Goal: Task Accomplishment & Management: Use online tool/utility

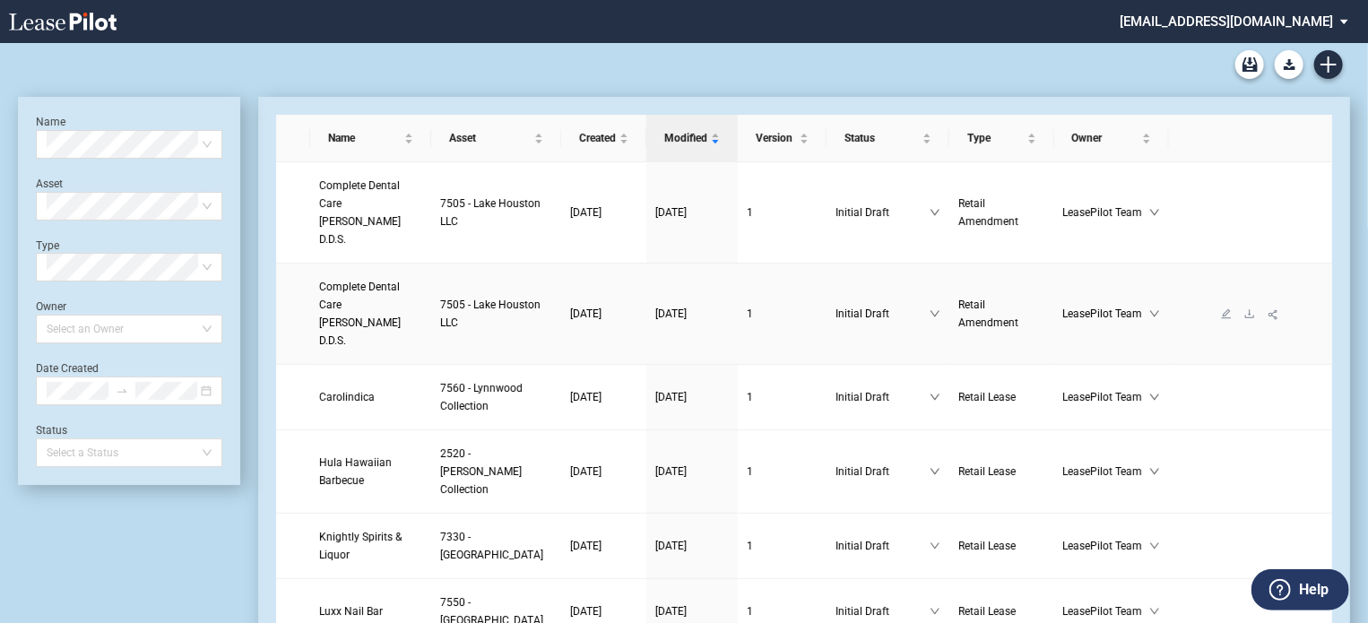
click at [355, 290] on span "Complete Dental Care Dr. Csengery D.D.S." at bounding box center [360, 314] width 82 height 66
click at [1244, 308] on icon "download" at bounding box center [1249, 313] width 11 height 11
click at [1244, 392] on icon "download" at bounding box center [1249, 397] width 11 height 11
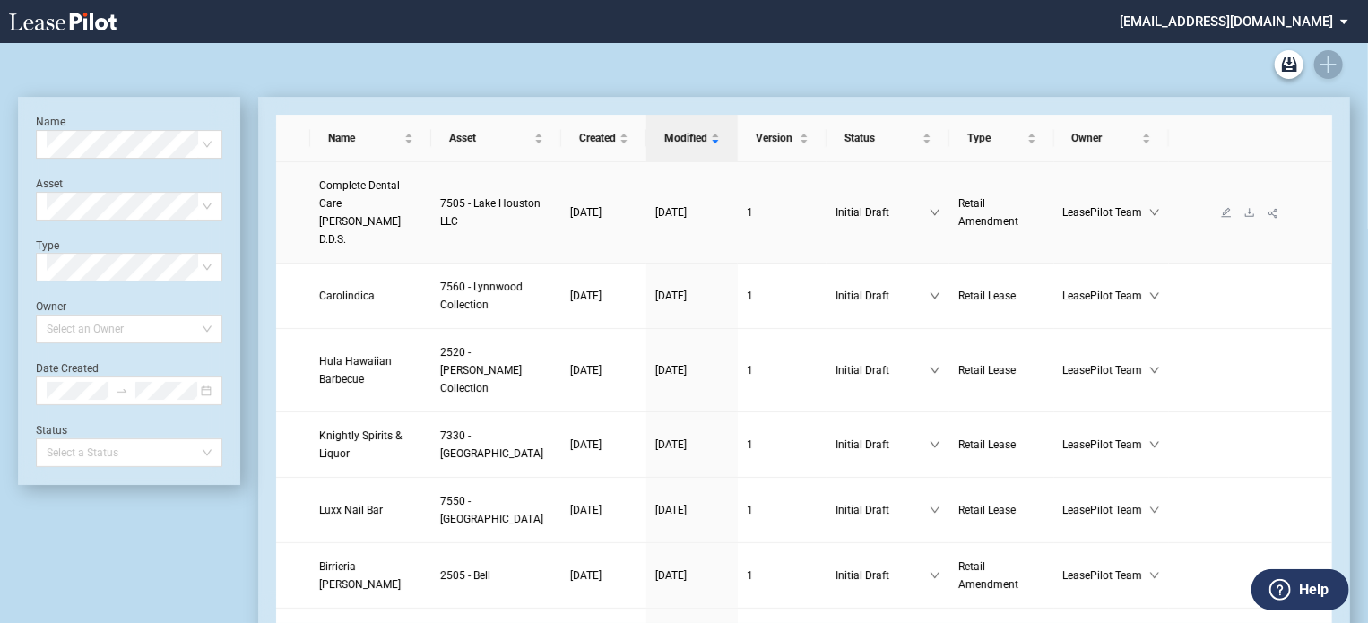
click at [356, 206] on span "Complete Dental Care [PERSON_NAME] D.D.S." at bounding box center [360, 212] width 82 height 66
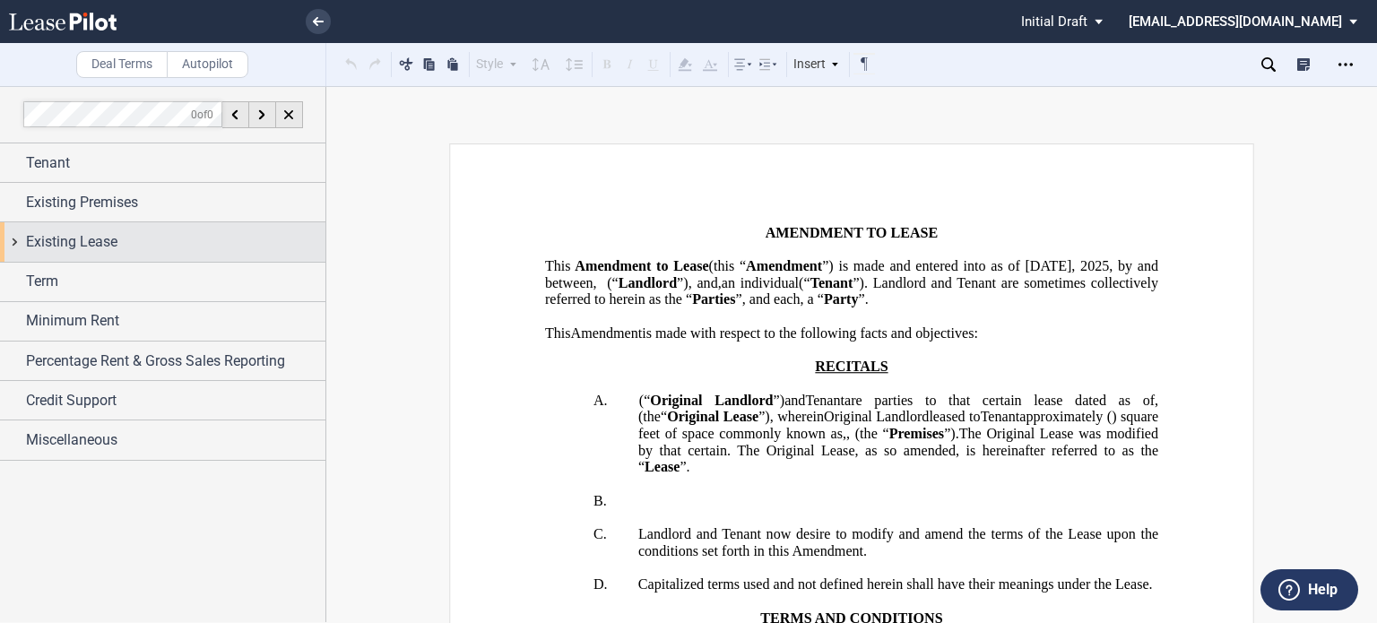
click at [100, 251] on span "Existing Lease" at bounding box center [71, 242] width 91 height 22
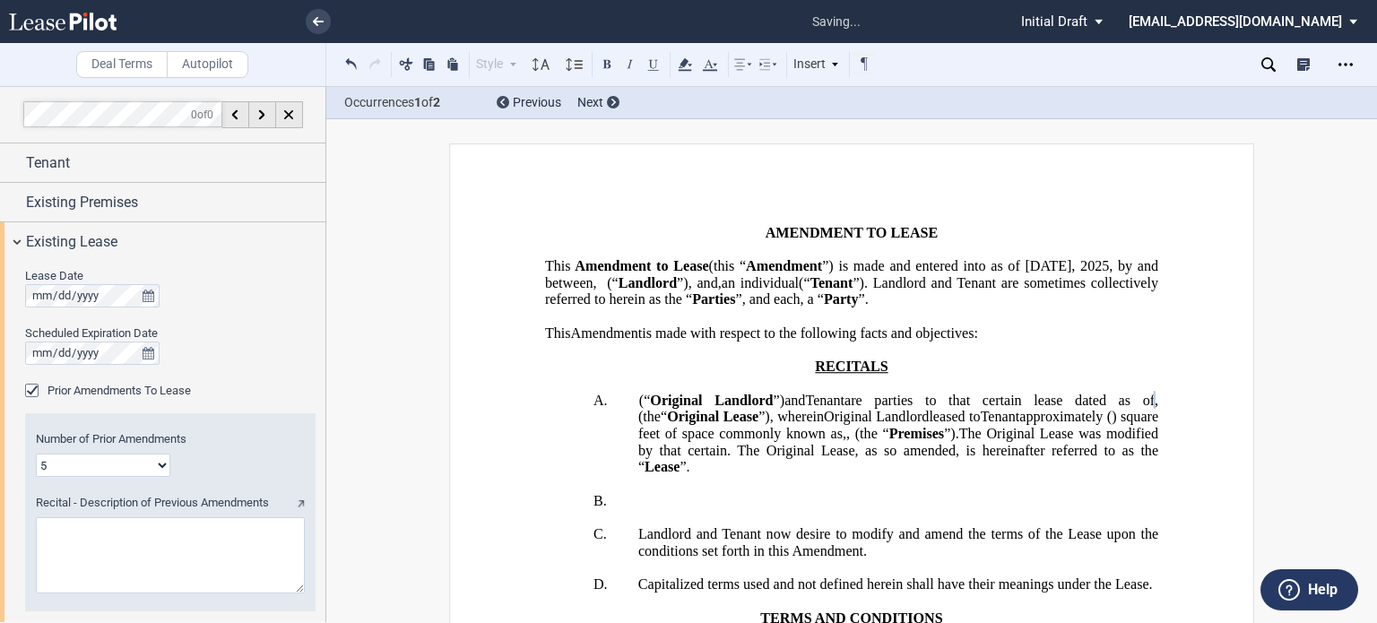
click at [165, 535] on textarea "Recital - Description of Previous Amendments" at bounding box center [170, 555] width 269 height 76
paste textarea "First Amendment to Lease Agreement dated November 7, 2001, that certain Second …"
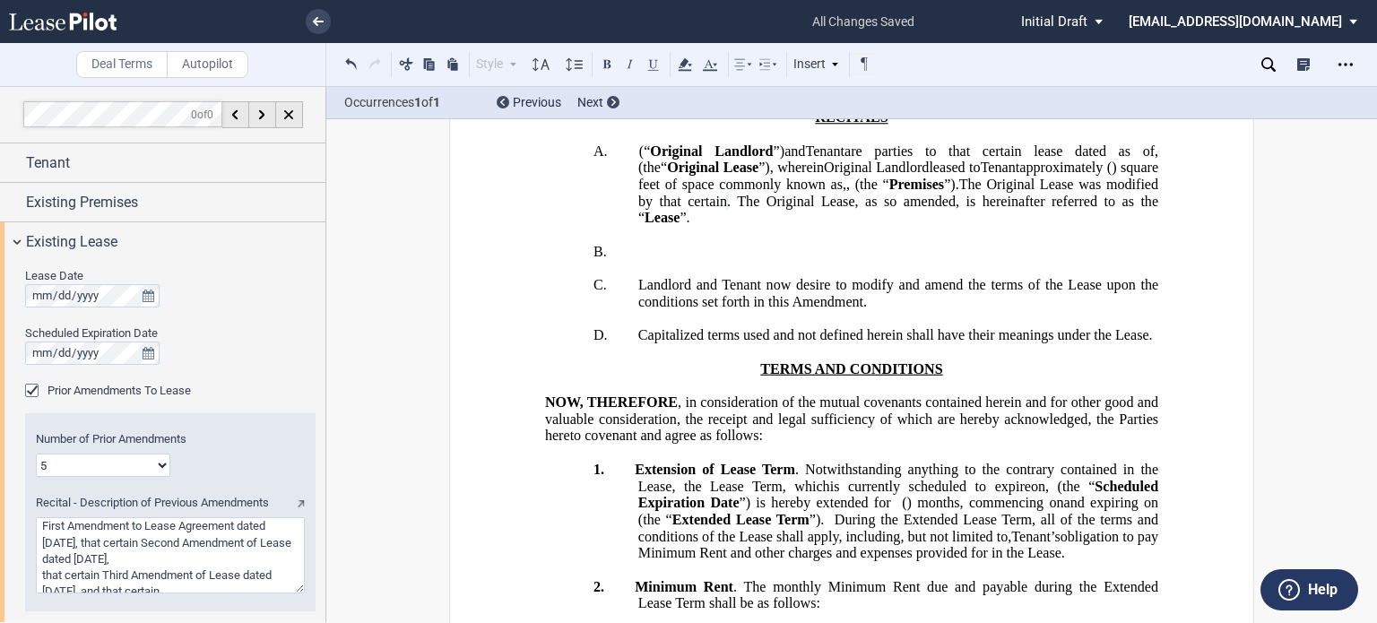
click at [250, 548] on textarea "Recital - Description of Previous Amendments" at bounding box center [170, 555] width 269 height 76
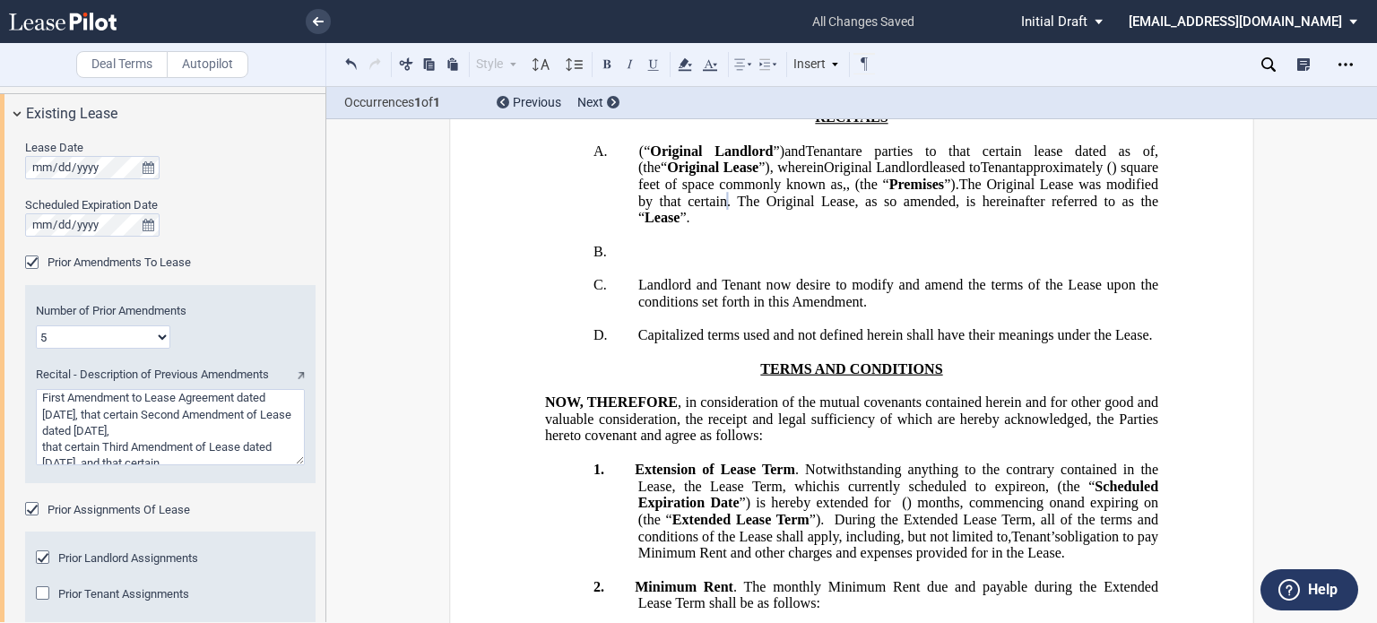
scroll to position [39, 0]
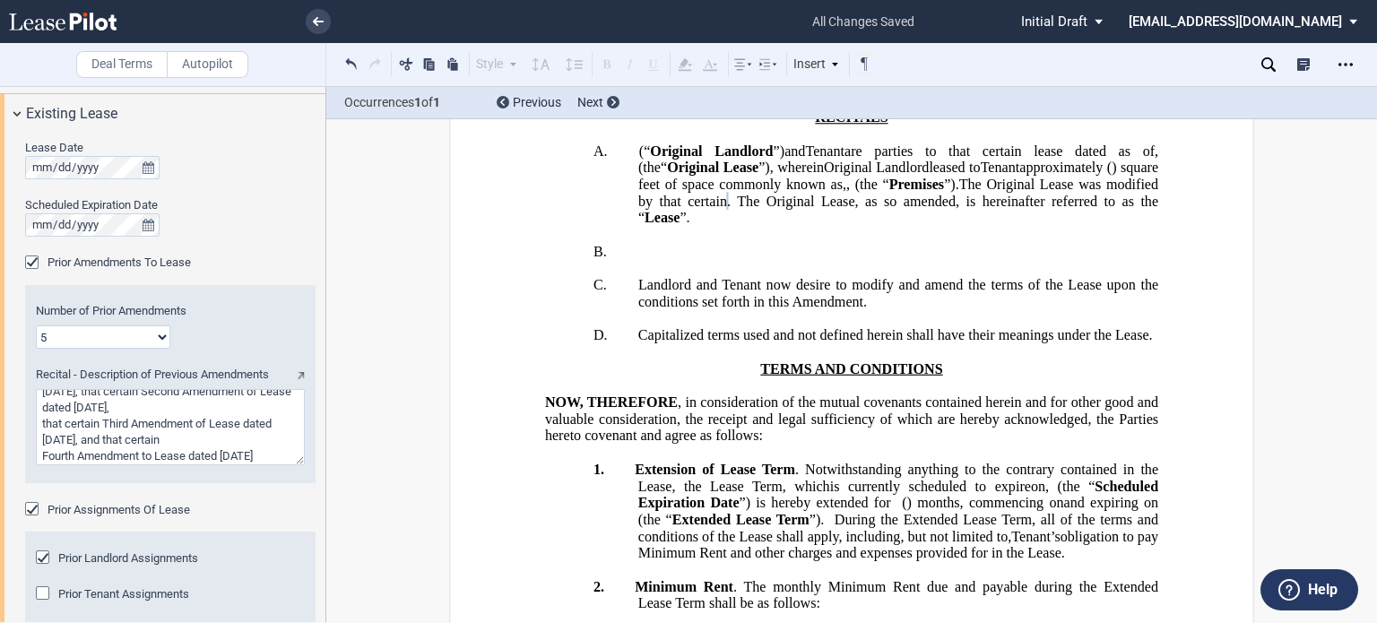
drag, startPoint x: 126, startPoint y: 427, endPoint x: 146, endPoint y: 422, distance: 20.2
click at [146, 422] on textarea "Recital - Description of Previous Amendments" at bounding box center [170, 427] width 269 height 76
click at [85, 455] on textarea "Recital - Description of Previous Amendments" at bounding box center [170, 427] width 269 height 76
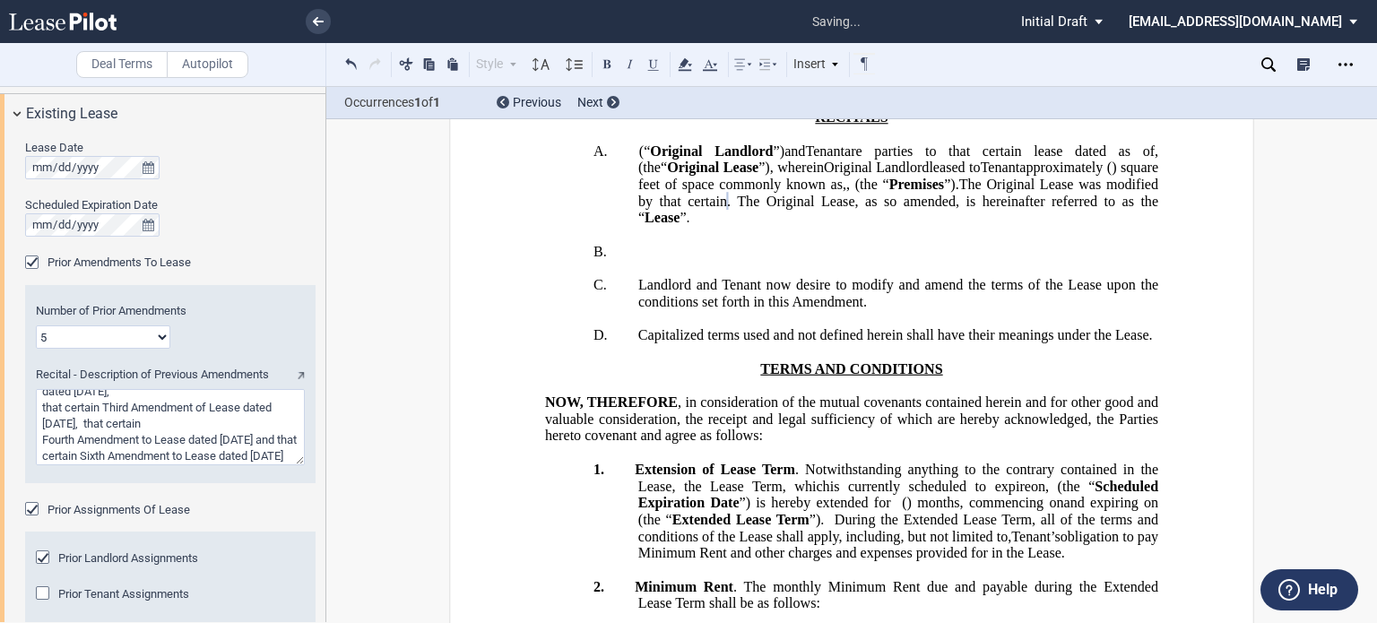
drag, startPoint x: 814, startPoint y: 268, endPoint x: 814, endPoint y: 279, distance: 10.8
click at [814, 227] on p "A. (“ Original Landlord ”) Landlord and (“ Original Tenant ”) Assignor Tenant a…" at bounding box center [898, 185] width 520 height 84
click at [808, 227] on p "A. (“ Original Landlord ”) Landlord and (“ Original Tenant ”) Assignor Tenant a…" at bounding box center [898, 185] width 520 height 84
click at [247, 483] on div "Number of Prior Amendments 1 2 3 4 5 6 7 8 9 10 11 12 Recital - Description of …" at bounding box center [170, 396] width 291 height 211
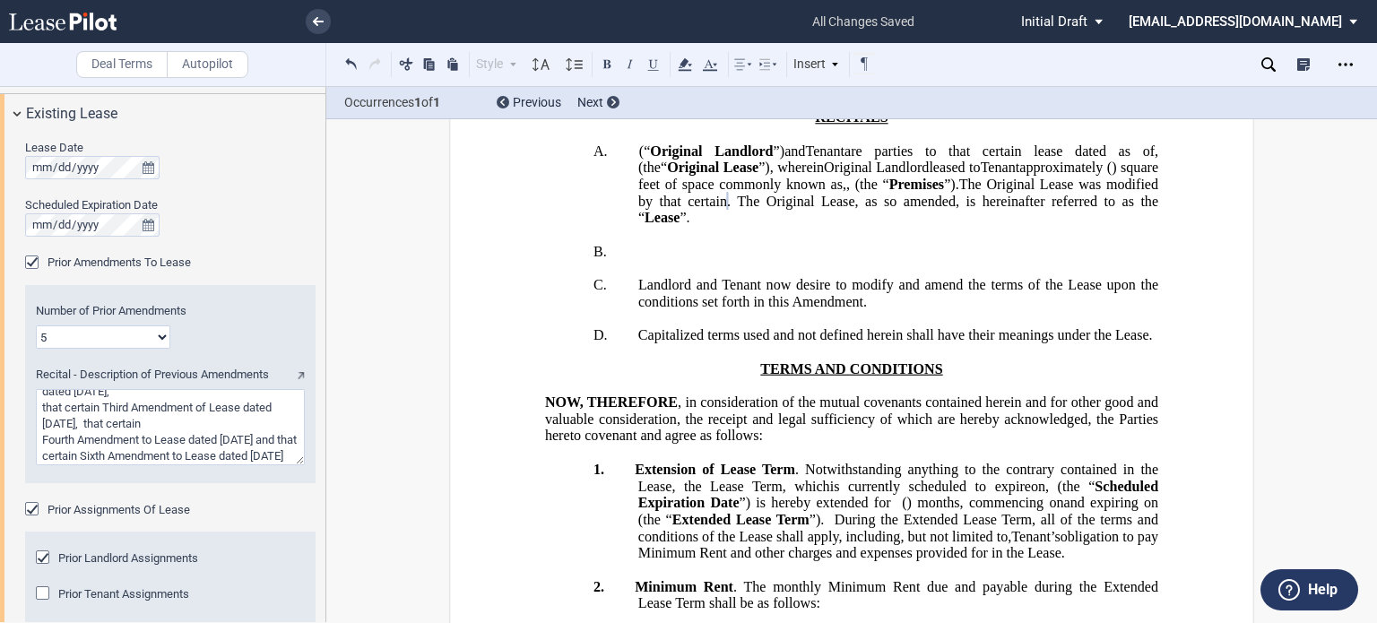
click at [247, 483] on div "Number of Prior Amendments 1 2 3 4 5 6 7 8 9 10 11 12 Recital - Description of …" at bounding box center [170, 396] width 291 height 211
click at [201, 405] on textarea "Recital - Description of Previous Amendments" at bounding box center [170, 427] width 269 height 76
click at [233, 422] on textarea "Recital - Description of Previous Amendments" at bounding box center [170, 427] width 269 height 76
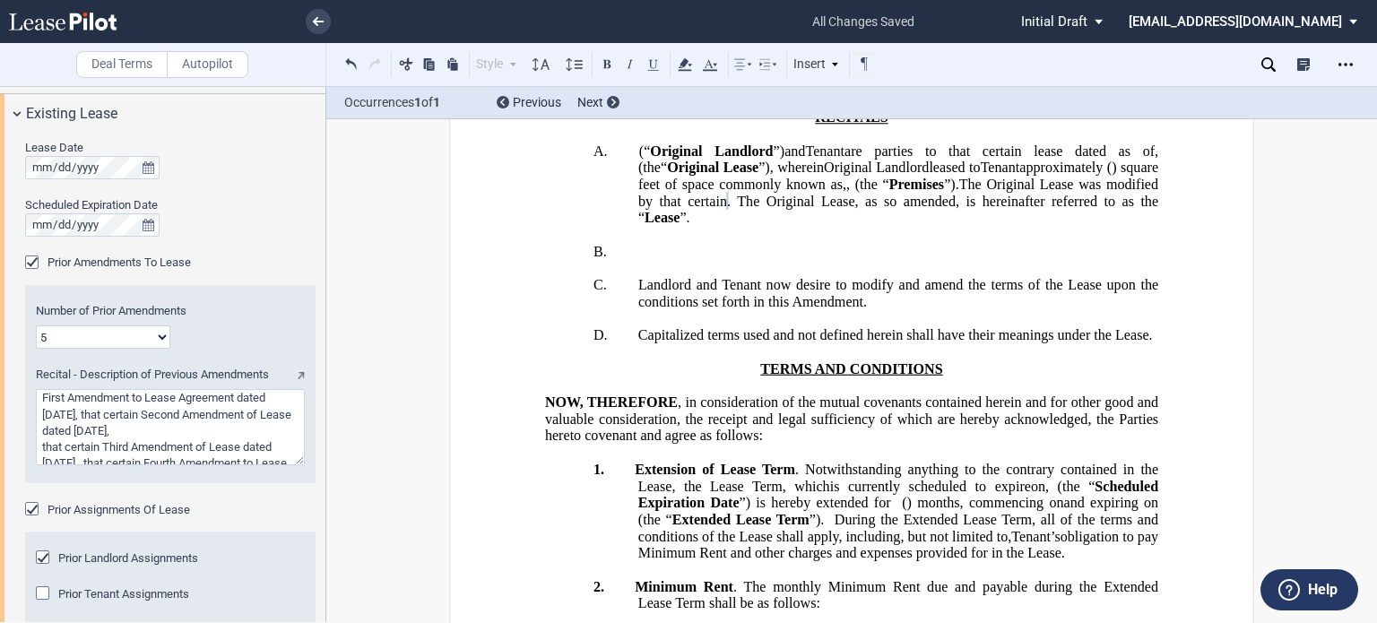
click at [252, 409] on textarea "Recital - Description of Previous Amendments" at bounding box center [170, 427] width 269 height 76
type textarea "First Amendment to Lease Agreement dated [DATE], that certain Second Amendment …"
click at [684, 65] on use at bounding box center [684, 64] width 13 height 13
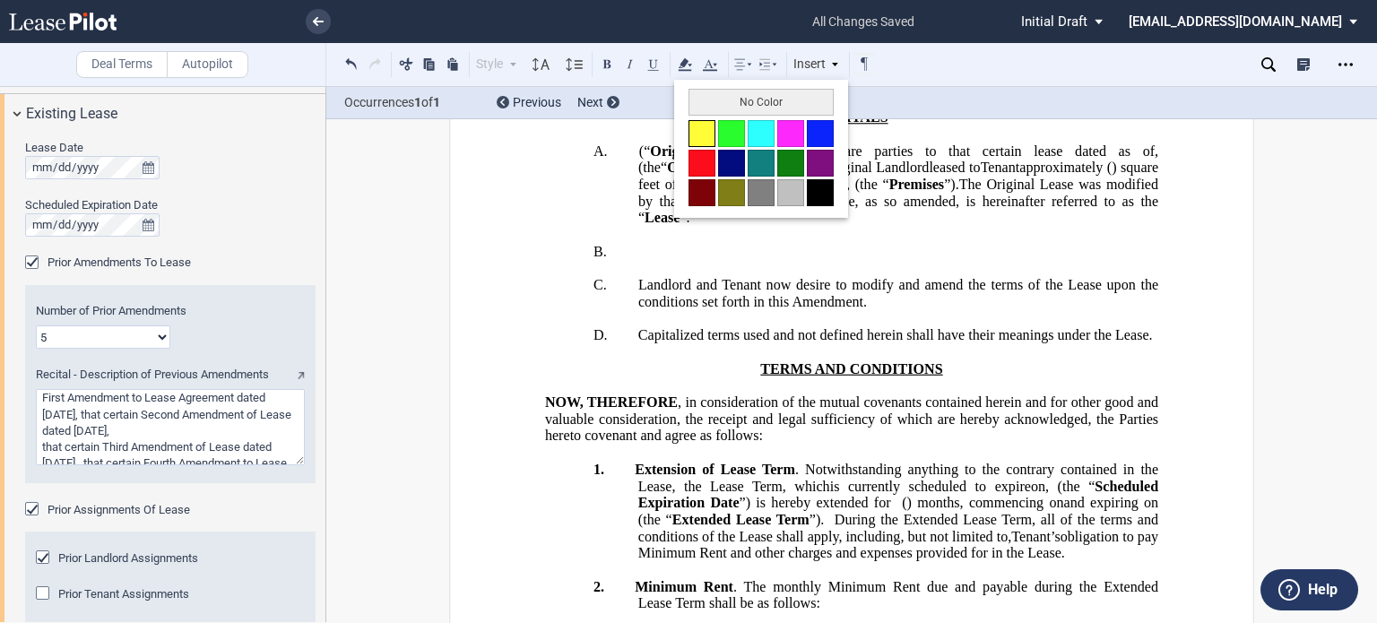
click at [698, 126] on button at bounding box center [702, 133] width 27 height 27
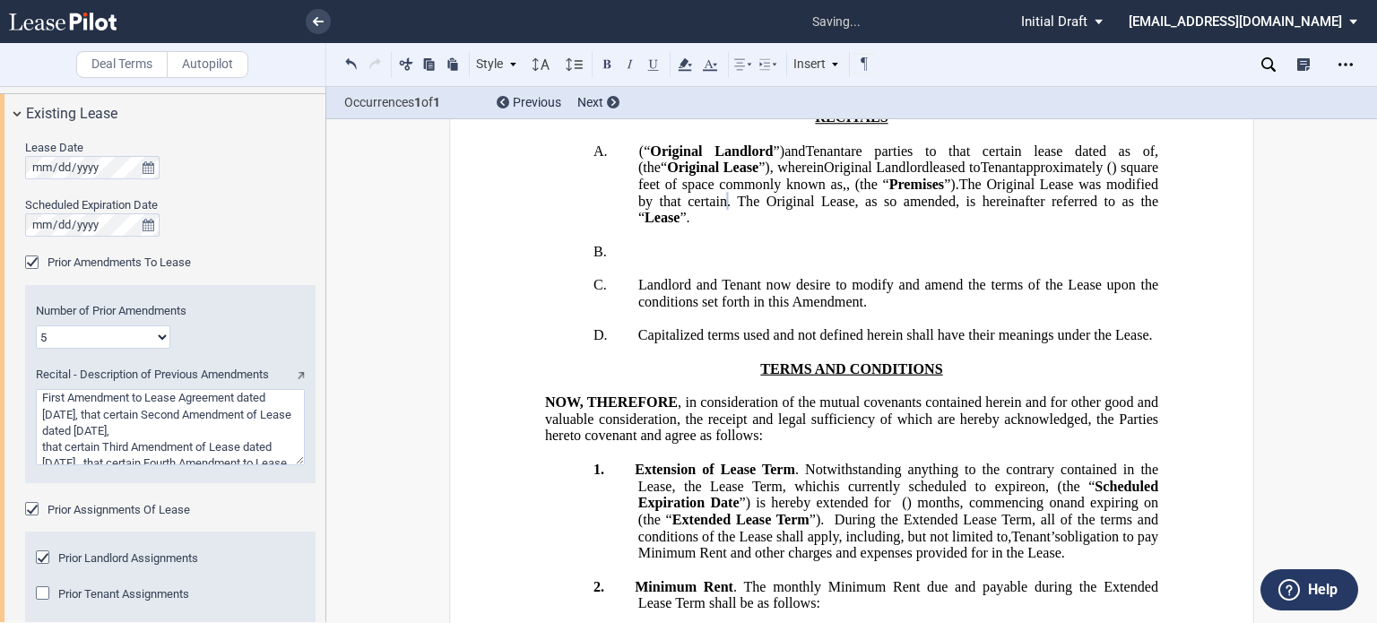
click at [348, 58] on button at bounding box center [352, 64] width 22 height 22
click at [348, 58] on div "Style A. Section (a) Subsection Normal Normal 8pt 9pt 10pt 10.5pt 11pt 12pt 14p…" at bounding box center [609, 64] width 536 height 23
click at [897, 226] on span "The Original Lease was modified by that certain ﻿ ﻿ . The Original Lease, as so…" at bounding box center [900, 201] width 524 height 49
click at [678, 59] on icon at bounding box center [685, 65] width 22 height 22
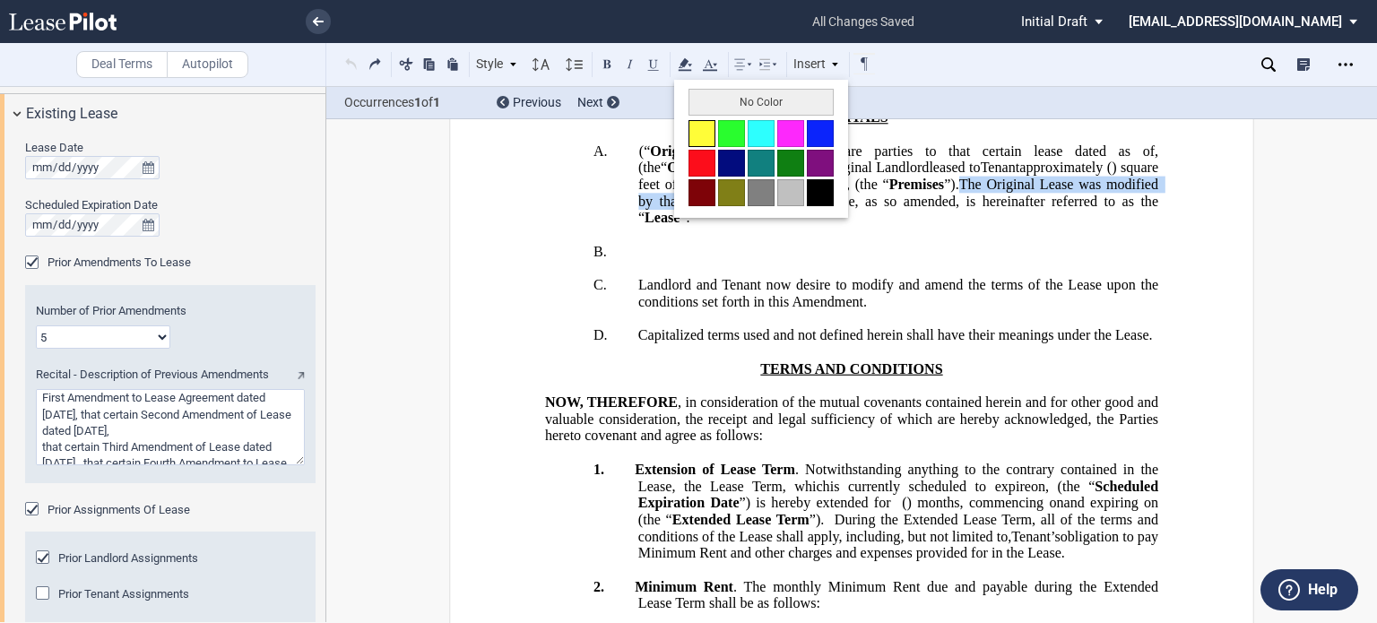
click at [701, 134] on button at bounding box center [702, 133] width 27 height 27
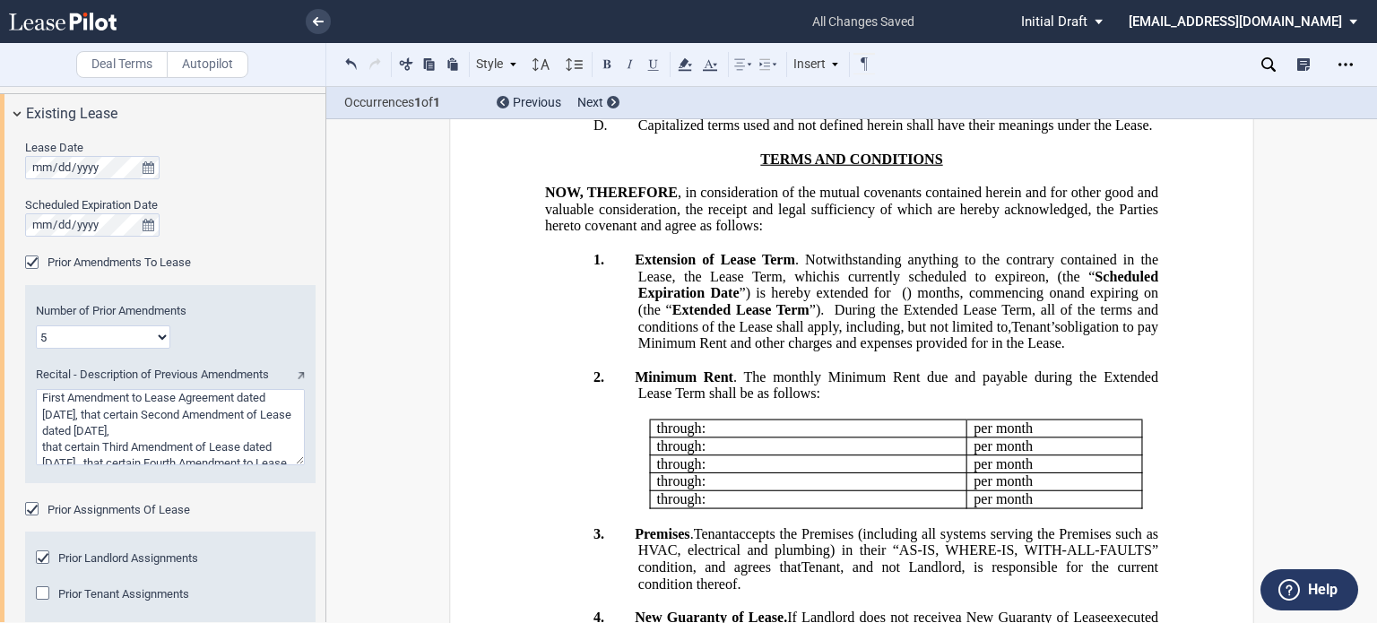
scroll to position [157, 0]
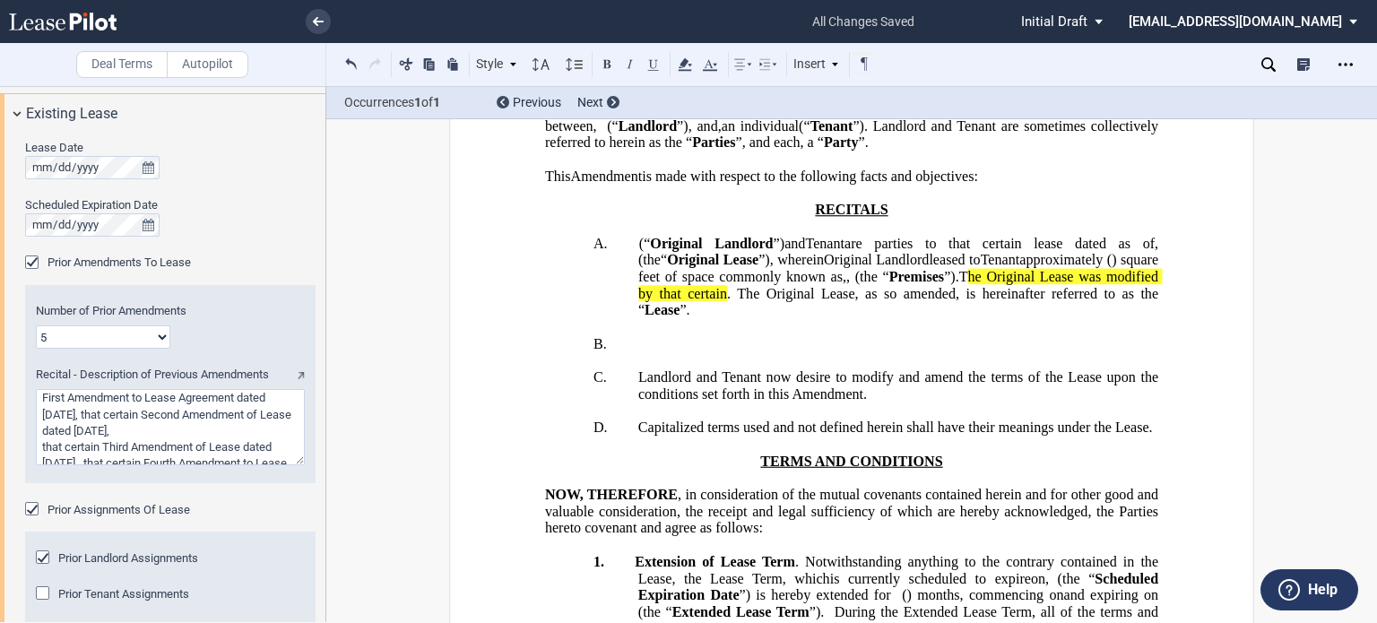
click at [639, 251] on span "(“" at bounding box center [645, 243] width 12 height 16
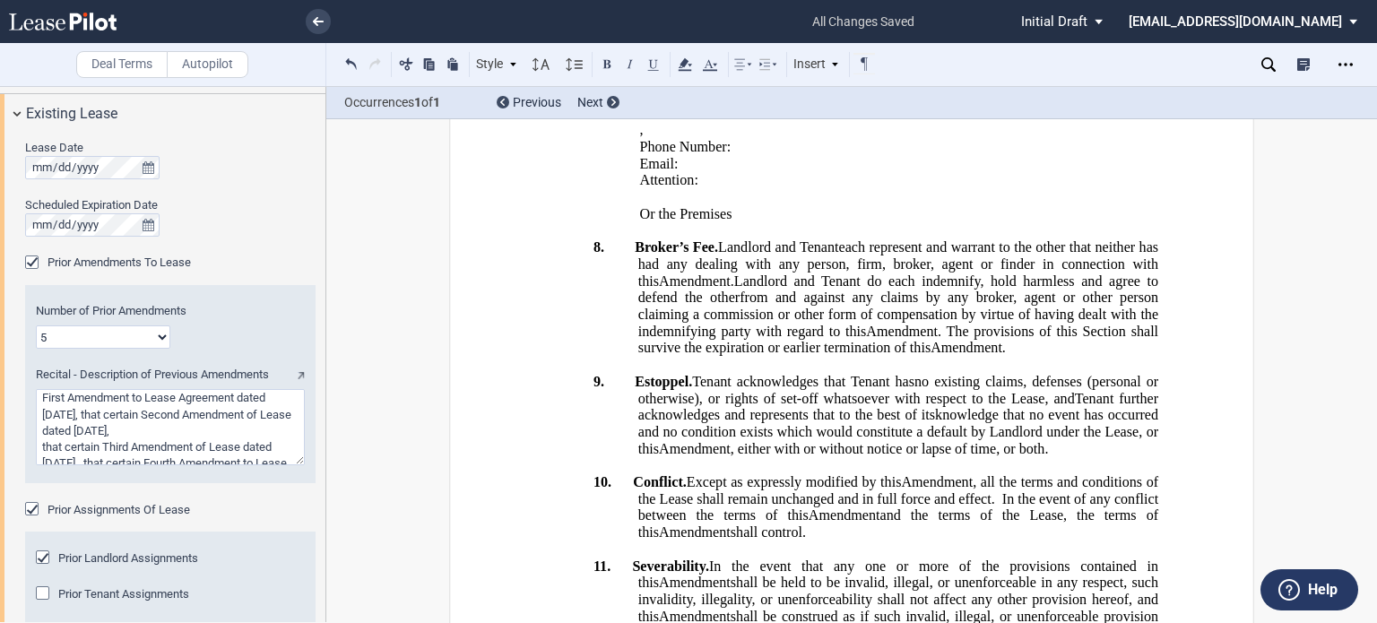
scroll to position [0, 0]
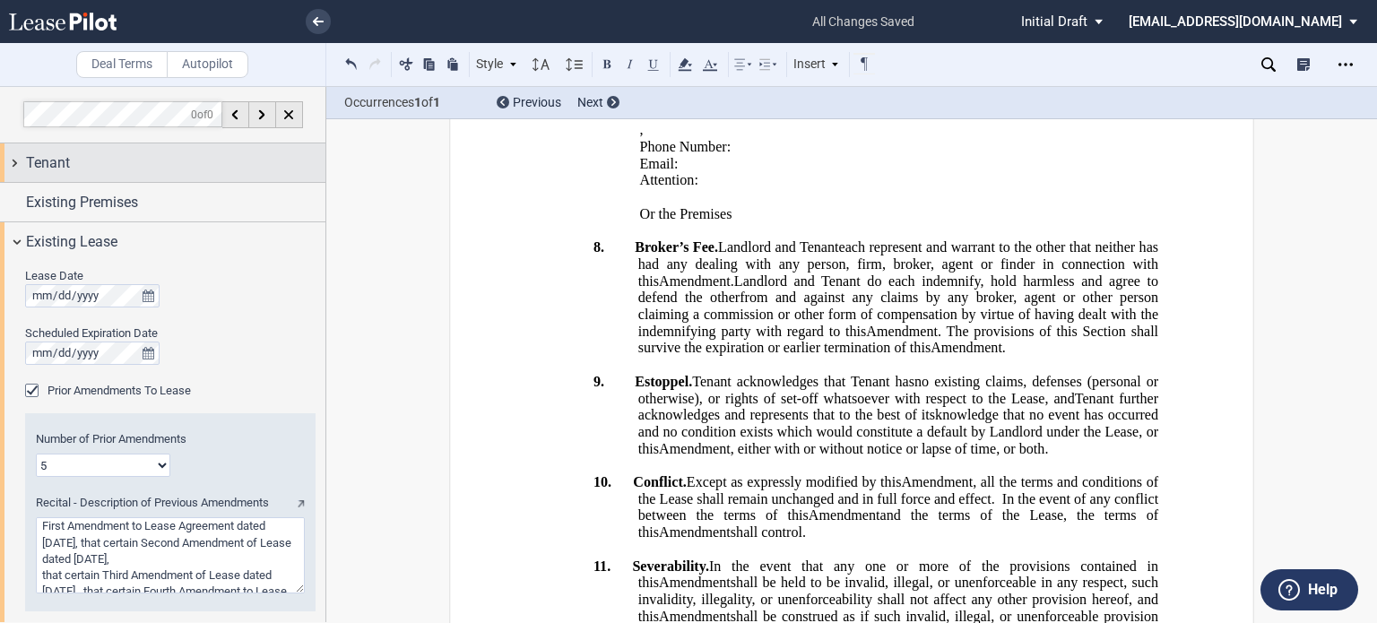
click at [114, 160] on div "Tenant" at bounding box center [175, 163] width 299 height 22
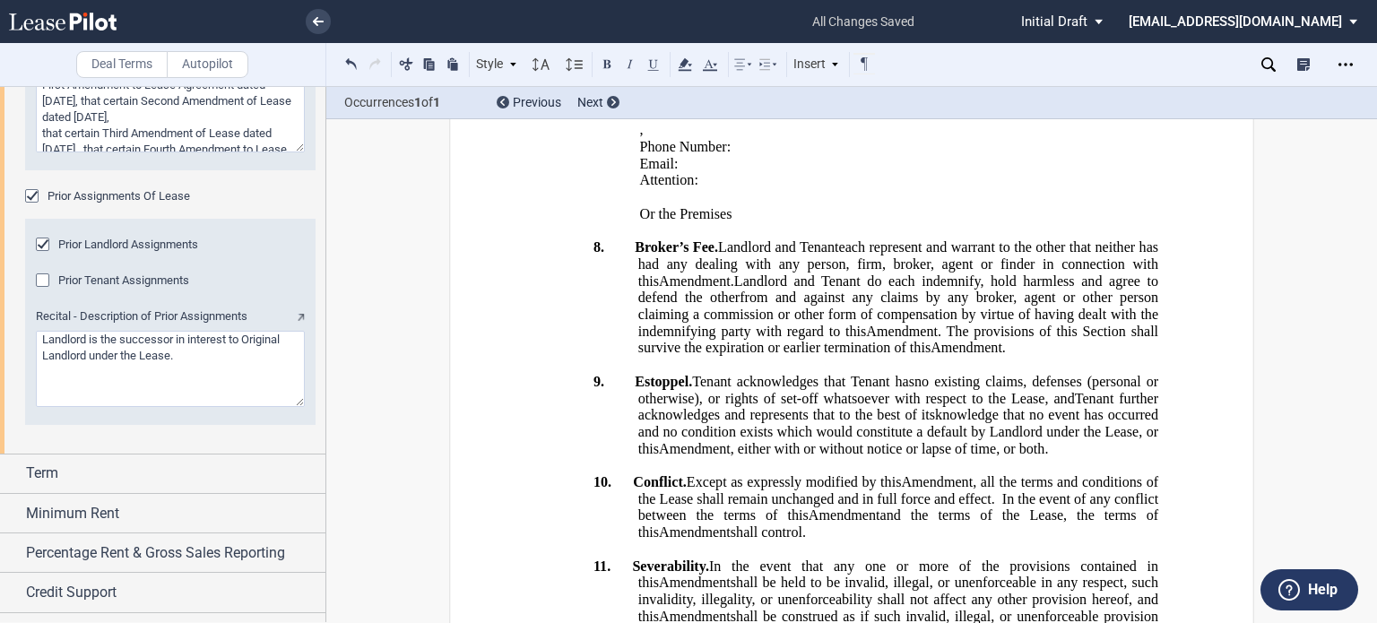
scroll to position [1205, 0]
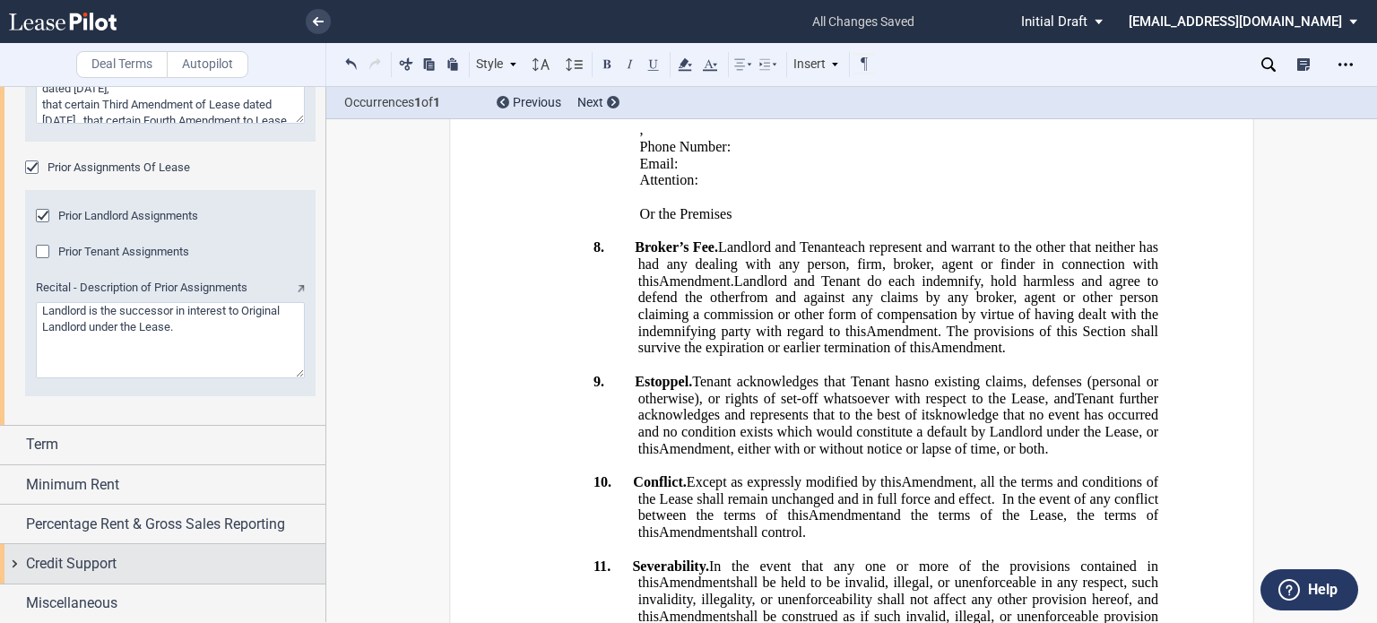
click at [204, 571] on div "Credit Support" at bounding box center [175, 564] width 299 height 22
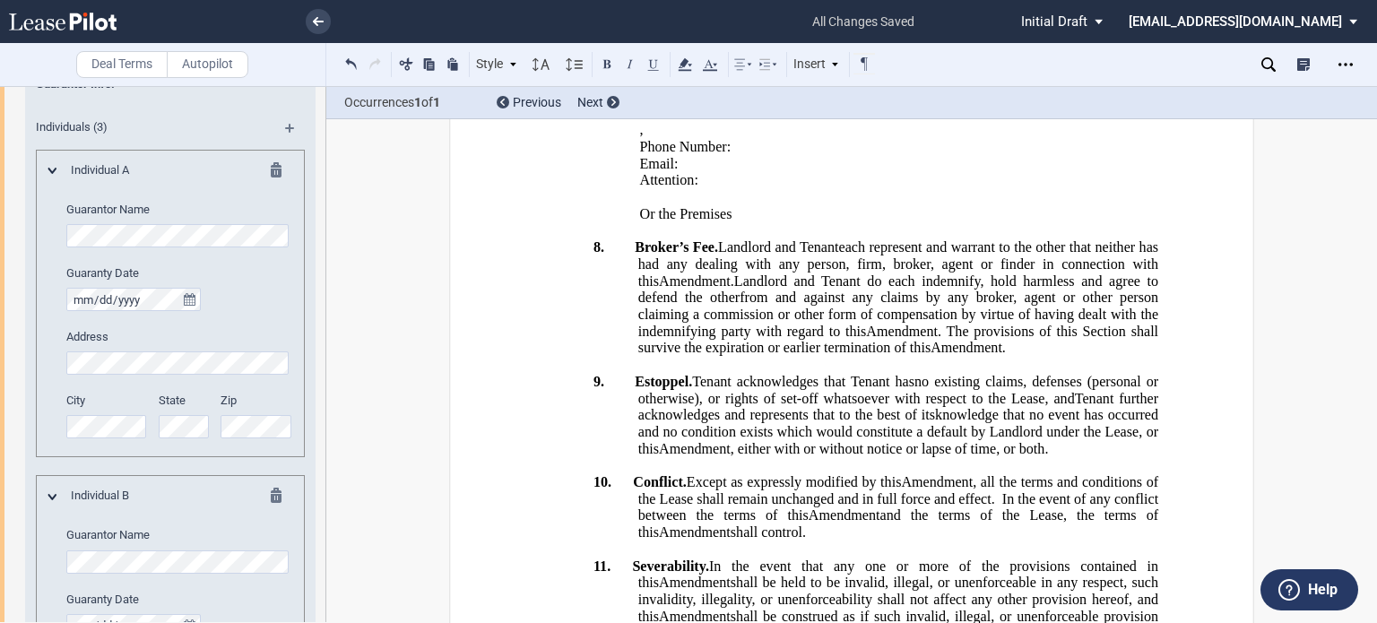
scroll to position [1773, 0]
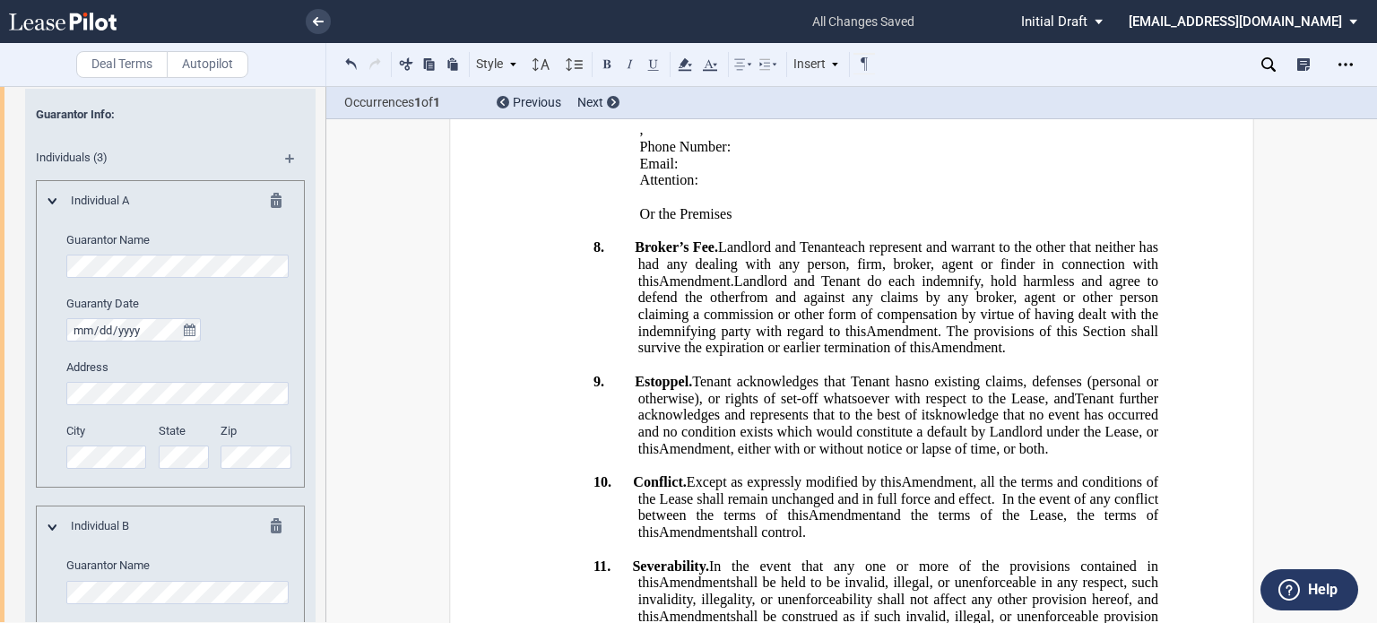
click at [273, 195] on md-icon at bounding box center [282, 204] width 22 height 22
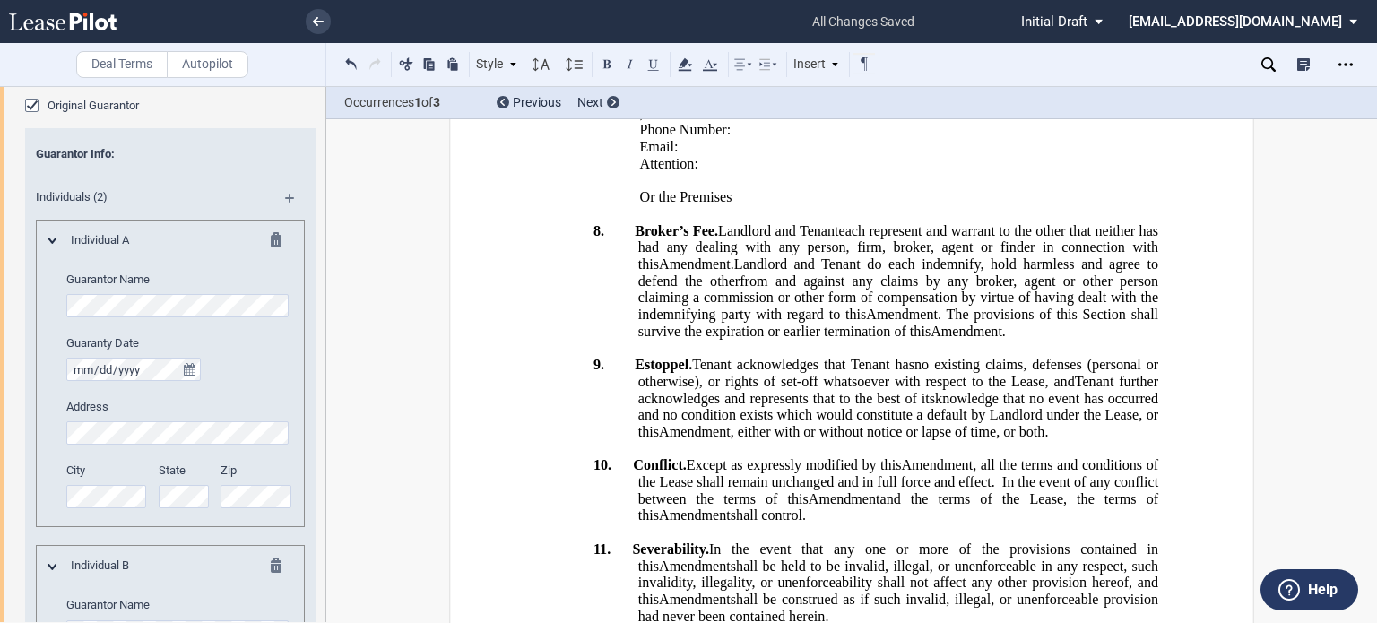
scroll to position [1720, 0]
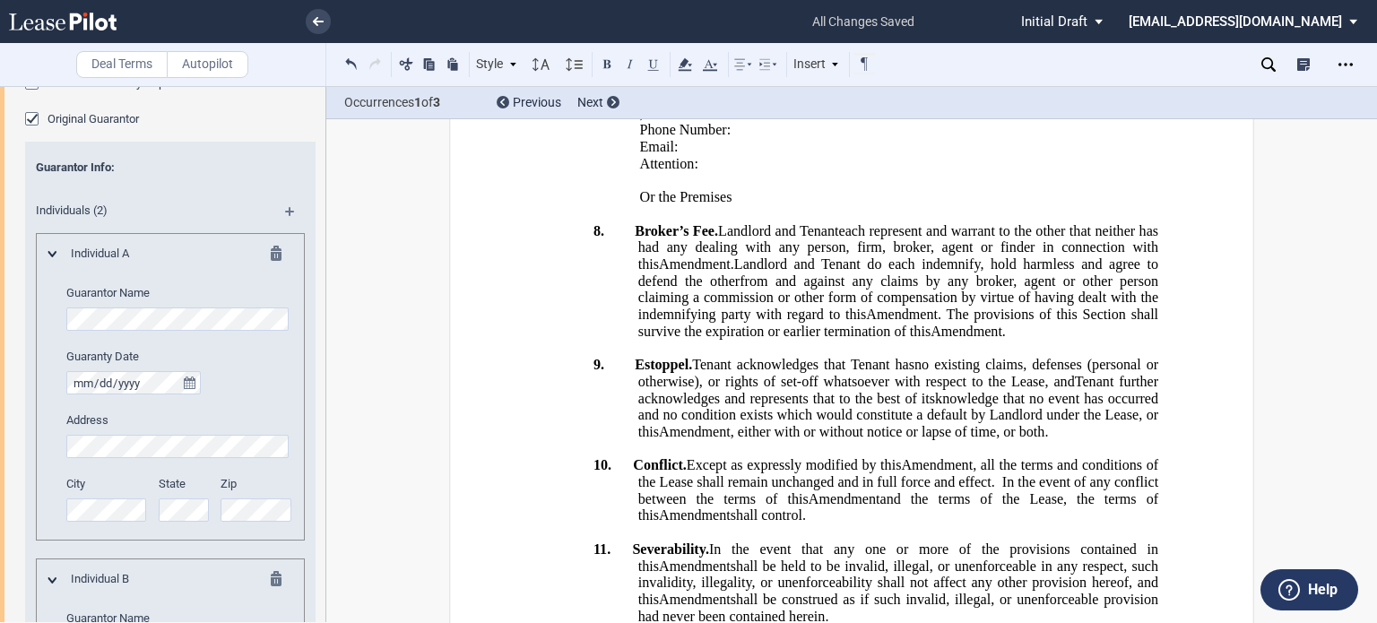
click at [271, 254] on md-icon at bounding box center [282, 257] width 22 height 22
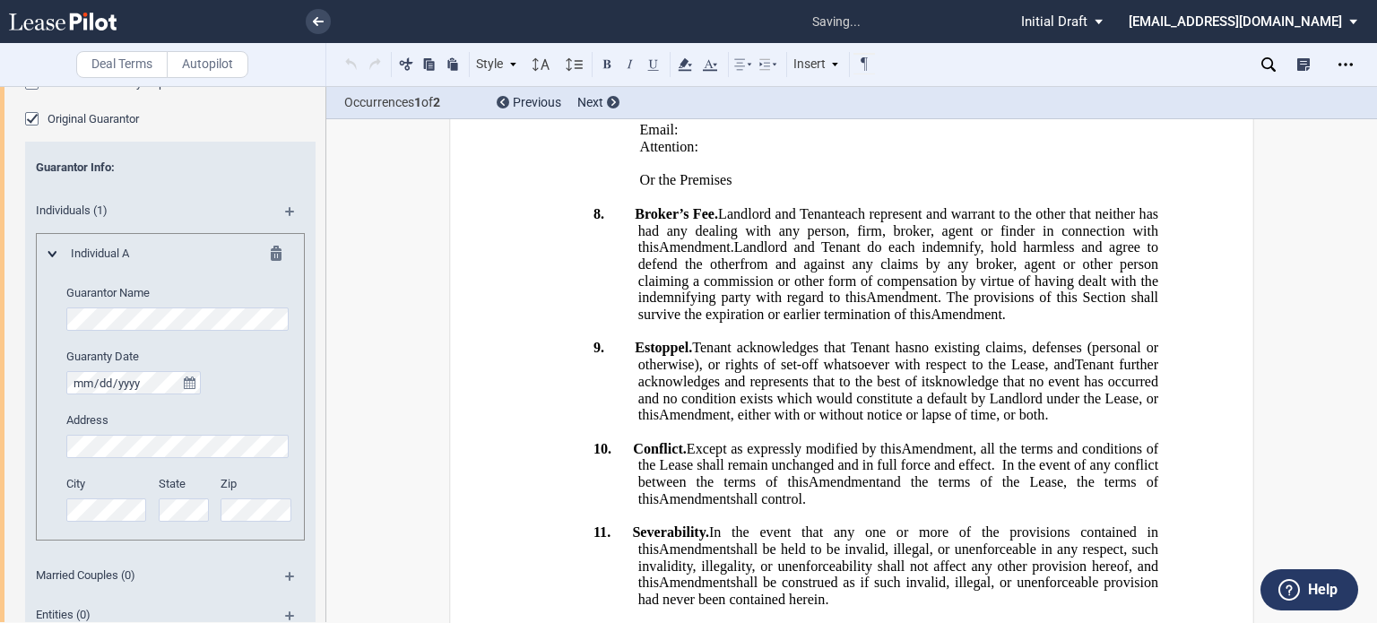
click at [273, 250] on md-icon at bounding box center [282, 257] width 22 height 22
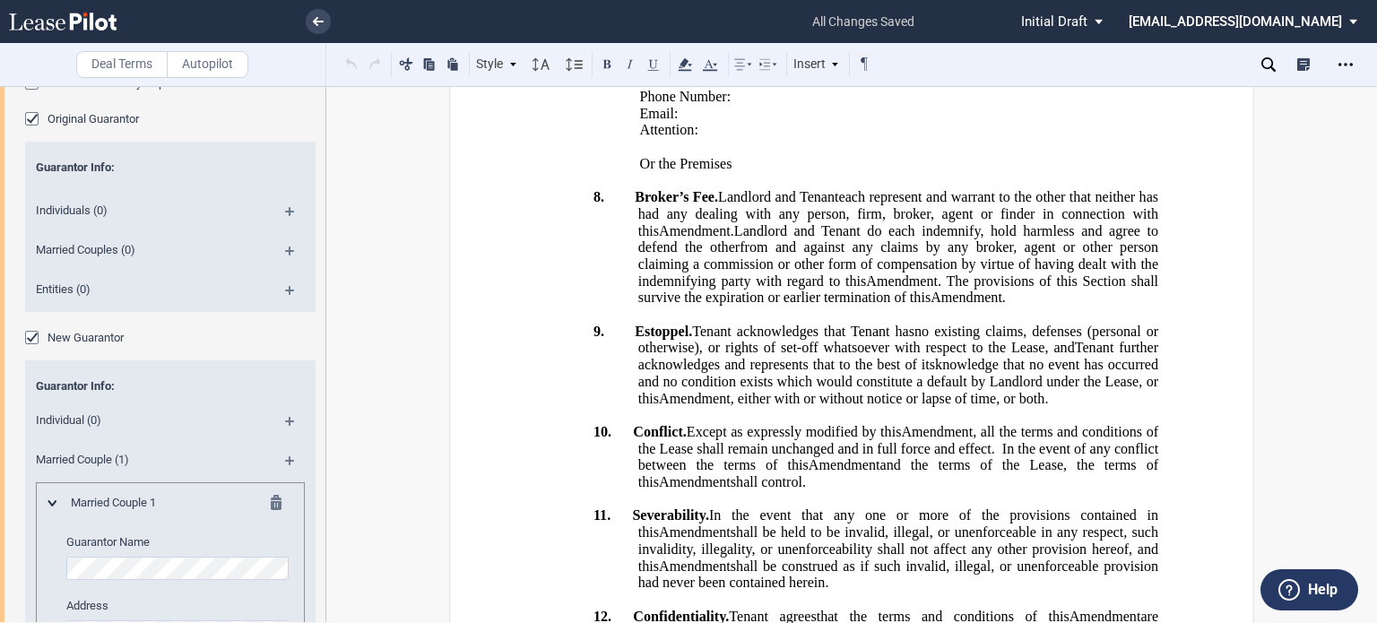
click at [32, 335] on div "New Guarantor" at bounding box center [34, 340] width 18 height 18
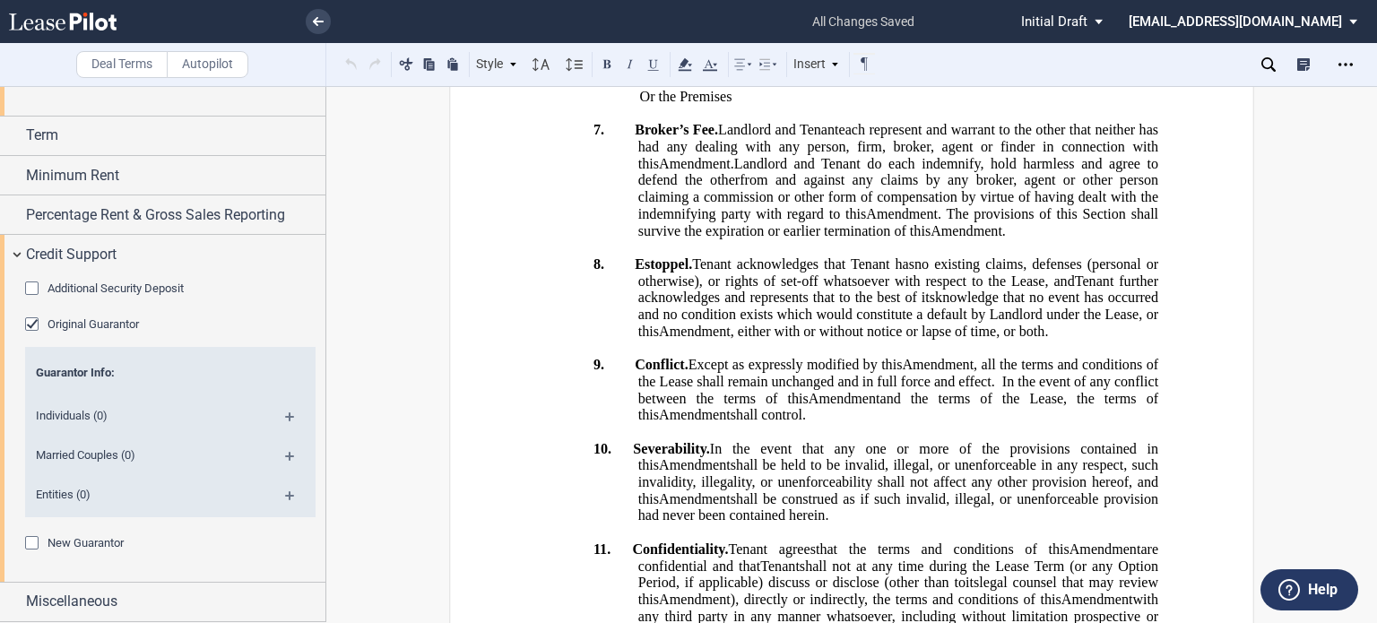
scroll to position [1981, 0]
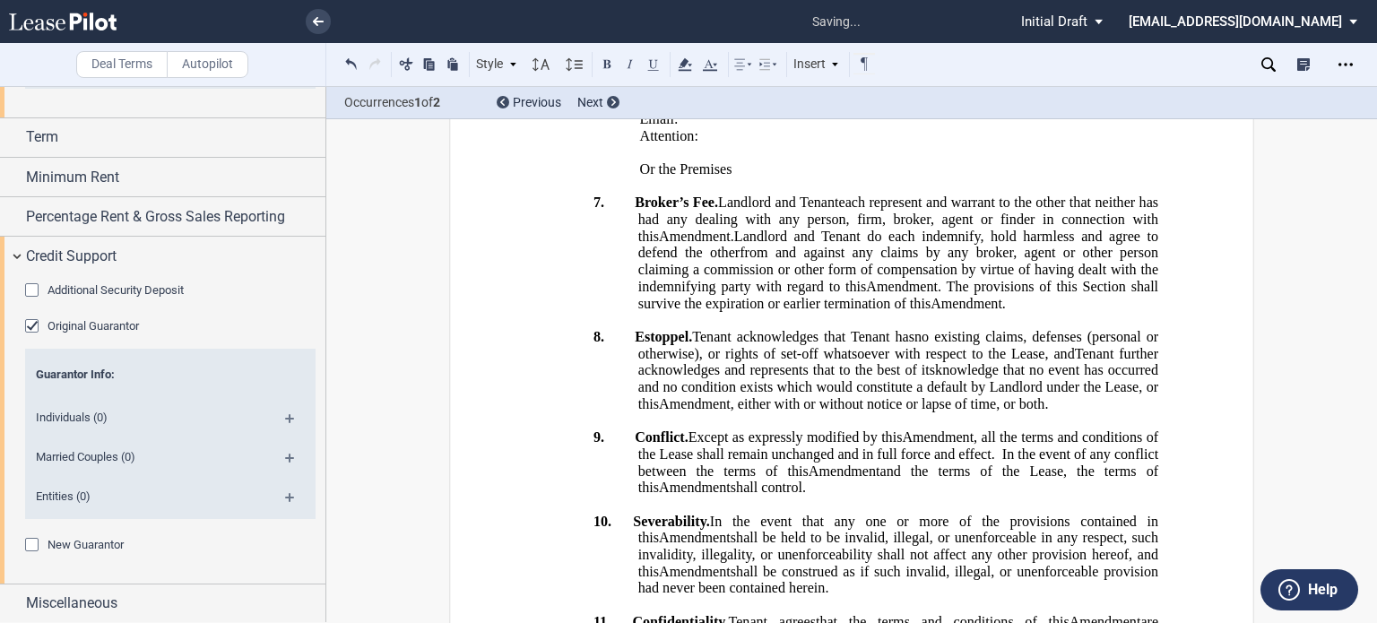
click at [857, 11] on p "﻿" at bounding box center [851, 2] width 613 height 17
click at [32, 544] on div "New Guarantor" at bounding box center [34, 547] width 18 height 18
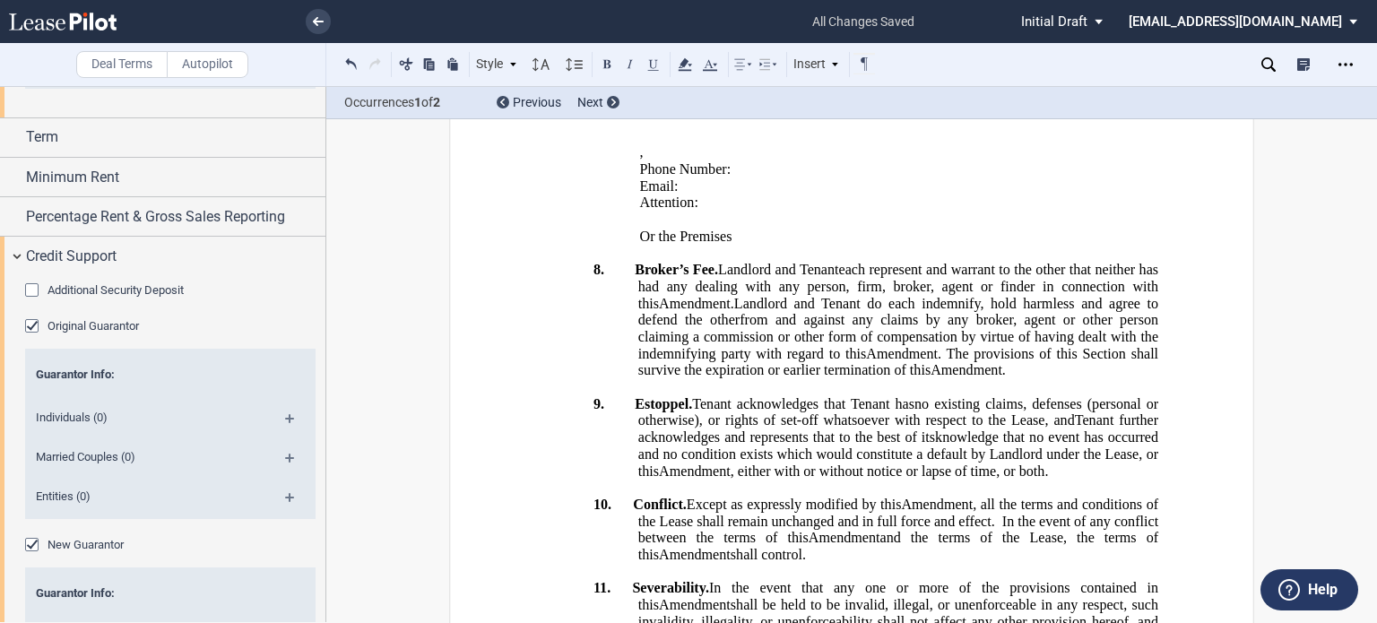
scroll to position [2053, 0]
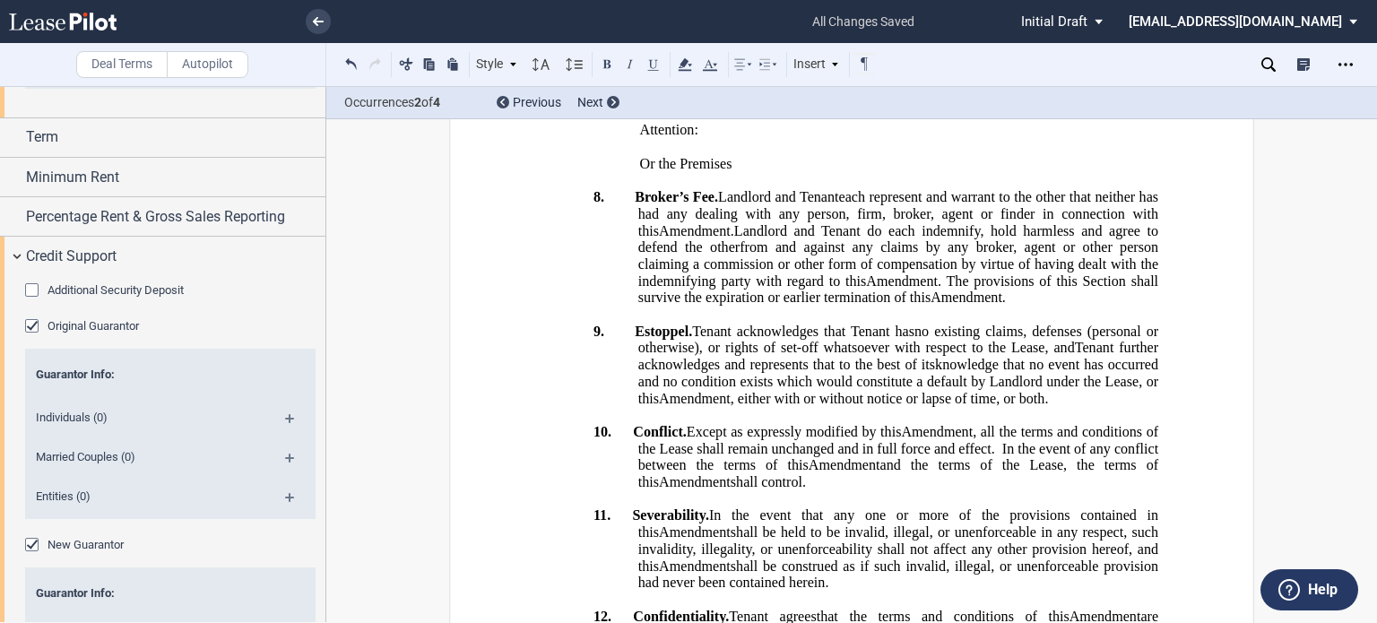
drag, startPoint x: 326, startPoint y: 416, endPoint x: 325, endPoint y: 537, distance: 121.0
click at [325, 537] on div "Deal Terms Autopilot Style 1. SECTION (a) Subsection Normal Normal 8pt 9pt 10pt…" at bounding box center [688, 354] width 1377 height 537
click at [204, 593] on span "Guarantor Info:" at bounding box center [170, 593] width 269 height 16
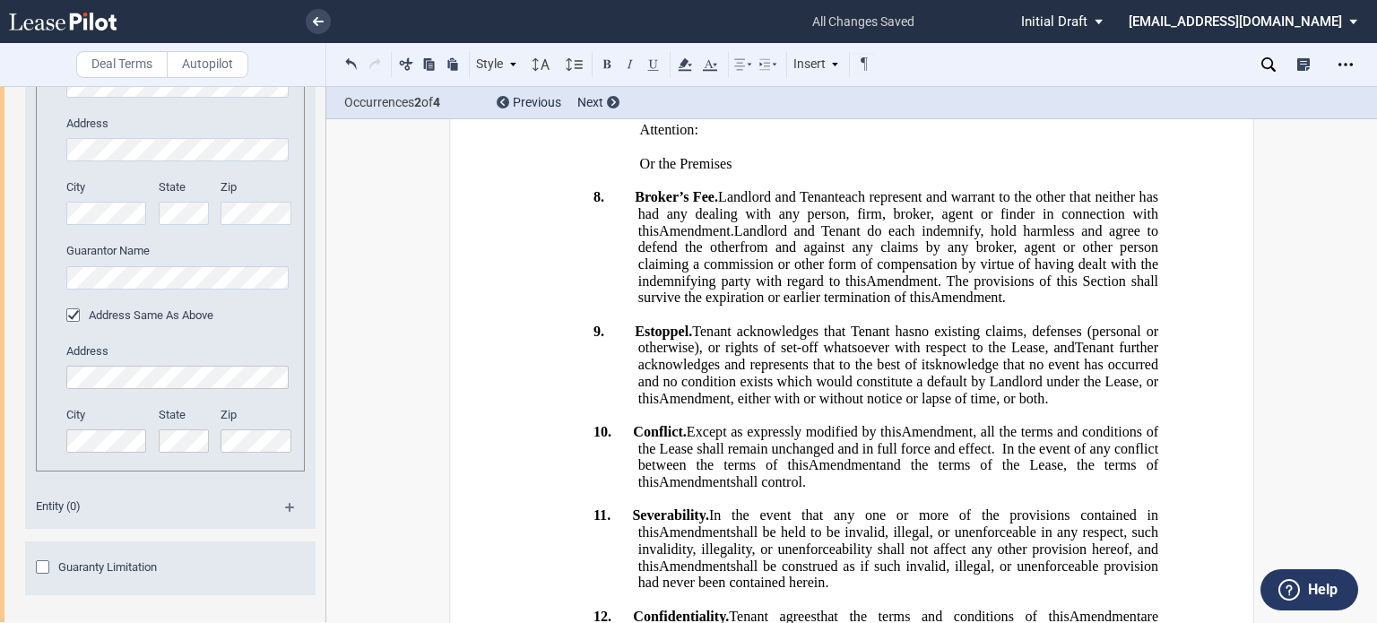
scroll to position [2242, 0]
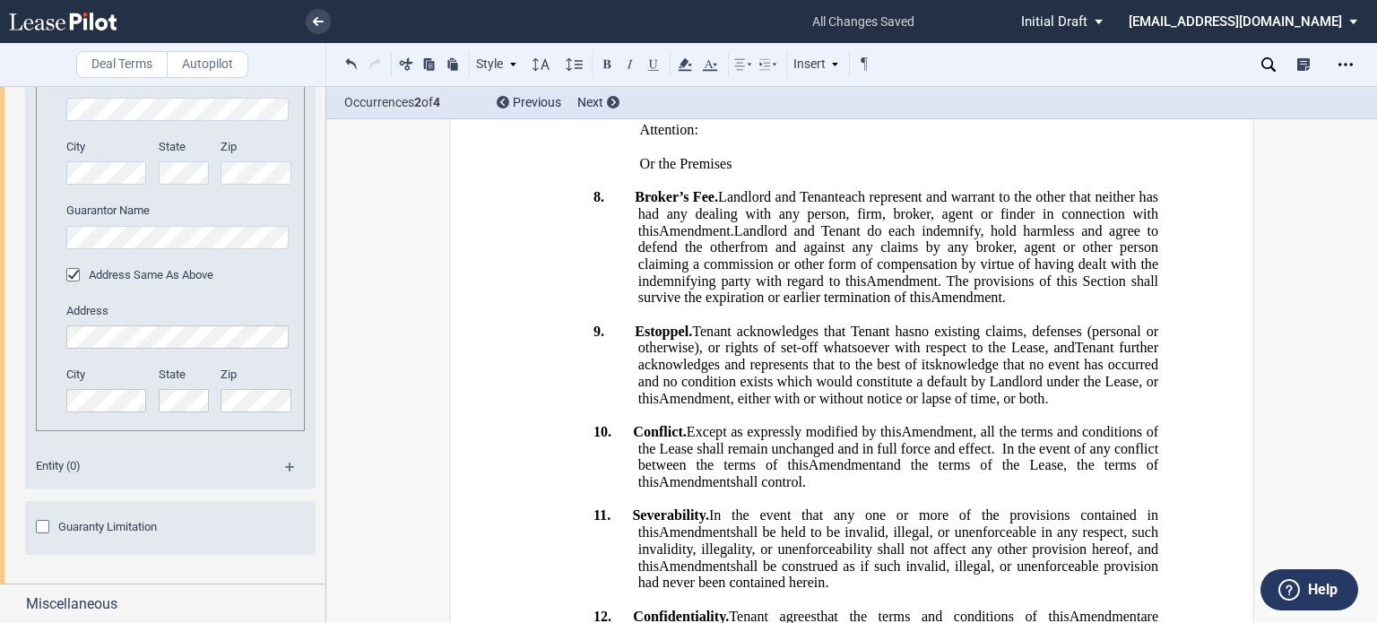
drag, startPoint x: 634, startPoint y: 275, endPoint x: 895, endPoint y: 365, distance: 275.9
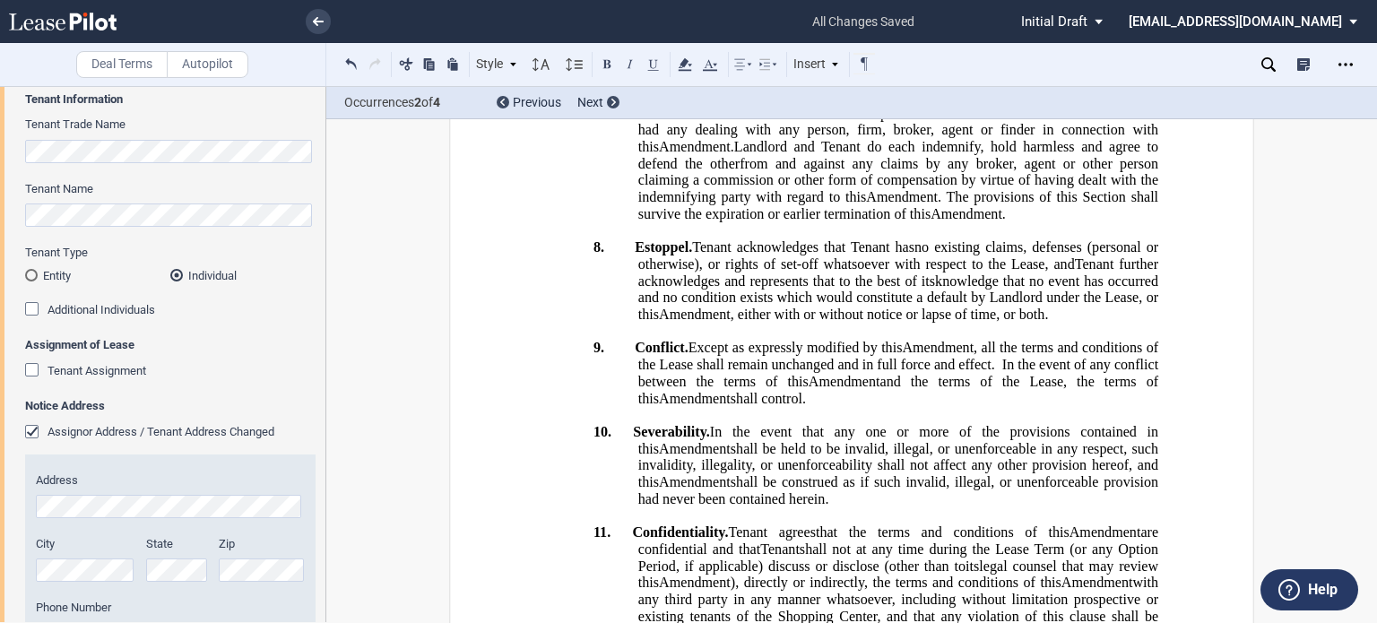
scroll to position [0, 0]
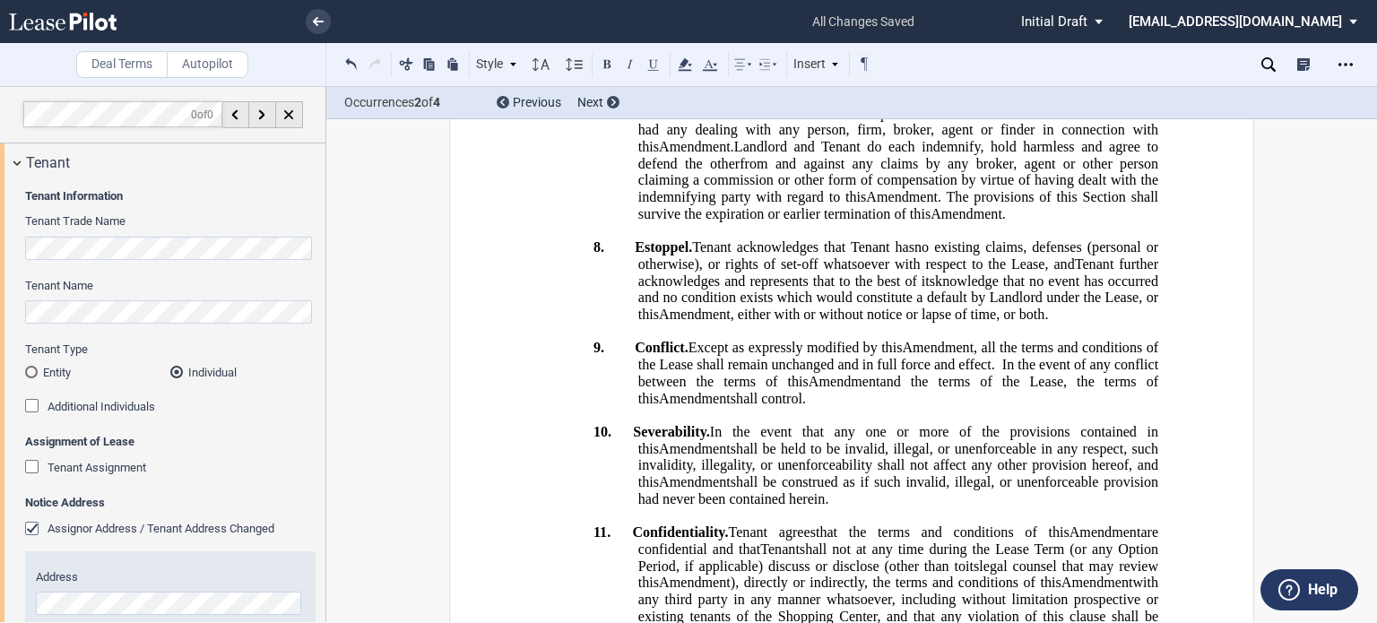
click at [29, 472] on div "Tenant Assignment" at bounding box center [34, 469] width 18 height 18
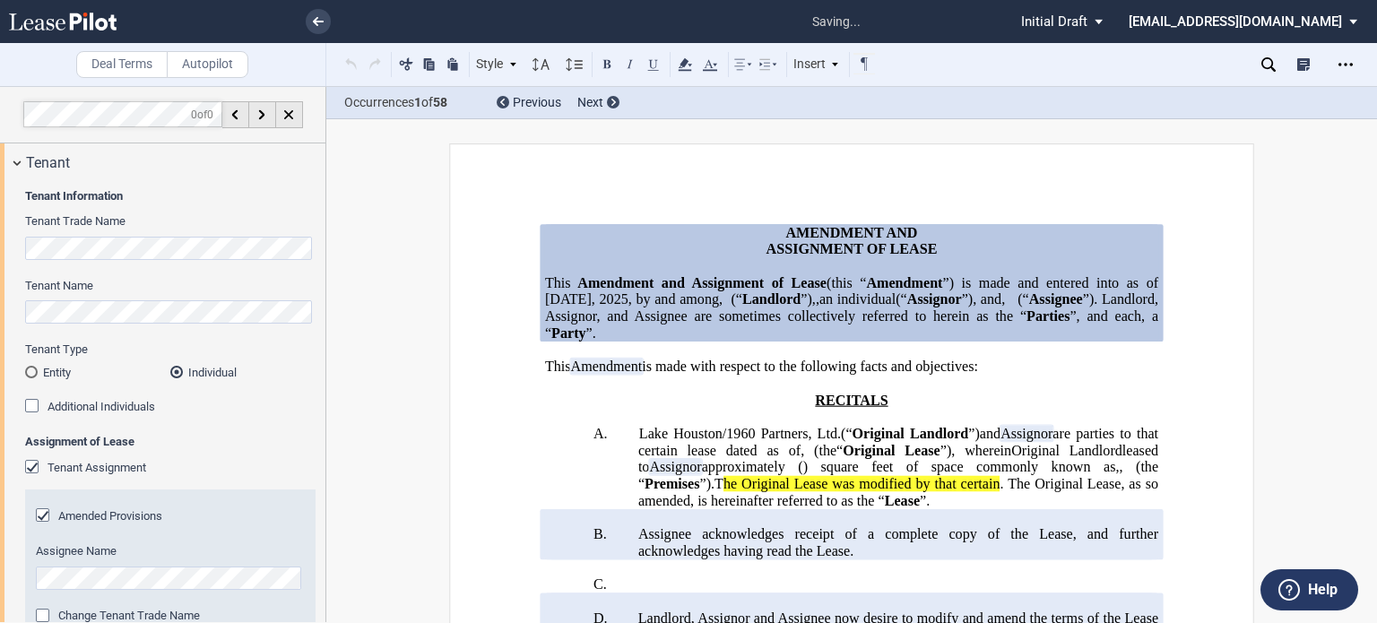
click at [325, 150] on div at bounding box center [163, 354] width 326 height 536
drag, startPoint x: 325, startPoint y: 150, endPoint x: 324, endPoint y: 237, distance: 87.0
click at [324, 237] on div at bounding box center [163, 354] width 326 height 536
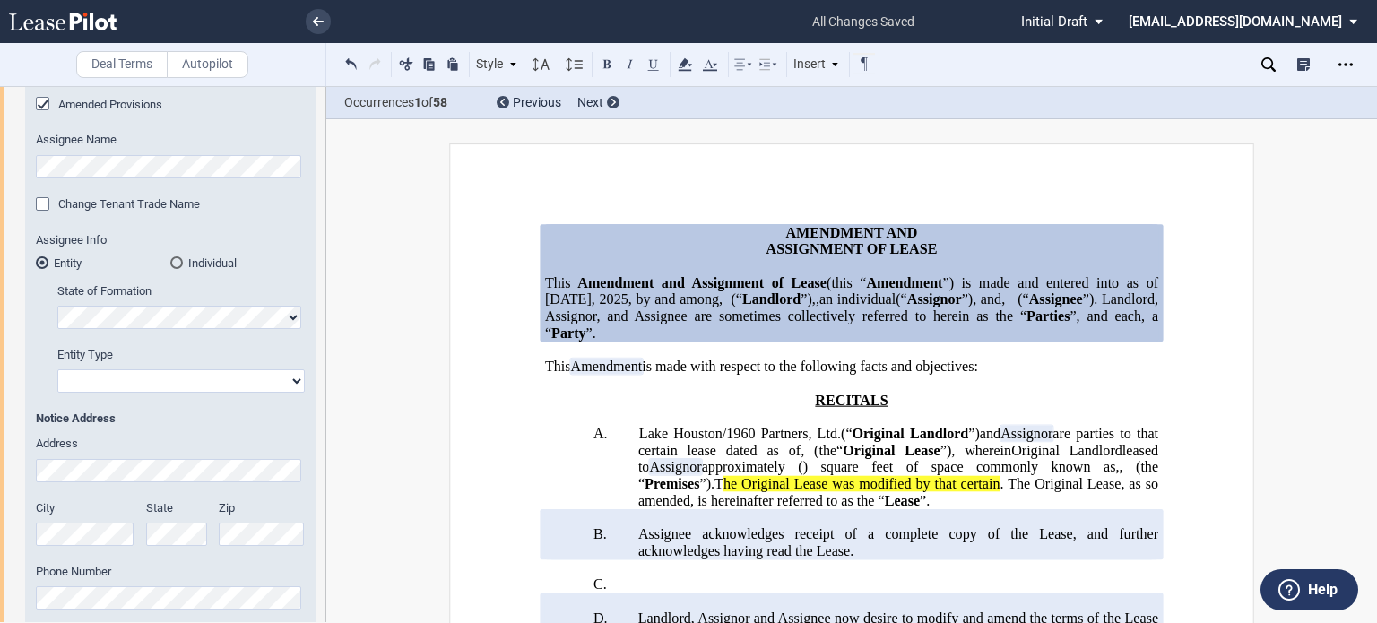
scroll to position [449, 0]
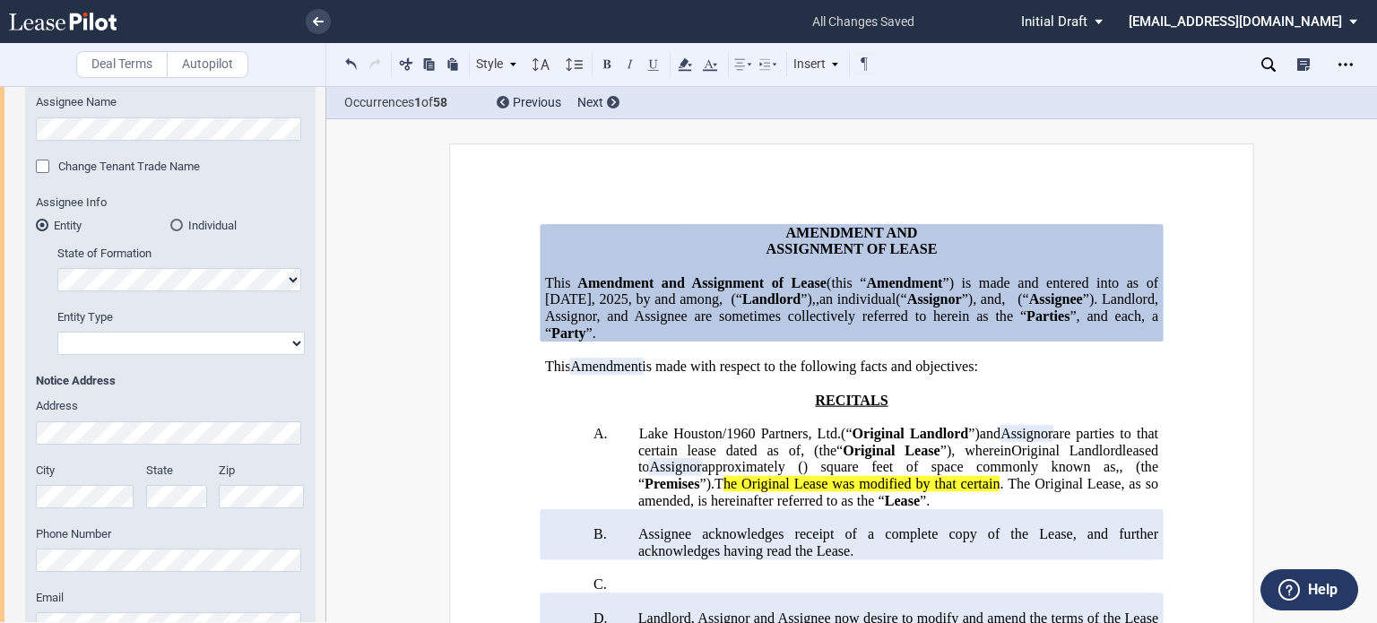
click at [294, 347] on select "Corporation Limited Liability Company General Partnership Limited Partnership O…" at bounding box center [180, 343] width 247 height 23
select select "Other"
click at [57, 332] on select "Corporation Limited Liability Company General Partnership Limited Partnership O…" at bounding box center [180, 343] width 247 height 23
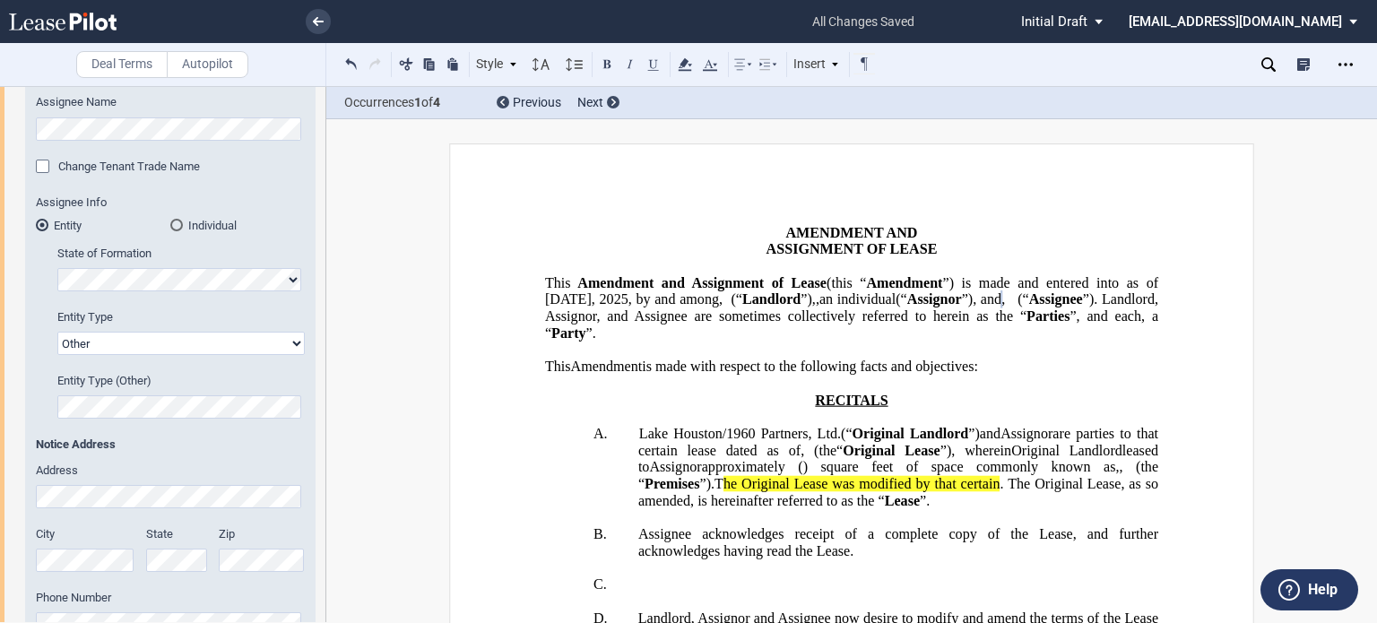
click at [44, 170] on div "Change Tenant Trade Name" at bounding box center [45, 169] width 18 height 18
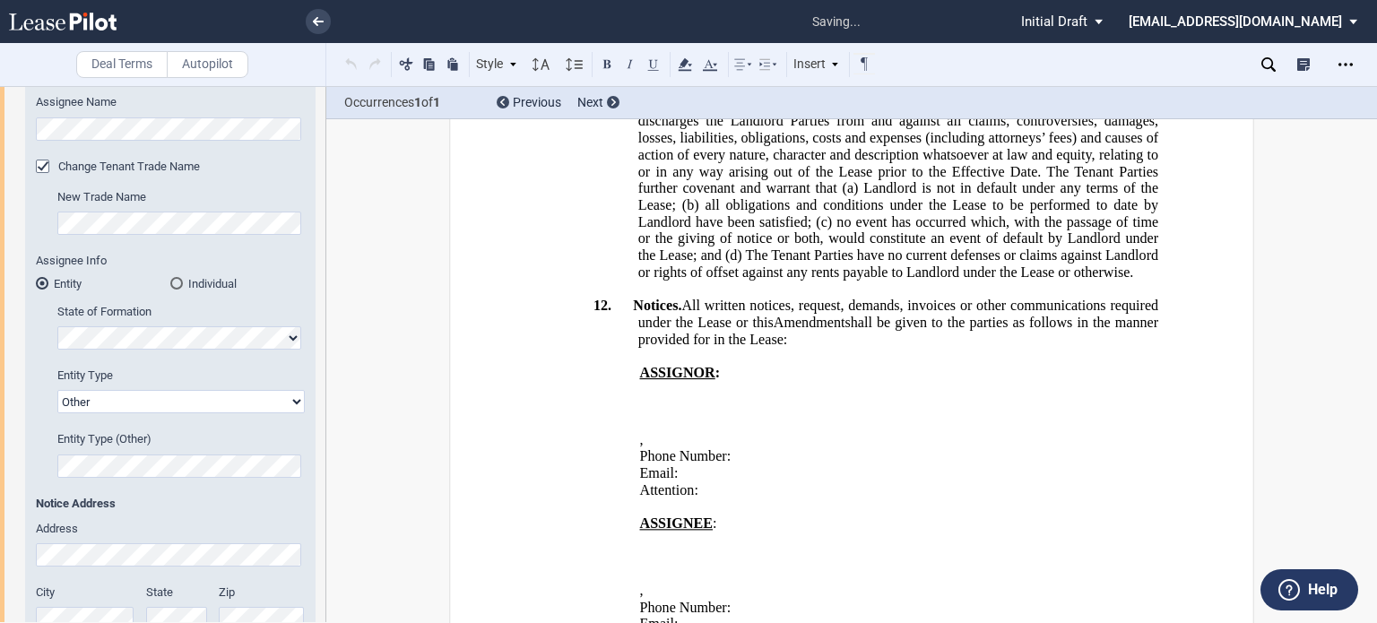
scroll to position [3321, 0]
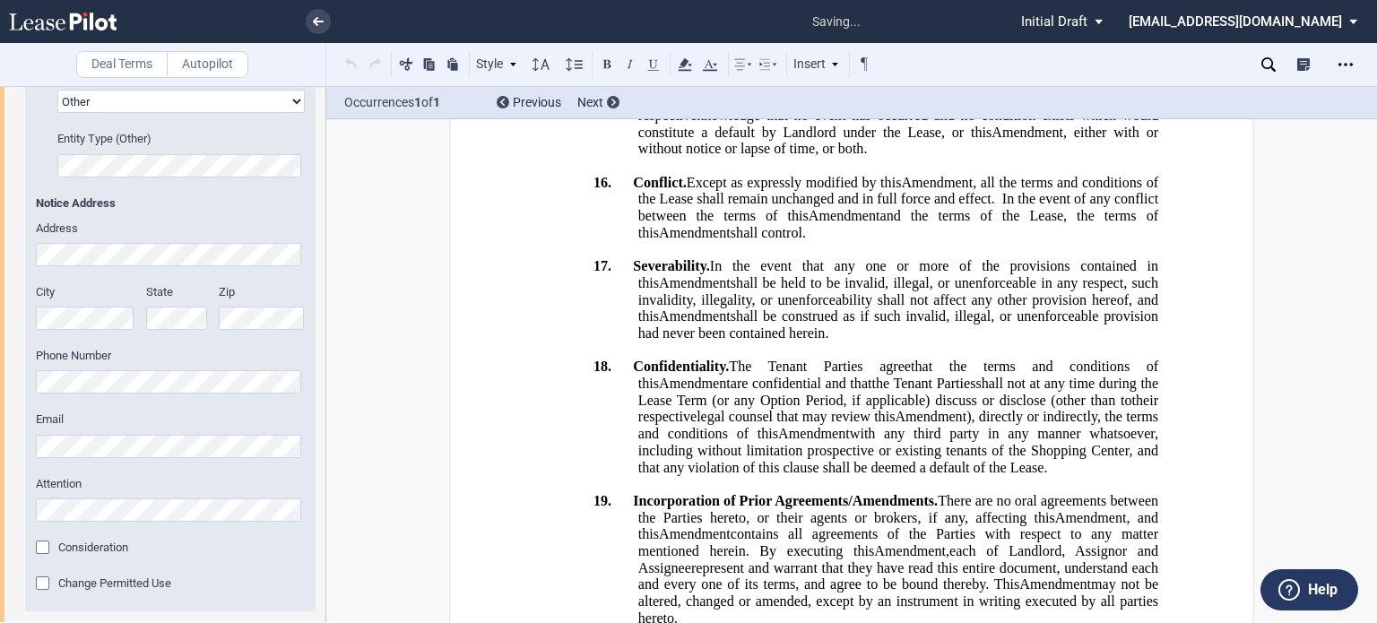
scroll to position [4332, 0]
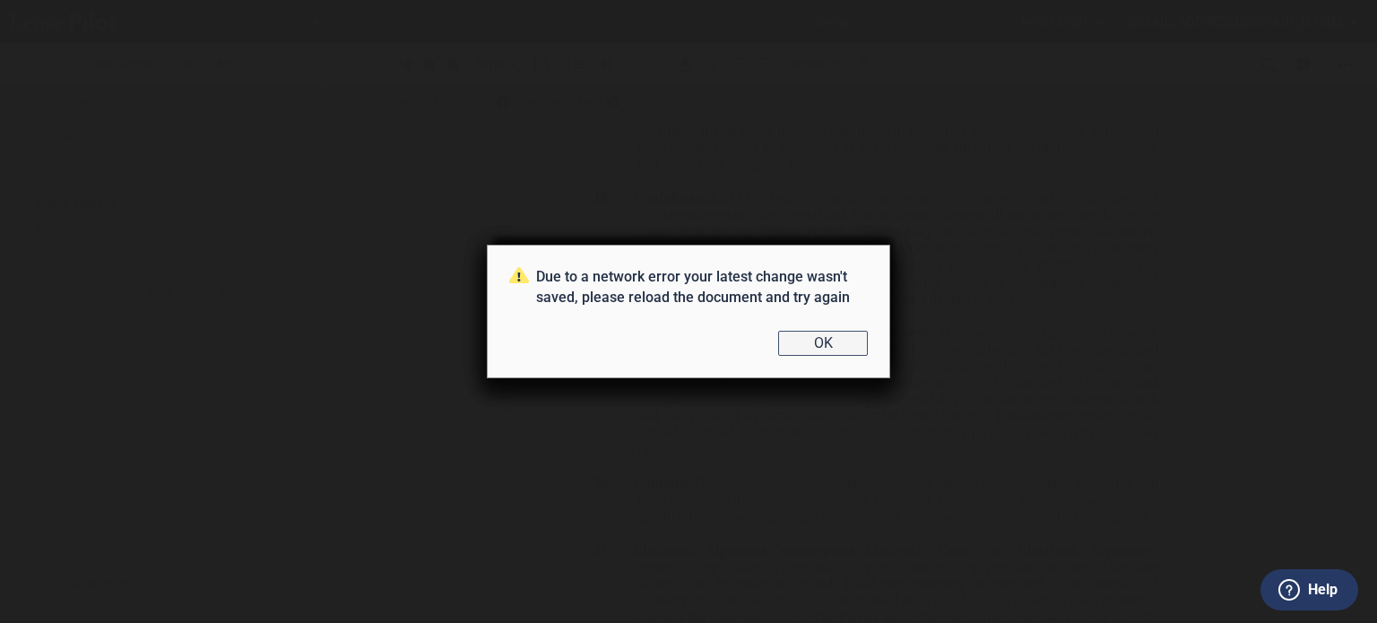
click at [813, 337] on button "OK" at bounding box center [823, 343] width 90 height 25
click at [814, 350] on button "OK" at bounding box center [823, 343] width 90 height 25
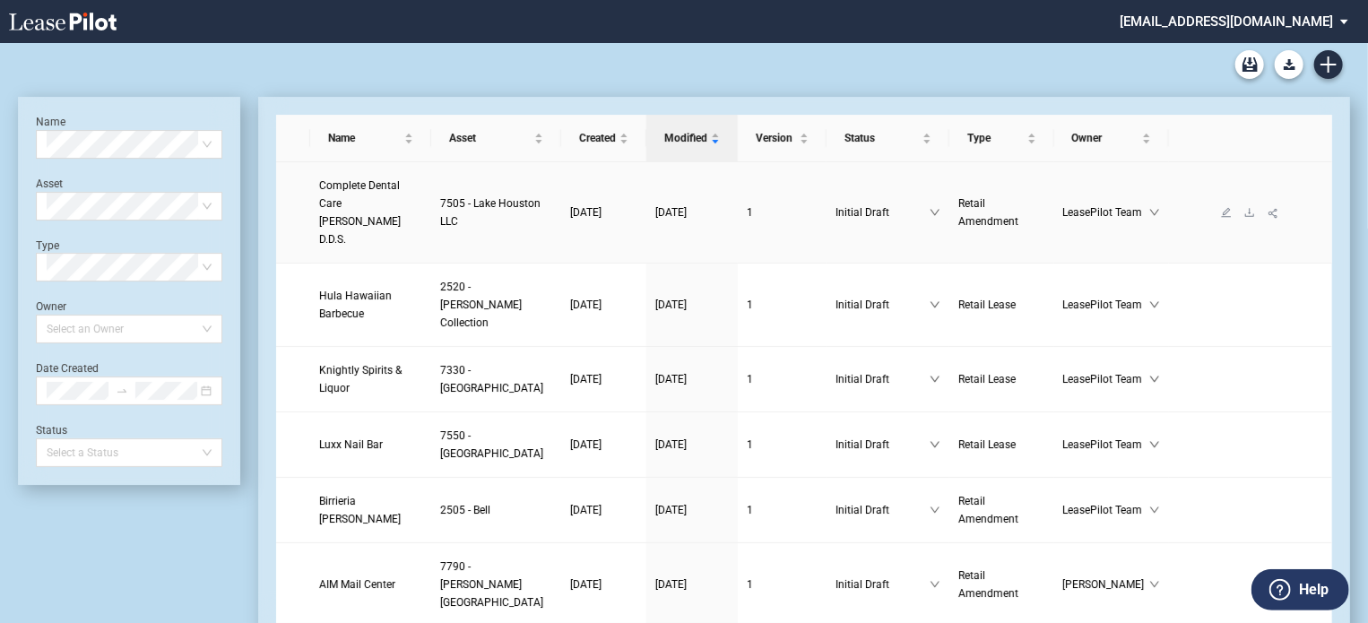
click at [354, 206] on span "Complete Dental Care Dr. Csengery D.D.S." at bounding box center [360, 212] width 82 height 66
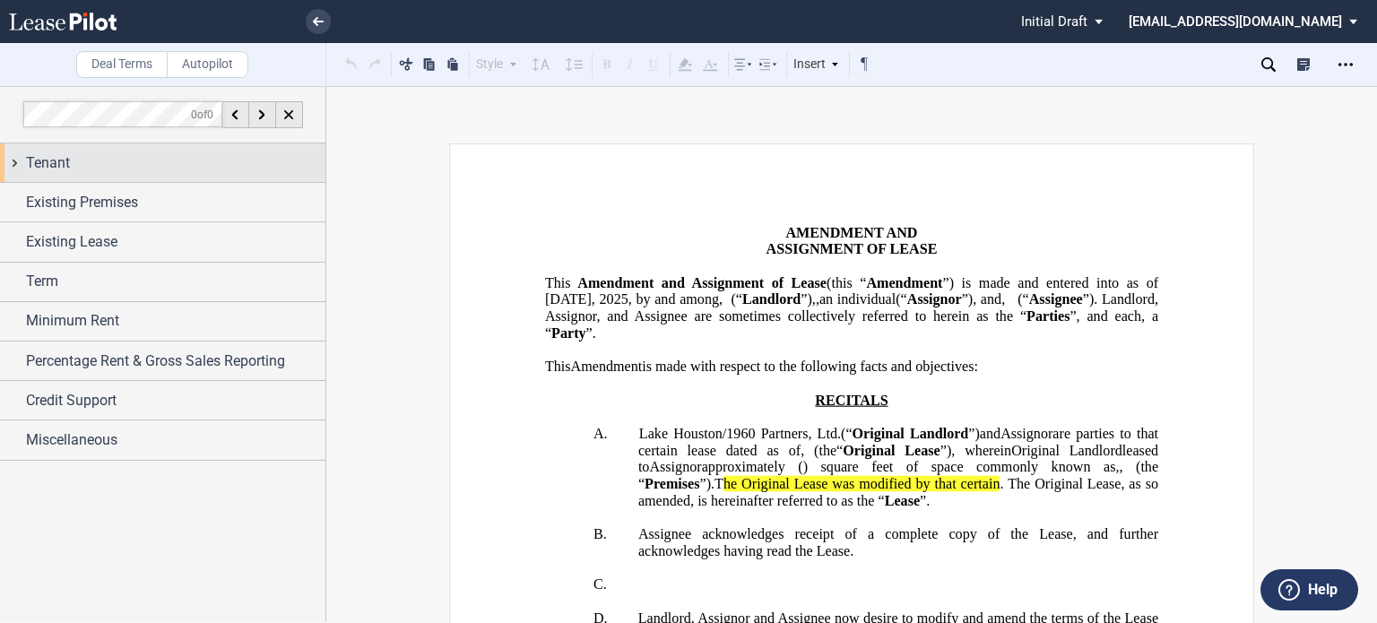
click at [132, 168] on div "Tenant" at bounding box center [175, 163] width 299 height 22
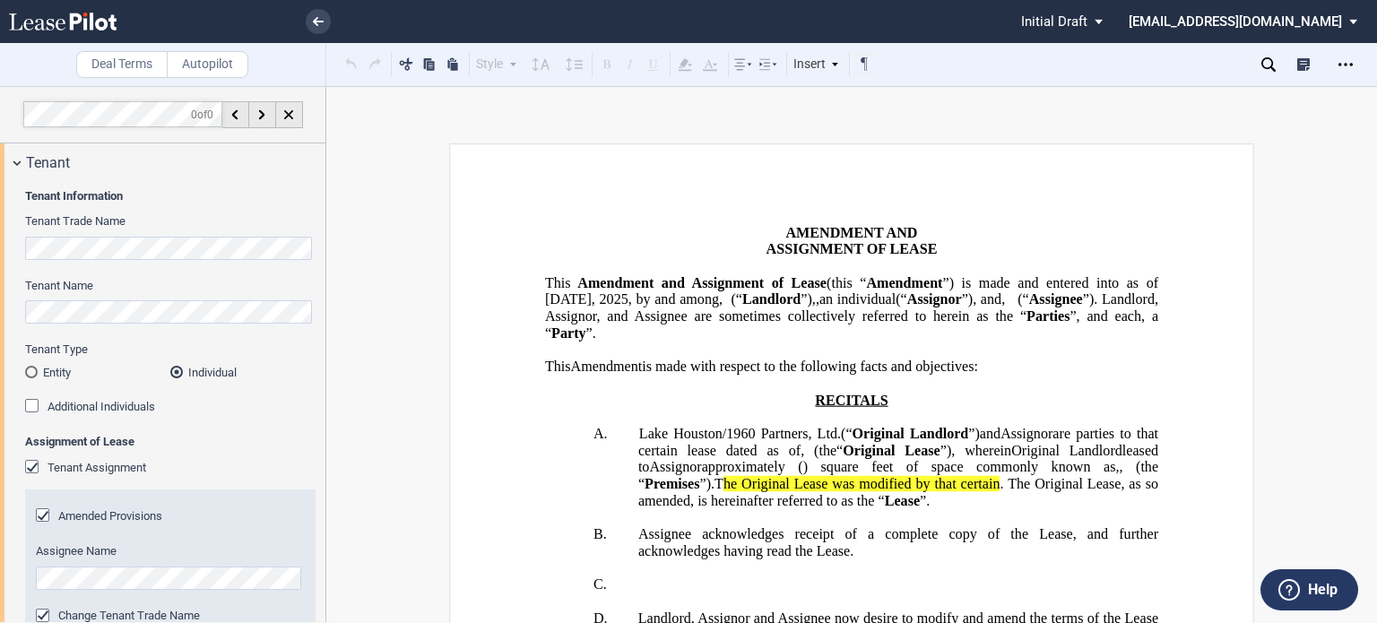
drag, startPoint x: 325, startPoint y: 202, endPoint x: 328, endPoint y: 271, distance: 69.1
click at [328, 271] on div "Deal Terms Autopilot Style Normal 8pt 9pt 10pt 10.5pt 11pt 12pt 14pt 16pt Norma…" at bounding box center [688, 354] width 1377 height 537
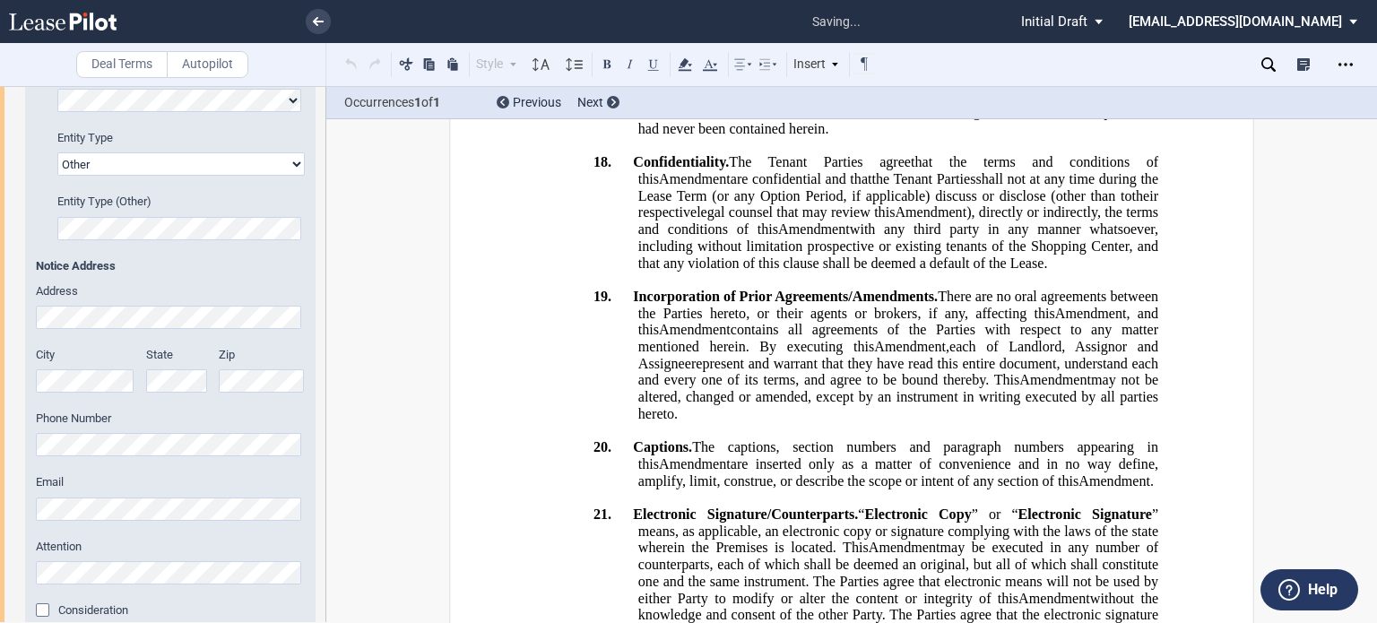
scroll to position [4368, 0]
click at [250, 542] on label "Attention" at bounding box center [170, 547] width 269 height 16
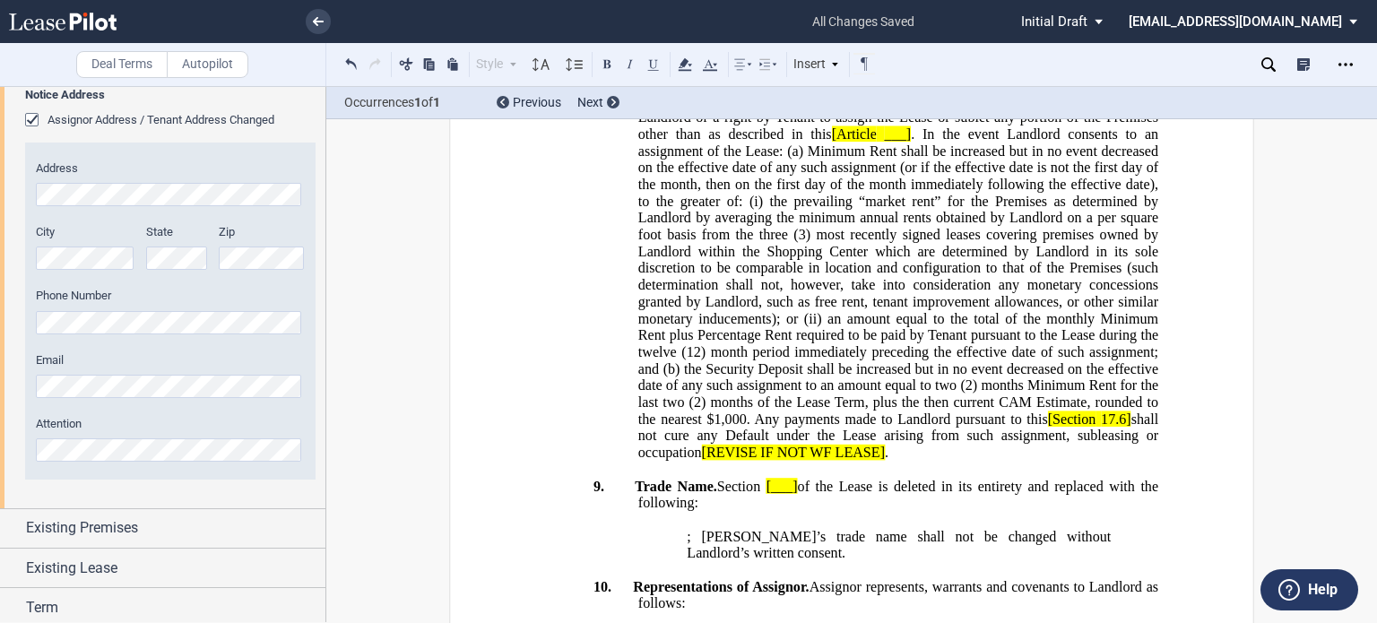
scroll to position [1454, 0]
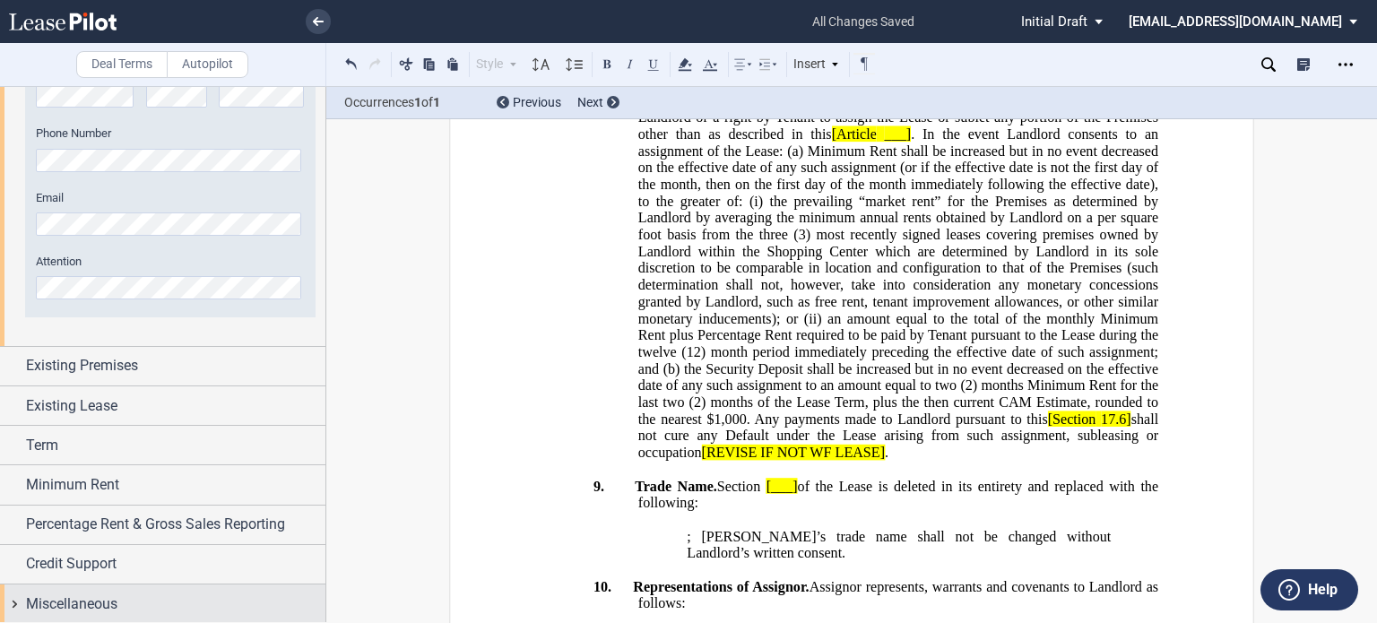
click at [163, 594] on div "Miscellaneous" at bounding box center [175, 605] width 299 height 22
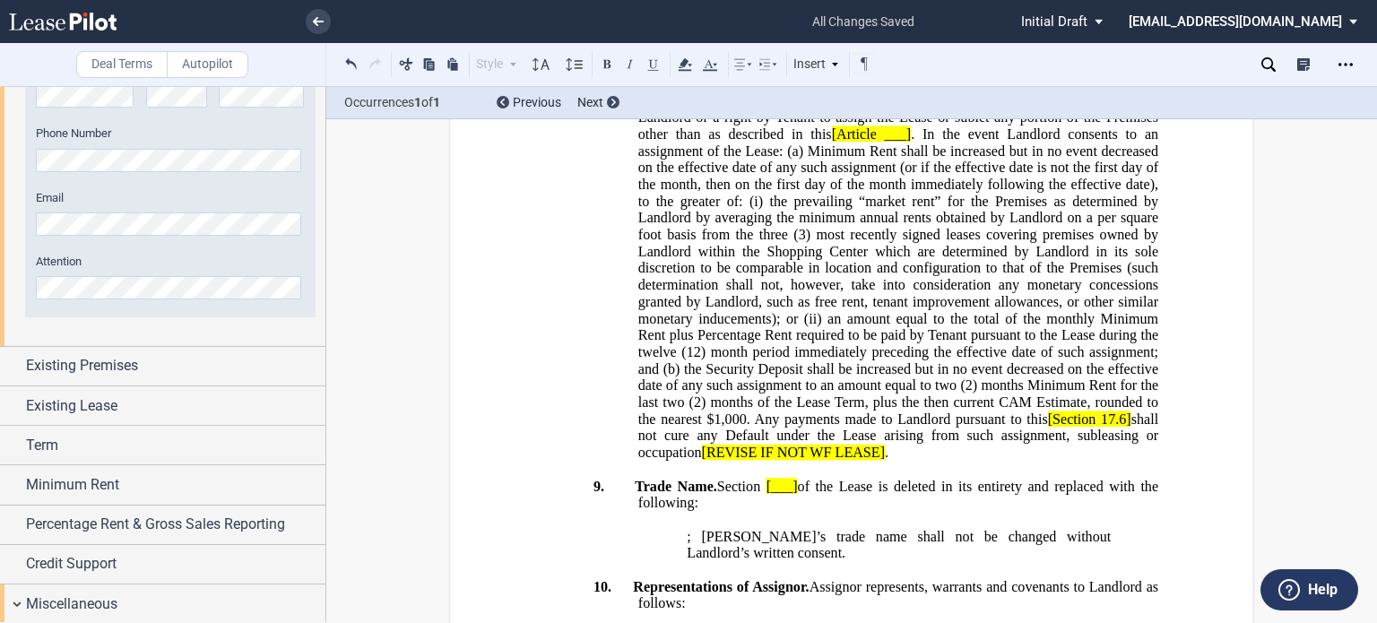
scroll to position [1727, 0]
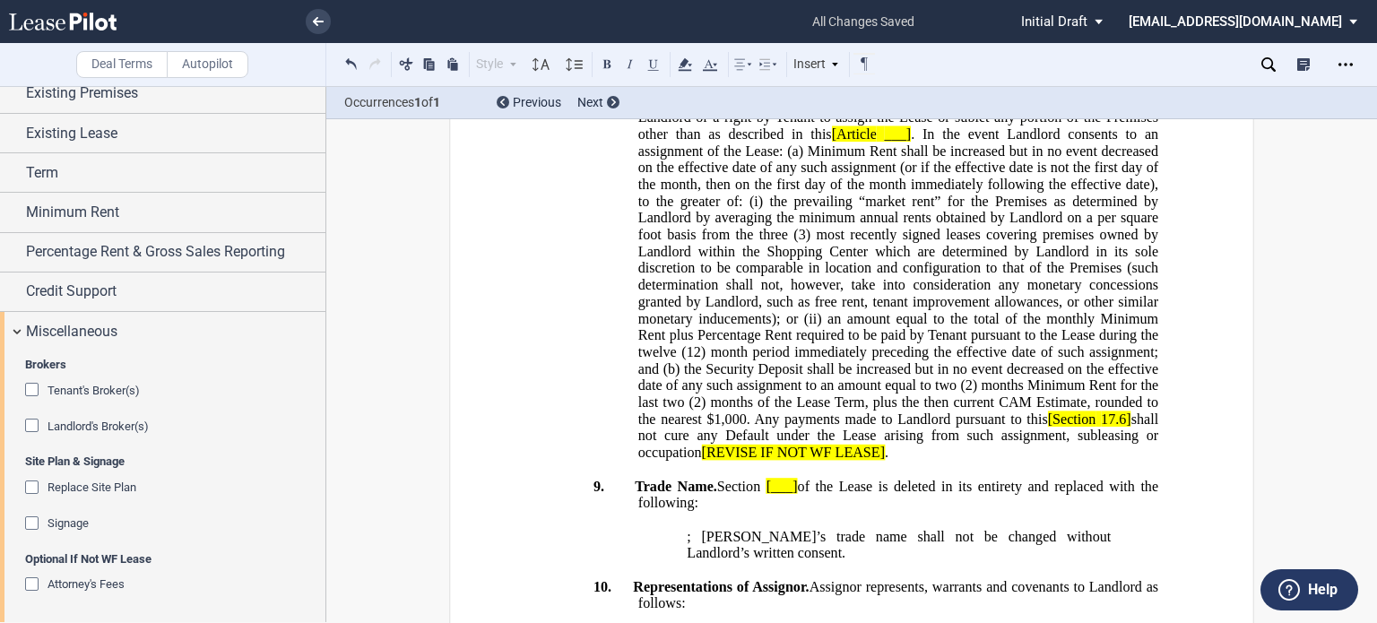
click at [34, 523] on div "Signage" at bounding box center [34, 525] width 18 height 18
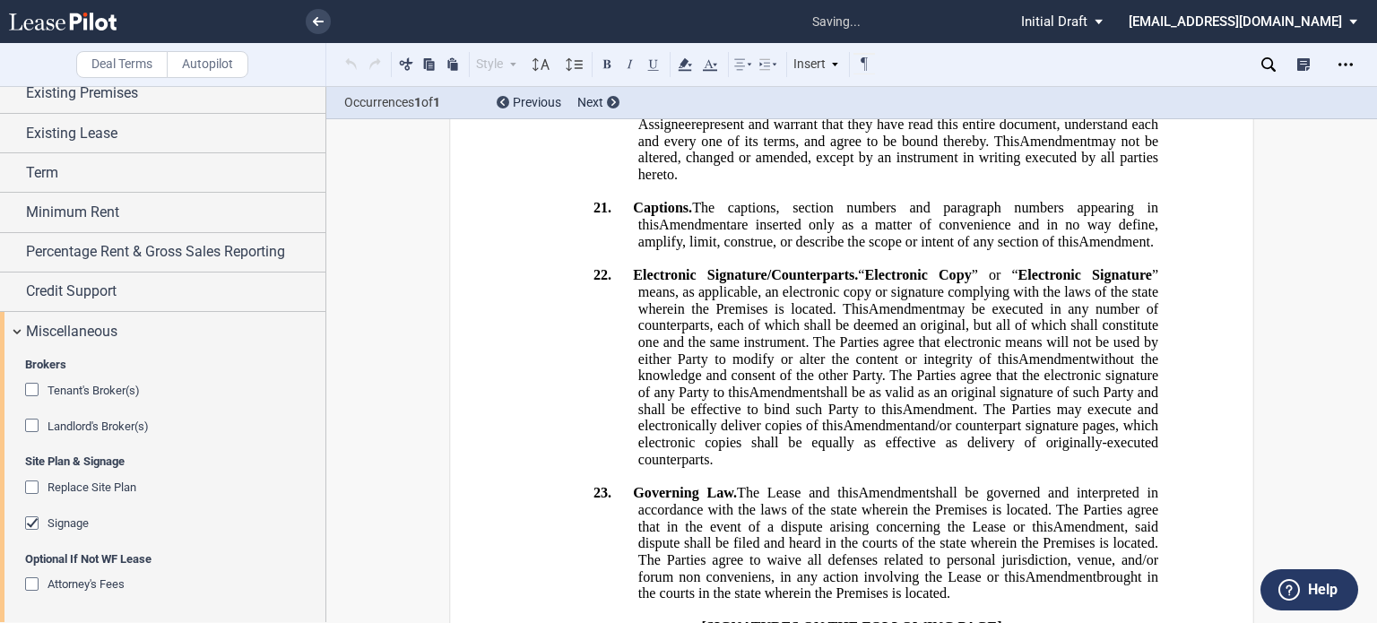
click at [28, 582] on div "Attorney's Fees" at bounding box center [34, 586] width 18 height 18
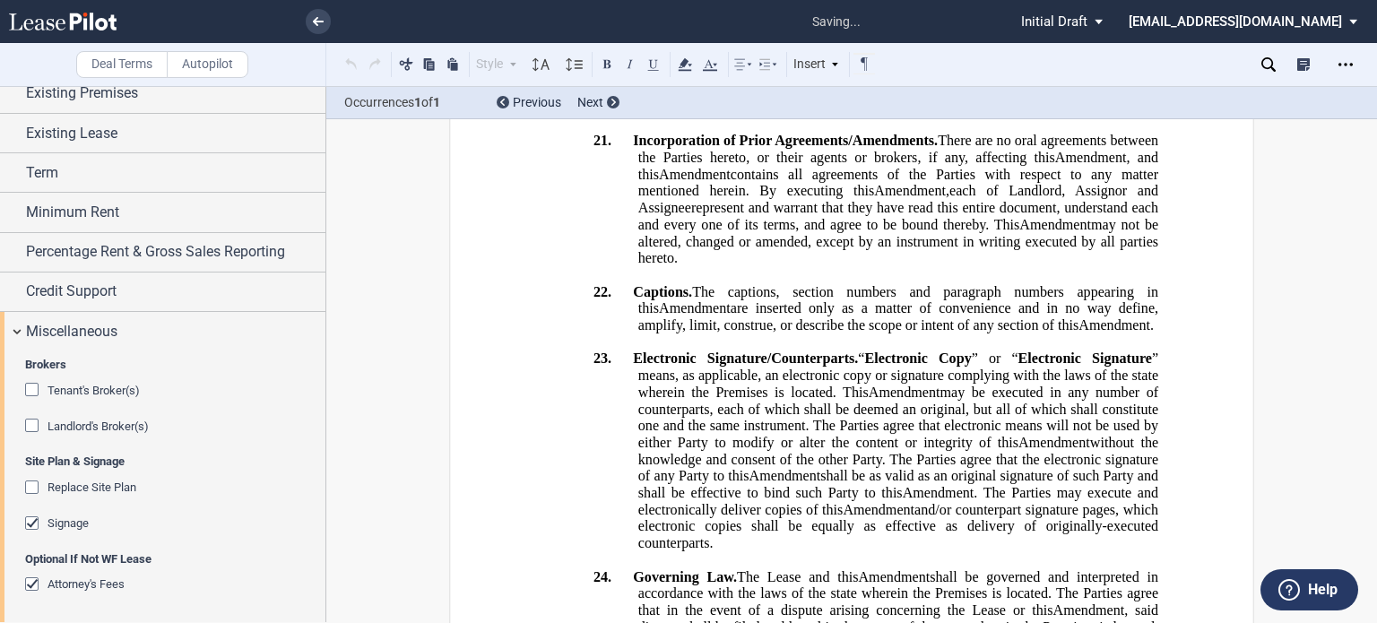
scroll to position [5024, 0]
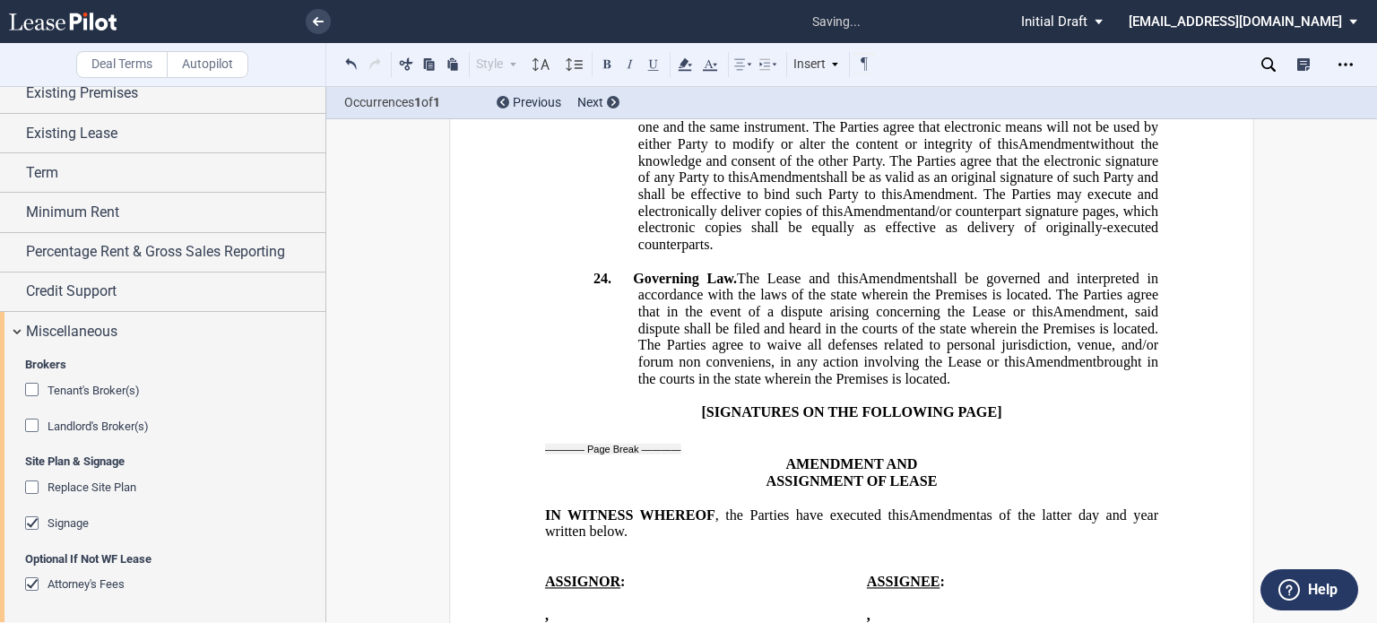
drag, startPoint x: 320, startPoint y: 525, endPoint x: 322, endPoint y: 514, distance: 11.8
click at [322, 514] on div at bounding box center [163, 354] width 326 height 536
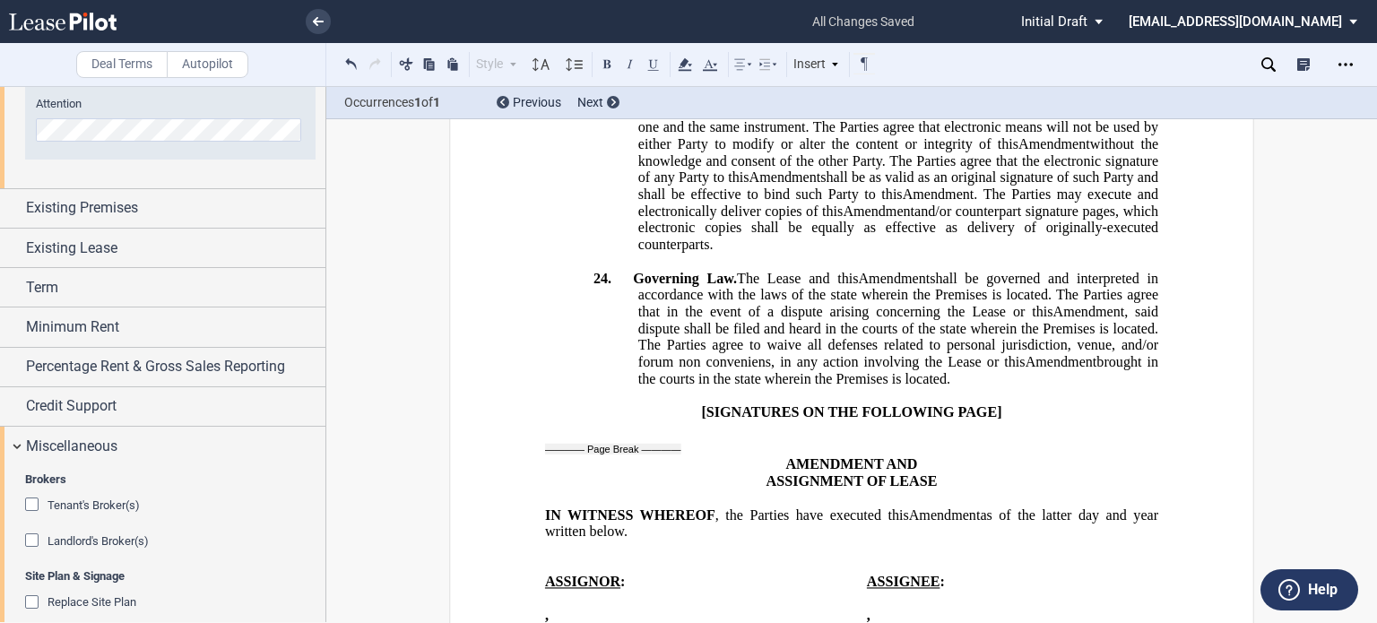
scroll to position [1496, 0]
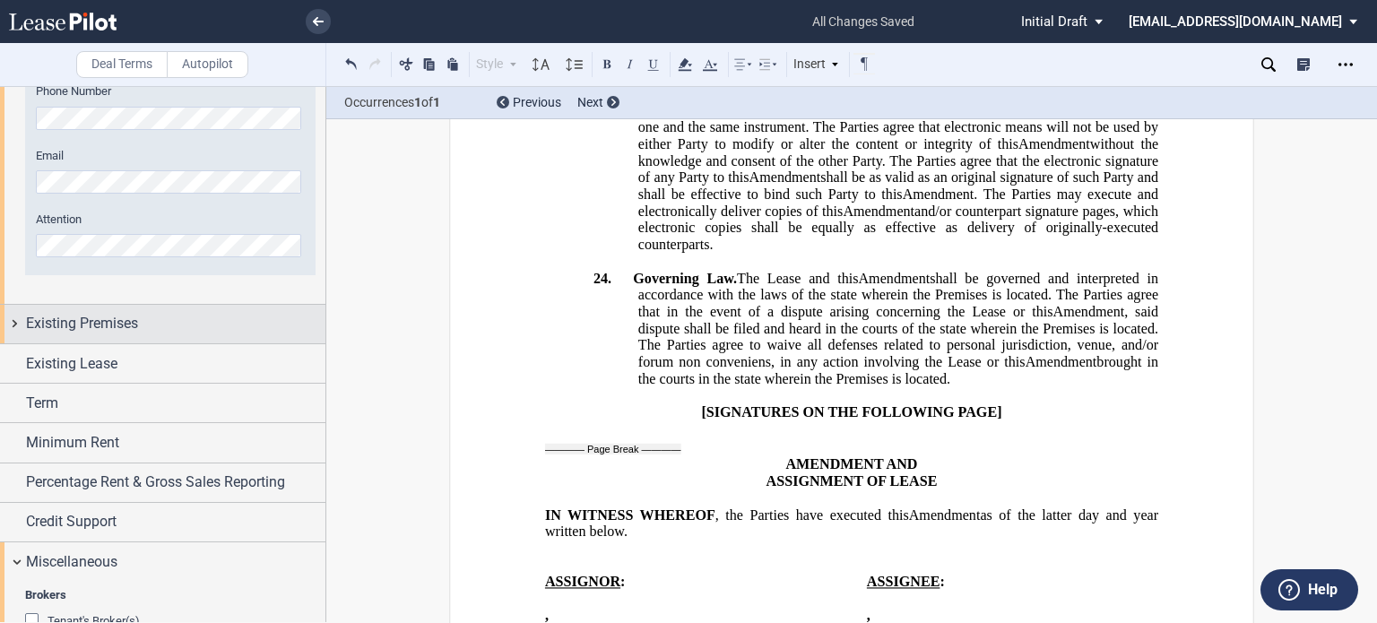
click at [221, 325] on div "Existing Premises" at bounding box center [175, 324] width 299 height 22
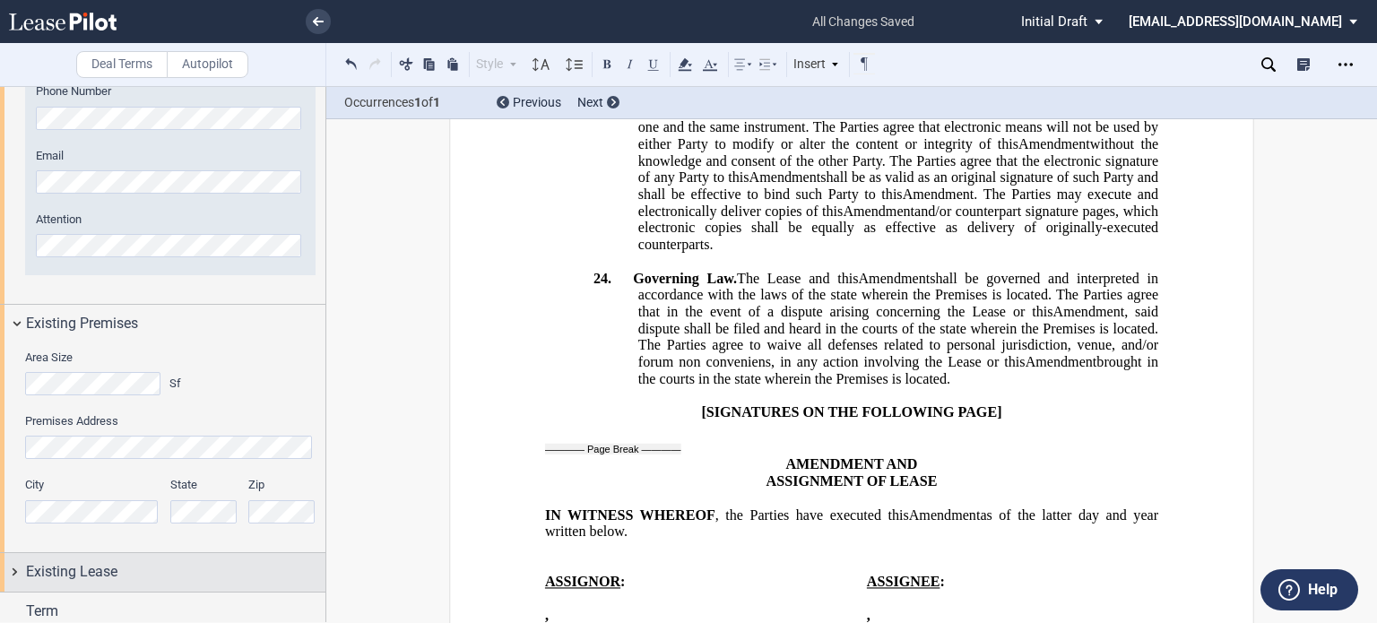
click at [99, 579] on span "Existing Lease" at bounding box center [71, 572] width 91 height 22
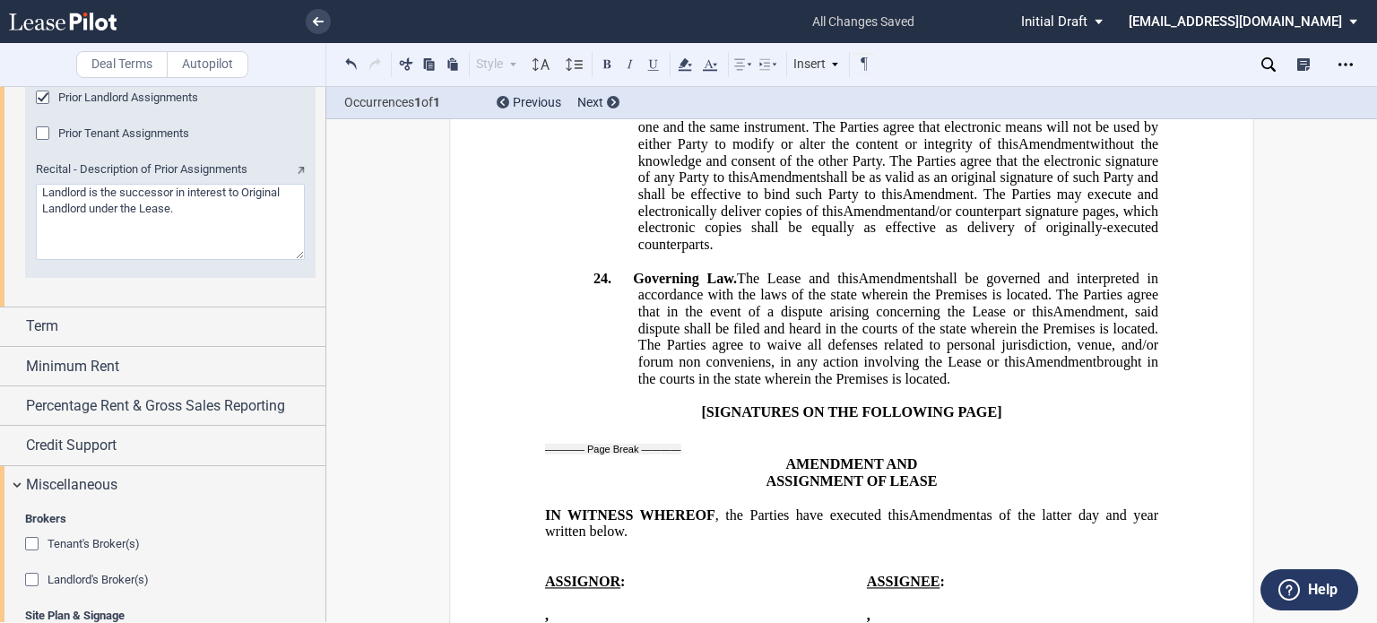
scroll to position [2433, 0]
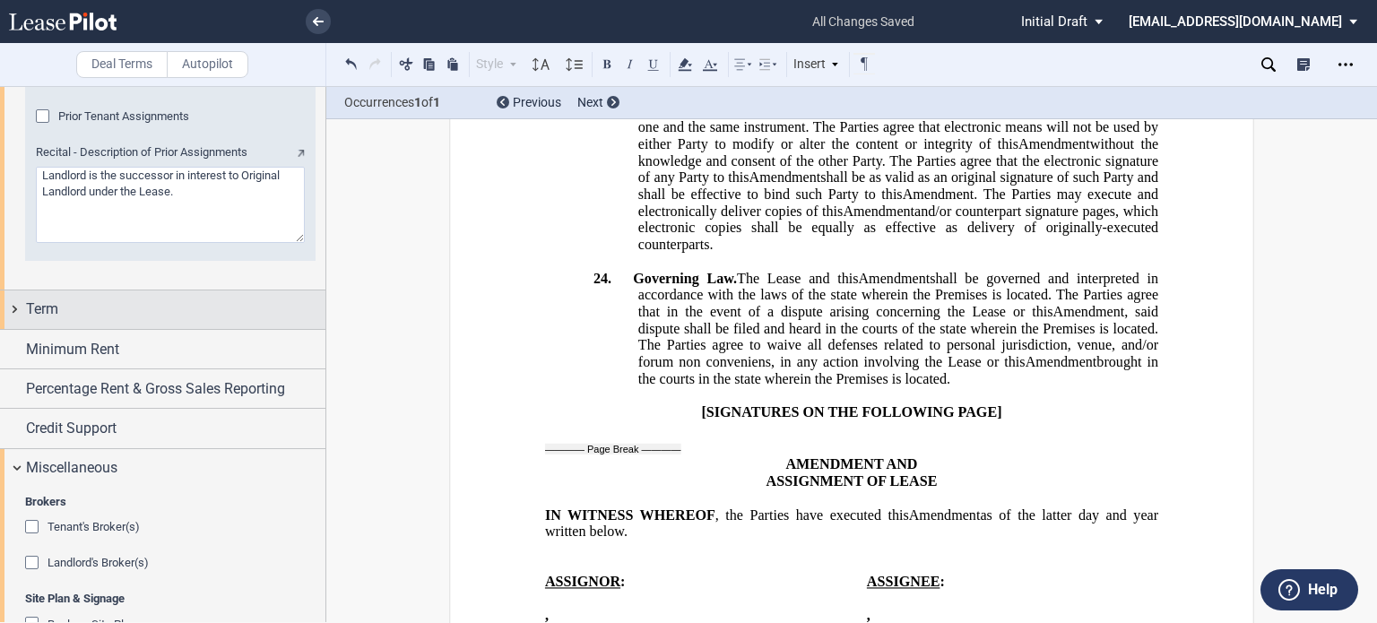
click at [130, 313] on div "Term" at bounding box center [175, 310] width 299 height 22
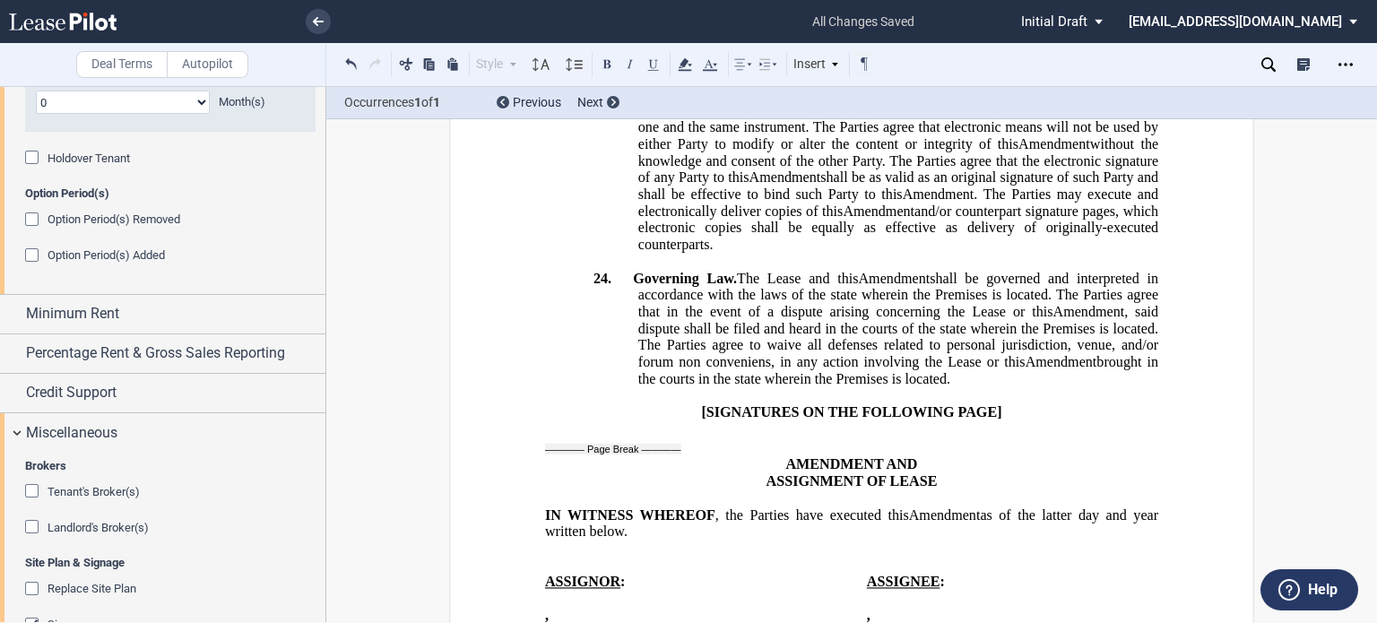
scroll to position [2838, 0]
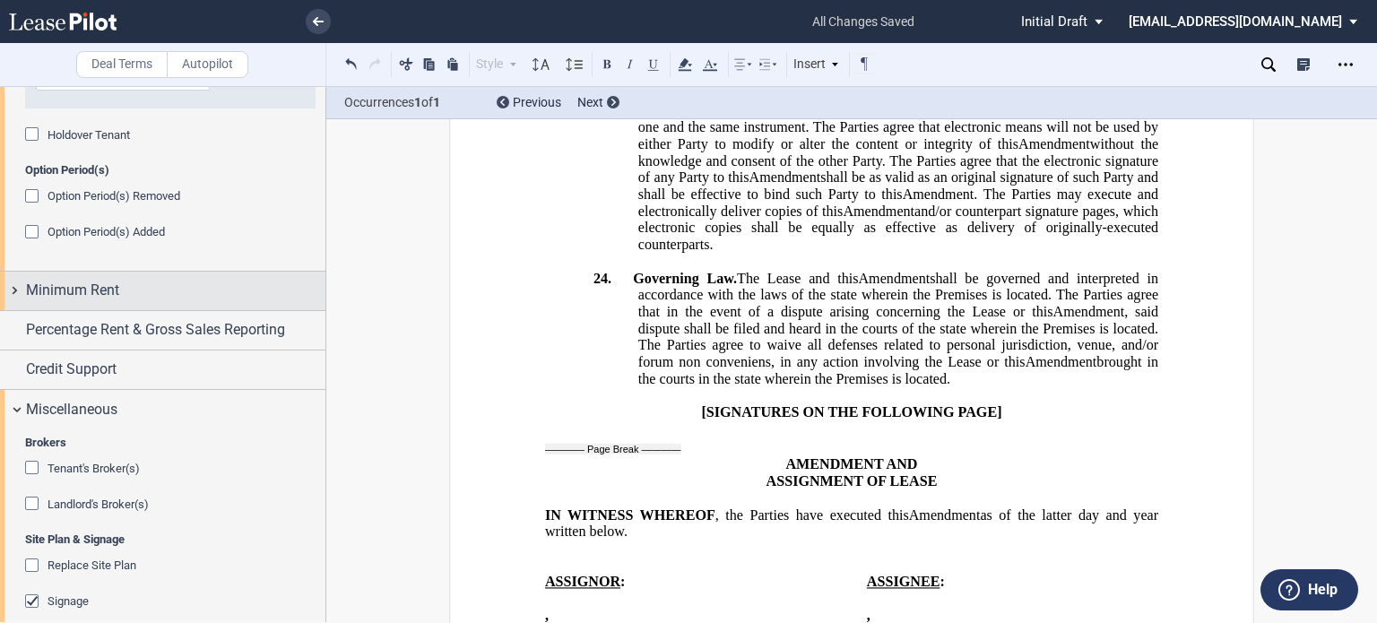
click at [163, 299] on div "Minimum Rent" at bounding box center [175, 291] width 299 height 22
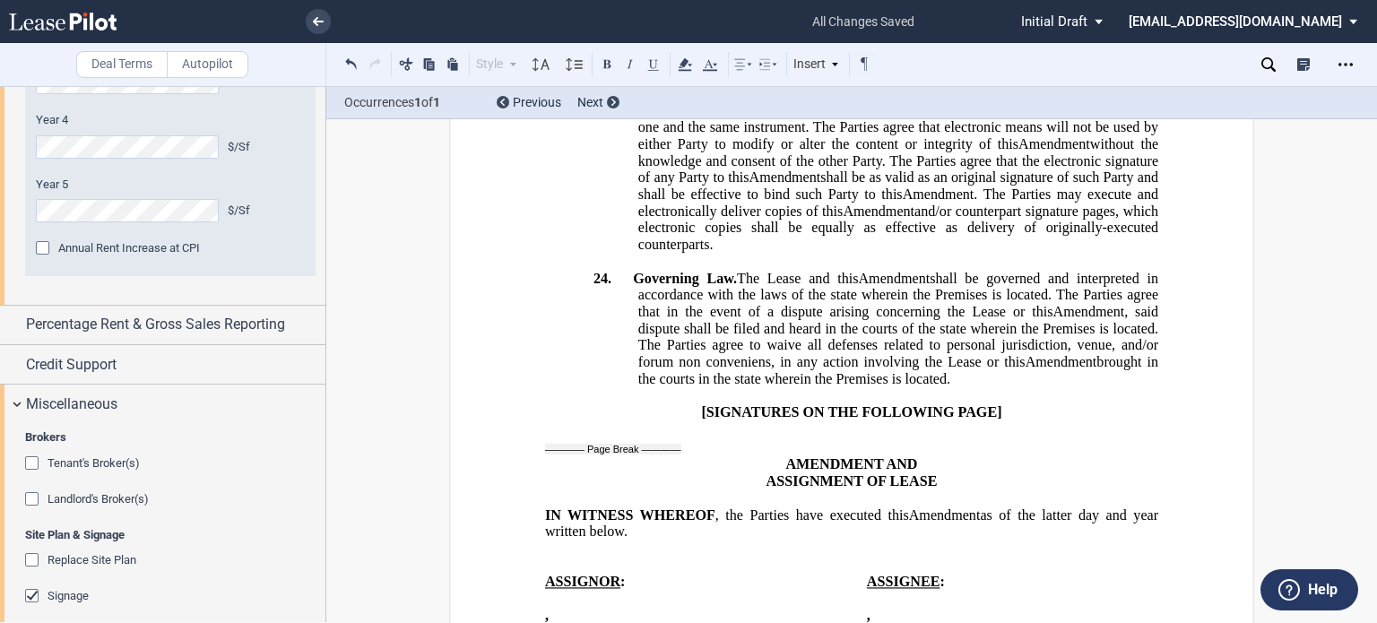
scroll to position [3343, 0]
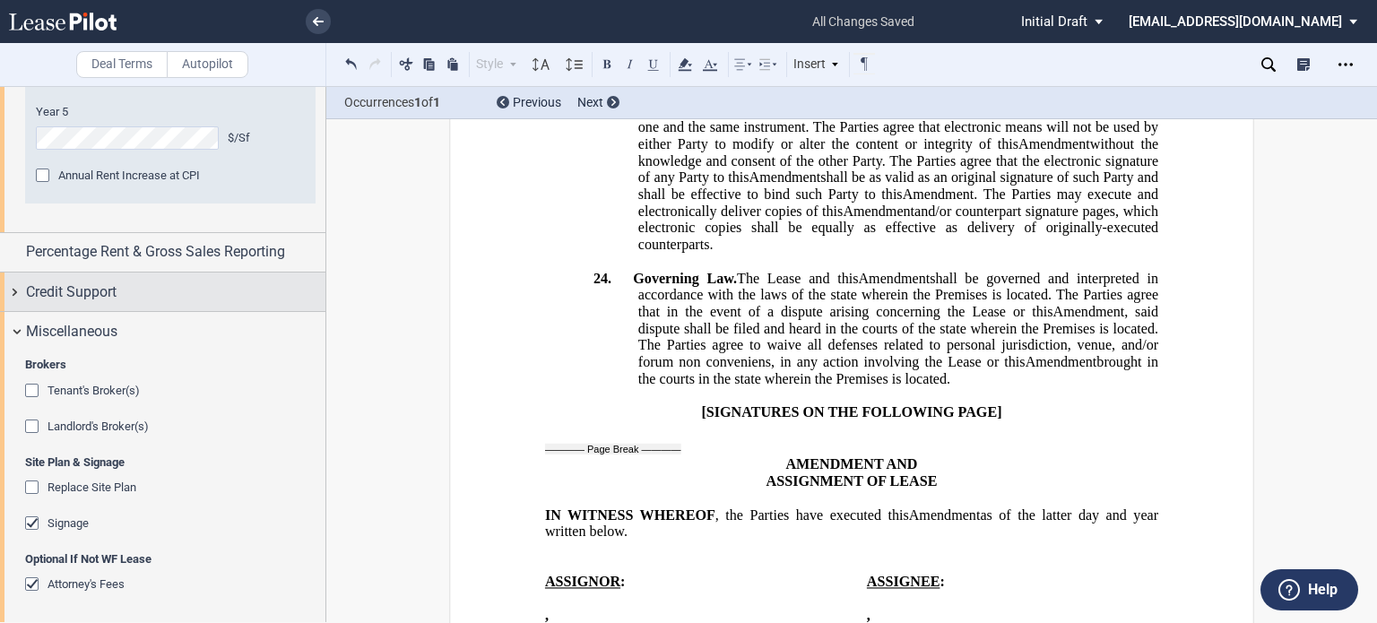
click at [183, 297] on div "Credit Support" at bounding box center [175, 293] width 299 height 22
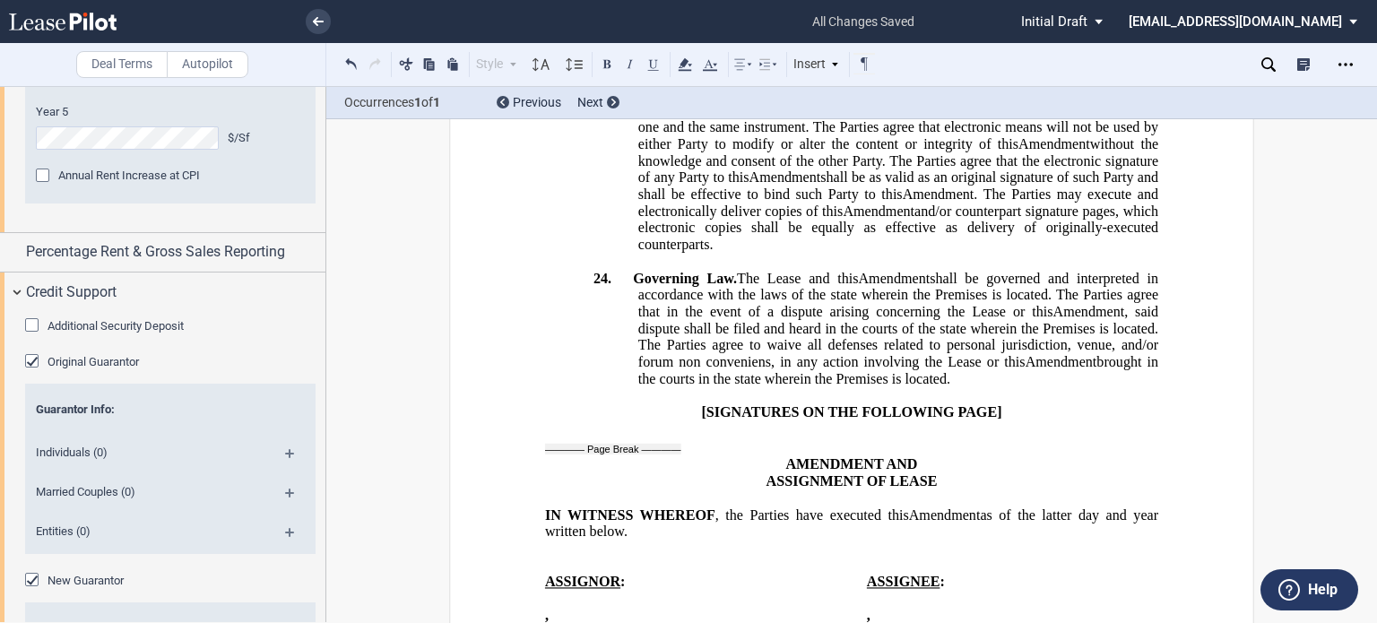
click at [29, 322] on div "Additional Security Deposit" at bounding box center [34, 327] width 18 height 18
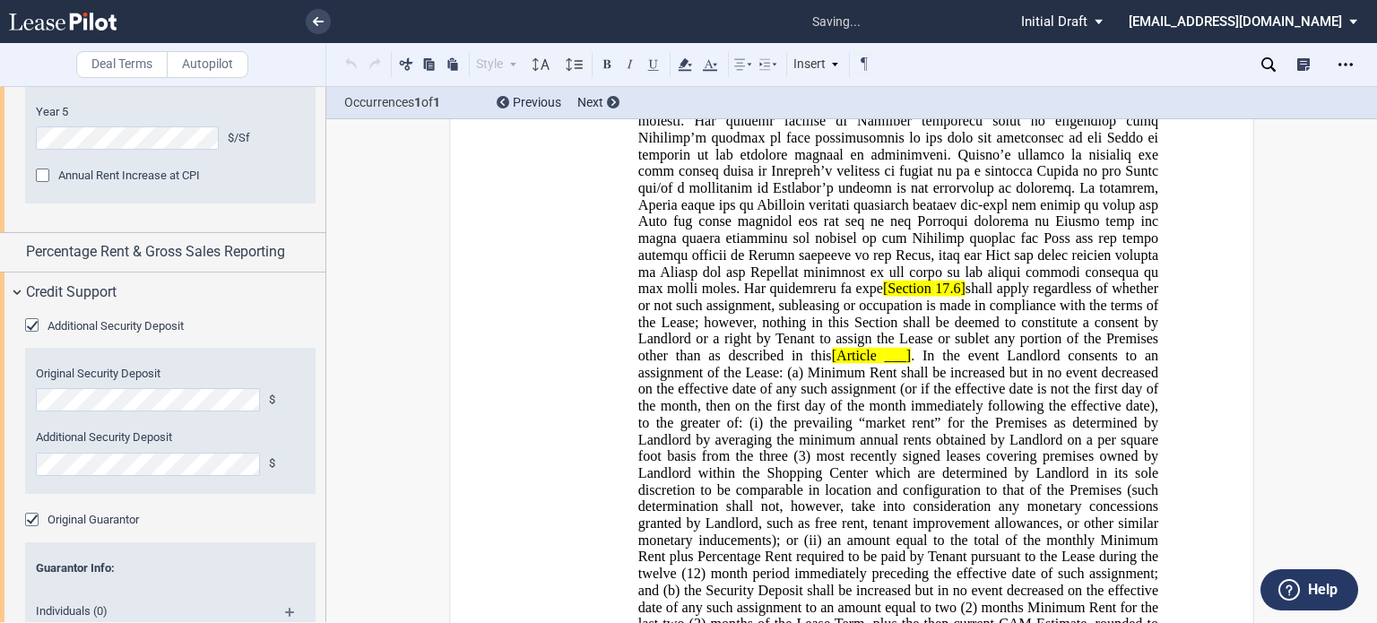
scroll to position [2328, 0]
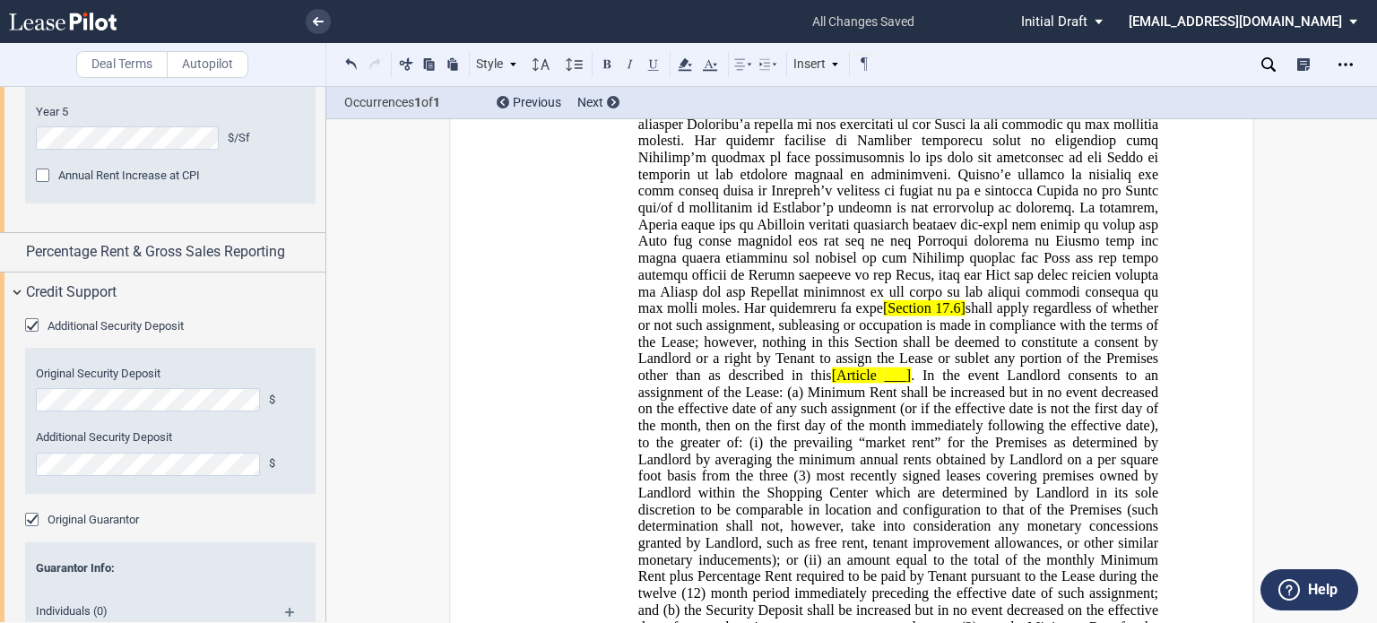
drag, startPoint x: 769, startPoint y: 233, endPoint x: 869, endPoint y: 266, distance: 104.9
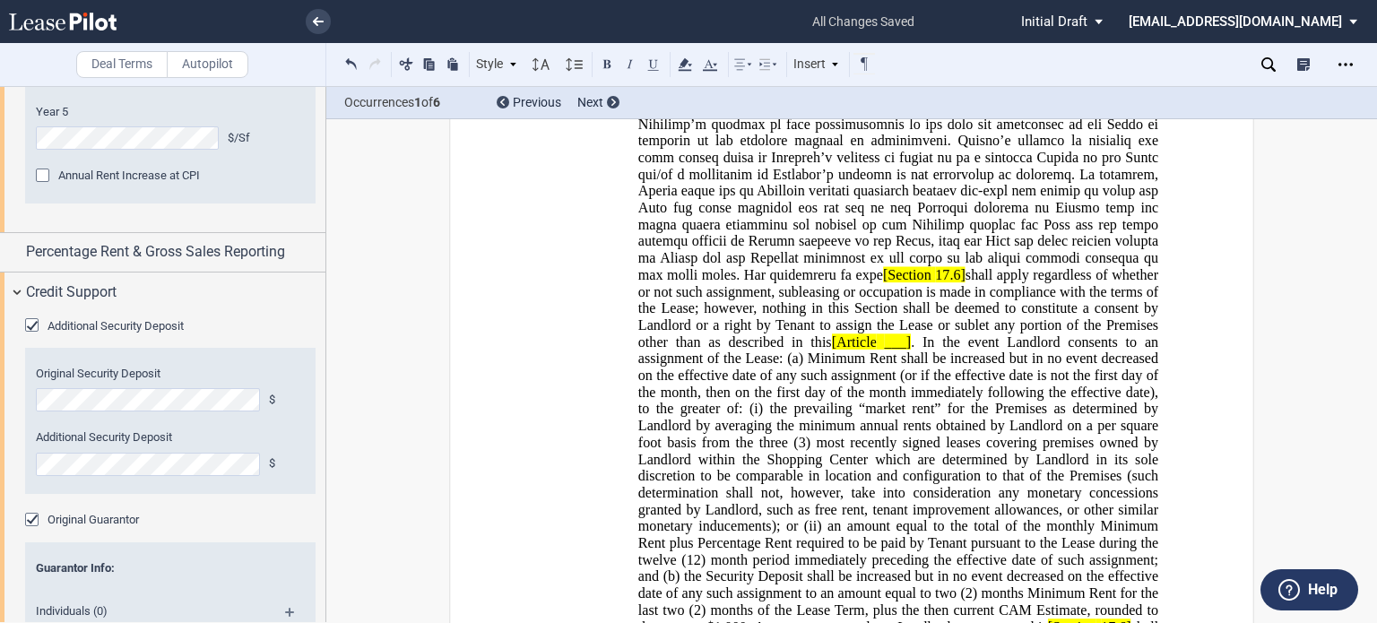
drag, startPoint x: 890, startPoint y: 324, endPoint x: 707, endPoint y: 360, distance: 186.4
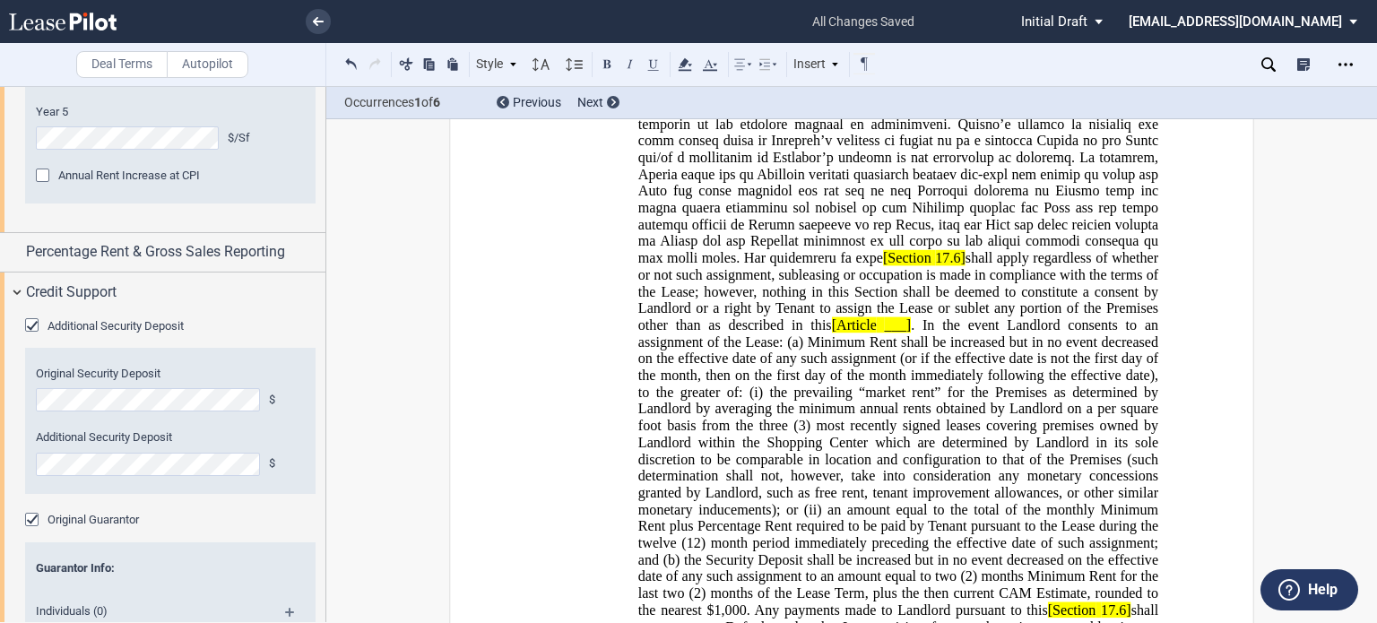
drag, startPoint x: 886, startPoint y: 325, endPoint x: 898, endPoint y: 325, distance: 12.6
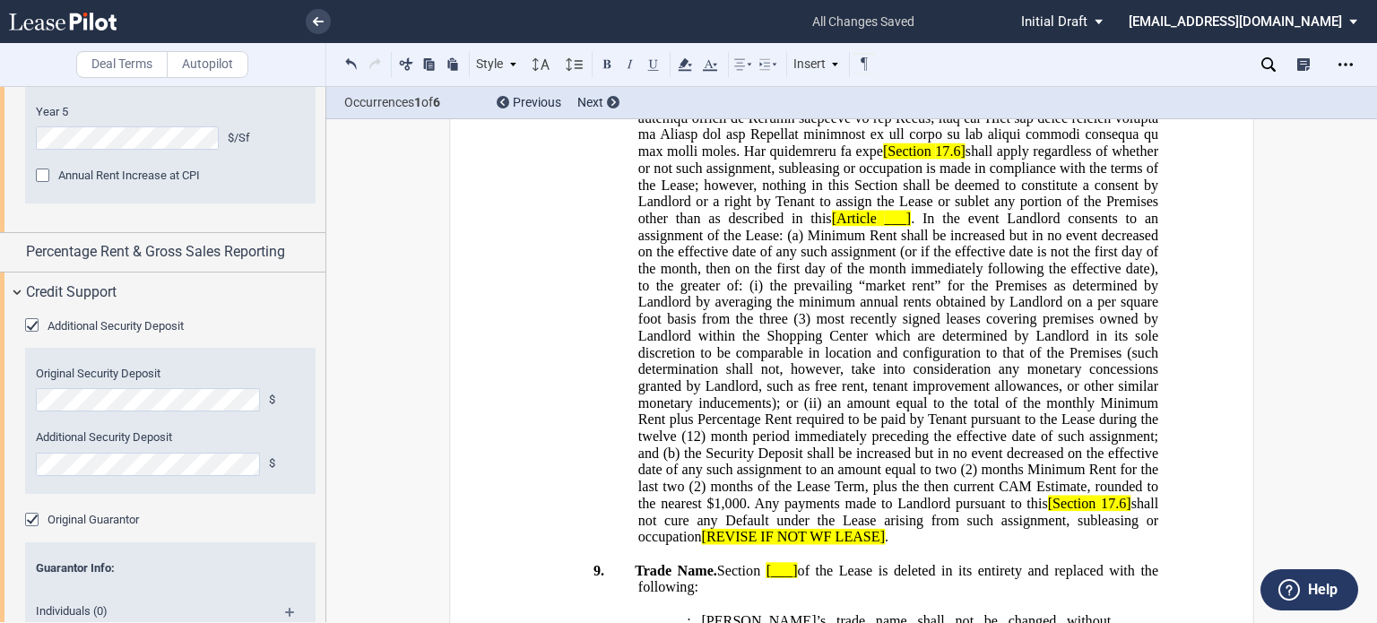
scroll to position [2525, 0]
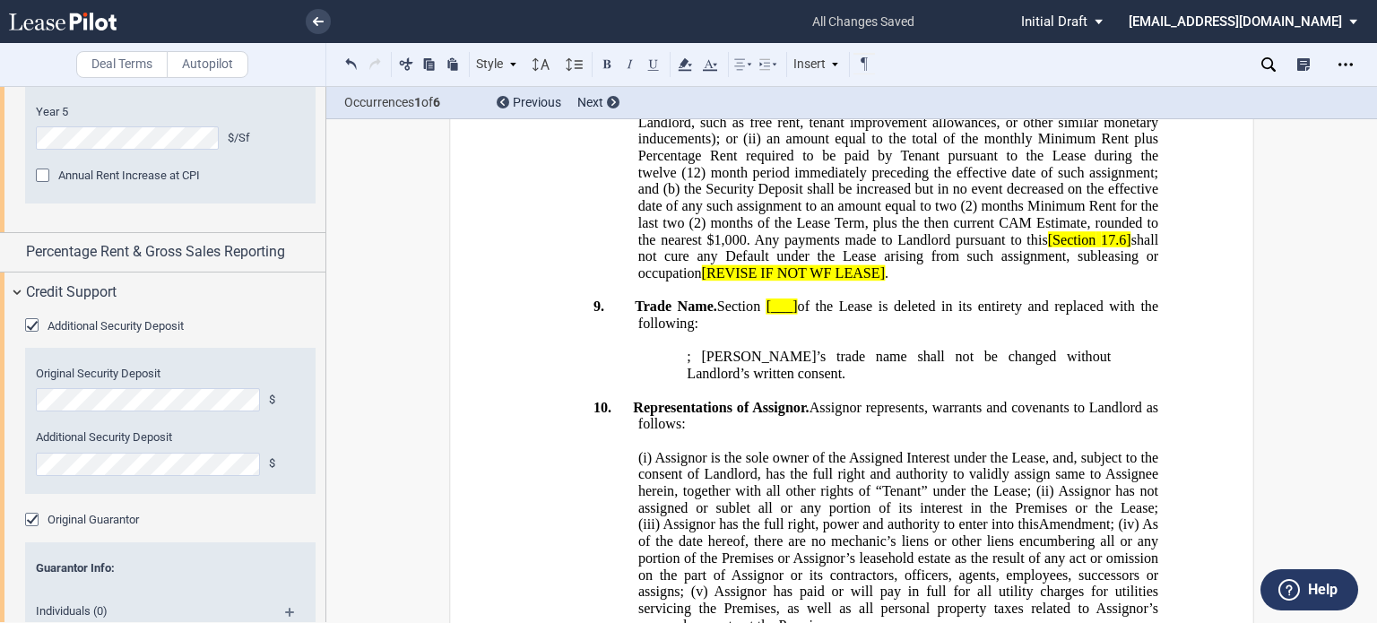
scroll to position [2790, 0]
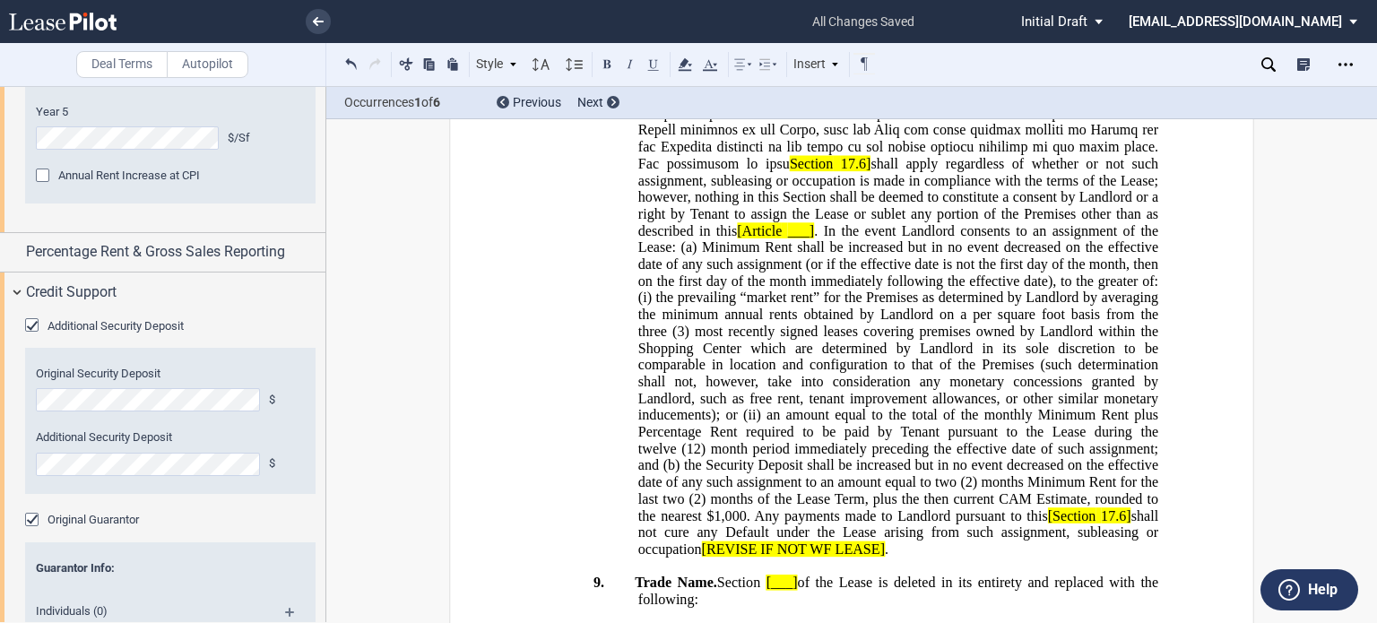
scroll to position [2699, 0]
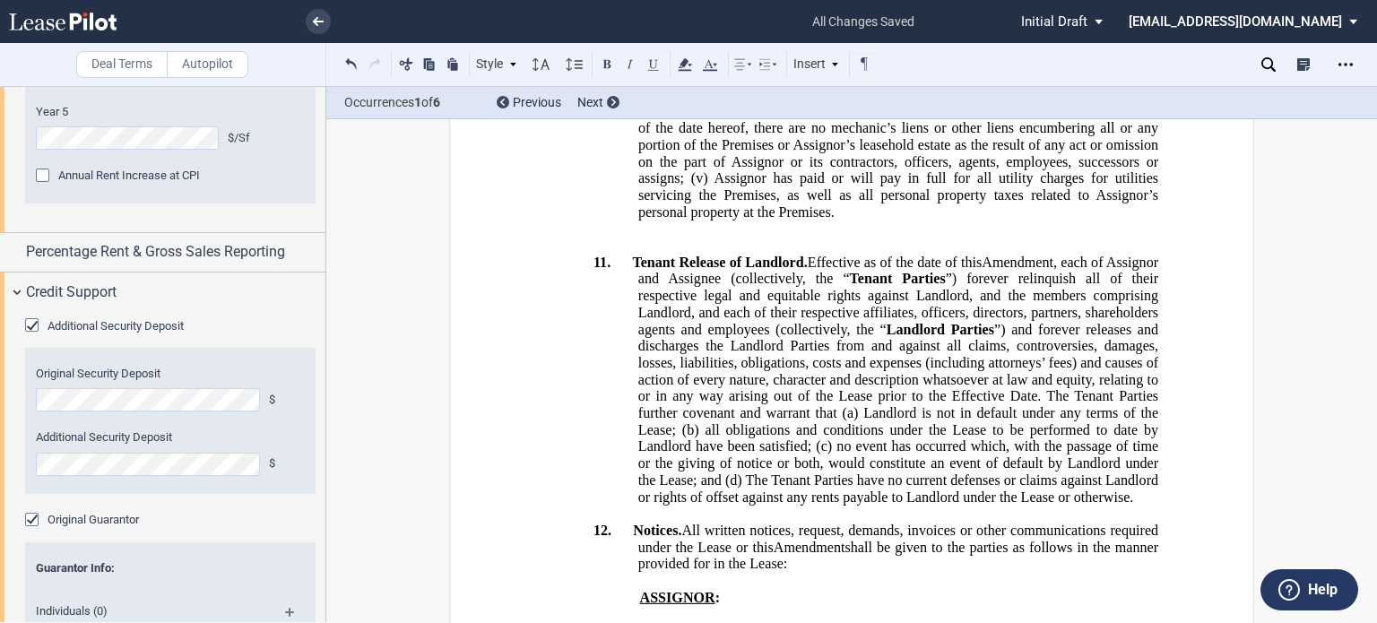
scroll to position [3174, 0]
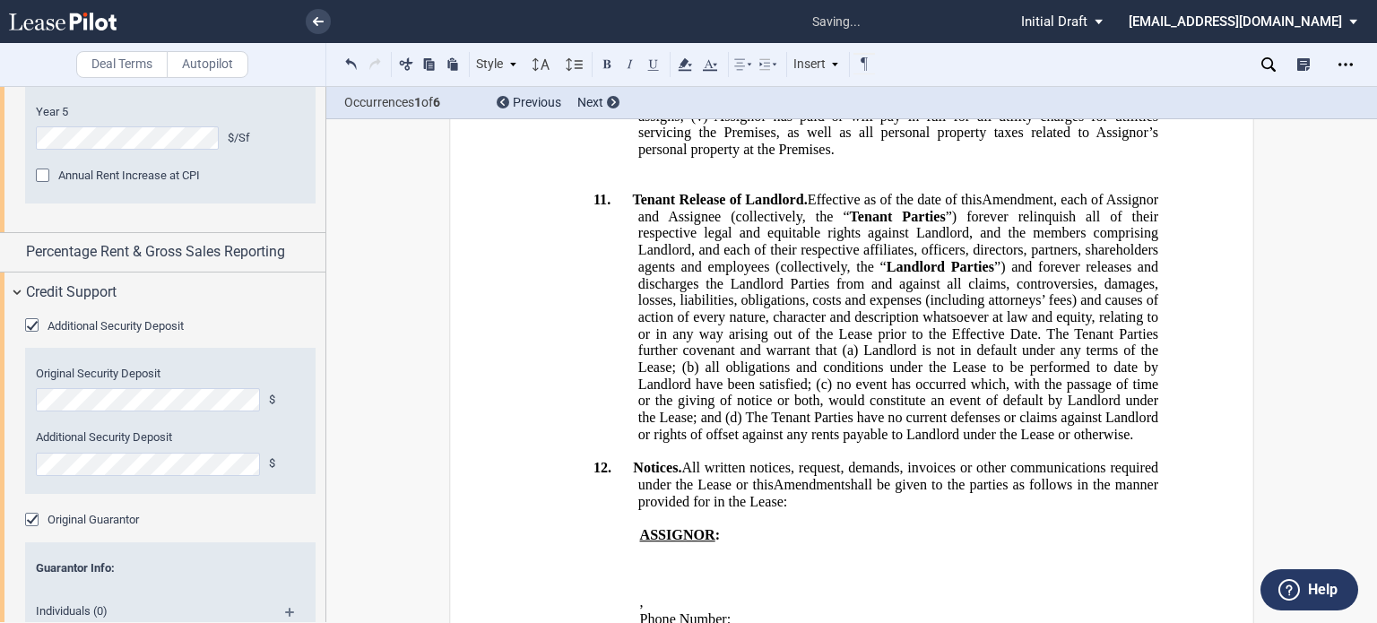
drag, startPoint x: 1013, startPoint y: 480, endPoint x: 679, endPoint y: 495, distance: 334.8
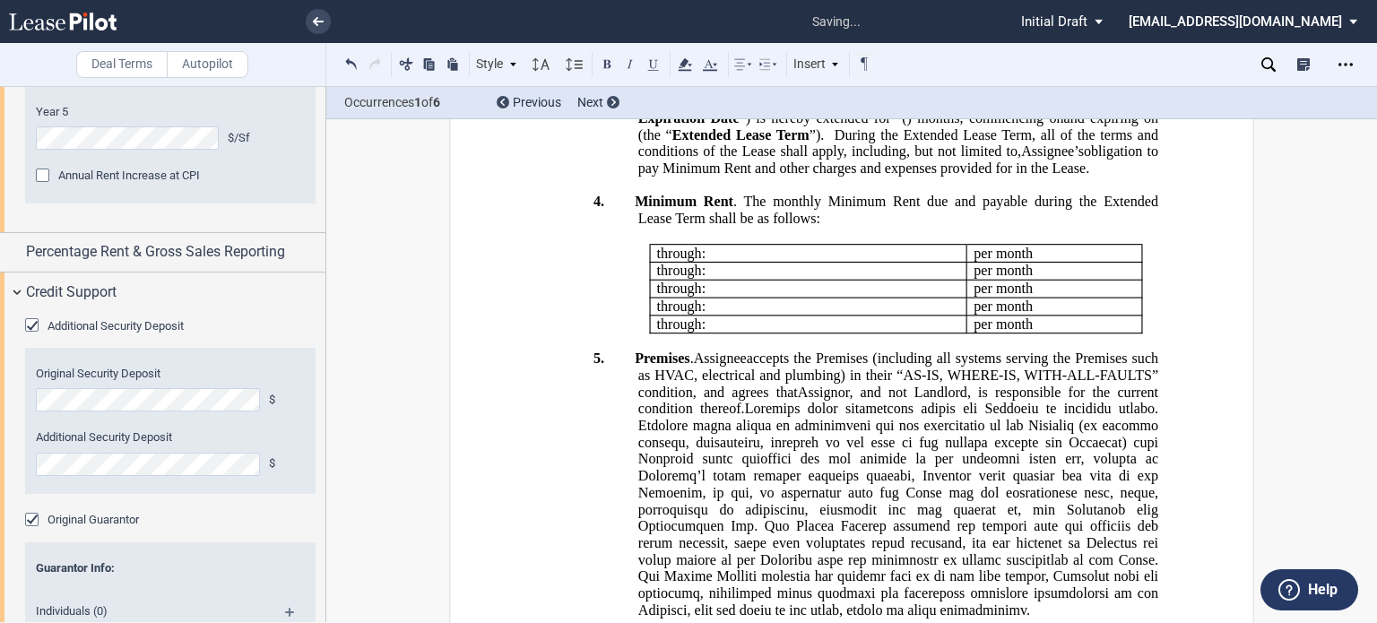
scroll to position [1470, 0]
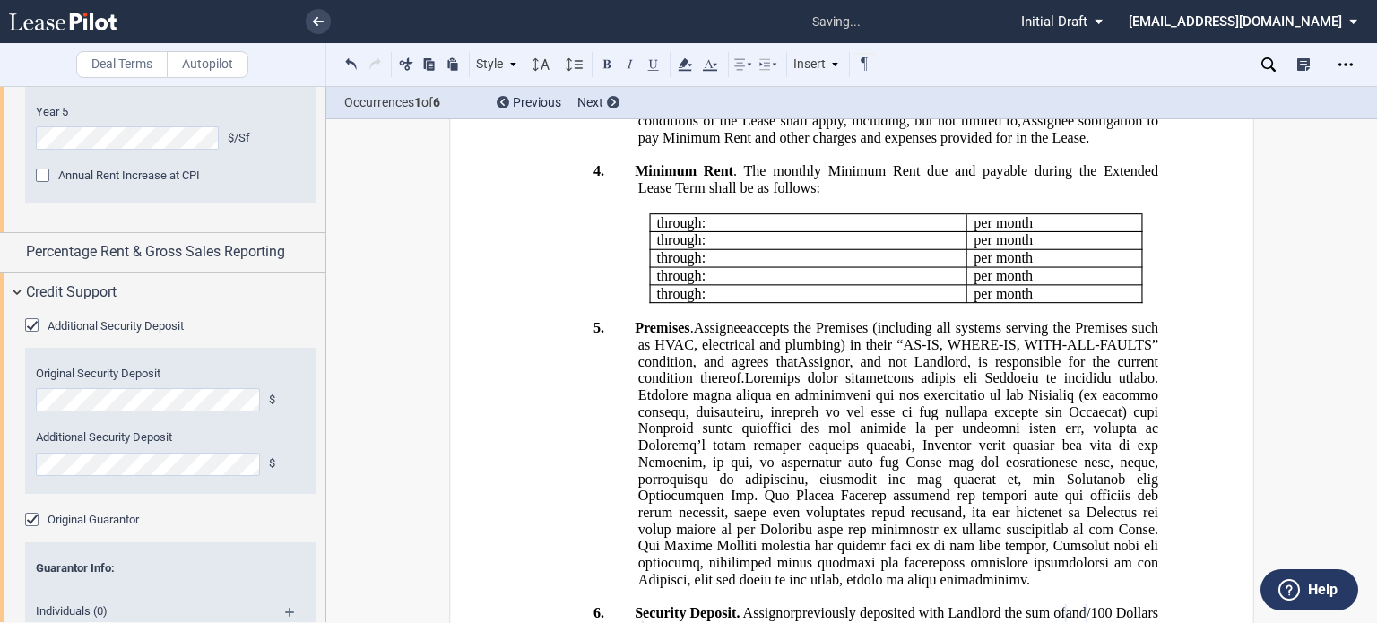
click at [638, 196] on p "4. Minimum Rent . The monthly Minimum Rent due and payable during the Extended …" at bounding box center [898, 179] width 520 height 33
click at [879, 195] on span ". The monthly Minimum Rent due and payable during the Extended Lease Term shall…" at bounding box center [900, 179] width 524 height 32
click at [745, 145] on span "obligation to pay Minimum Rent and other charges and expenses provided for in t…" at bounding box center [900, 129] width 524 height 32
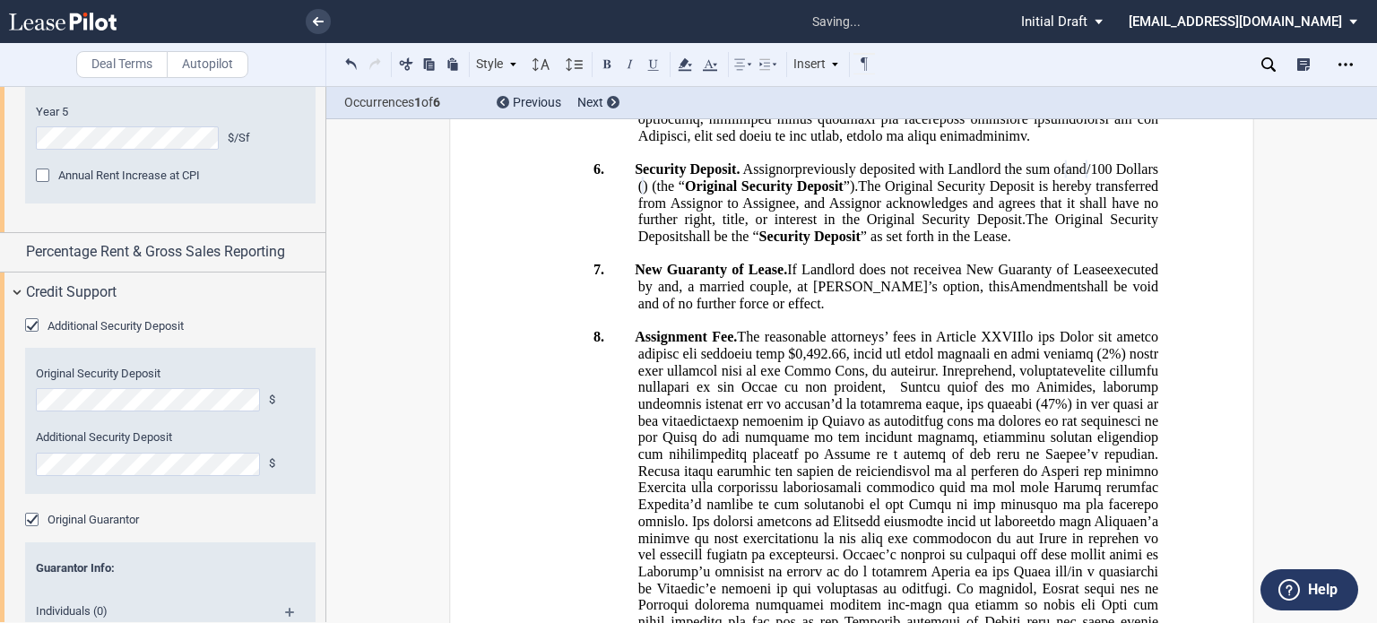
scroll to position [2143, 0]
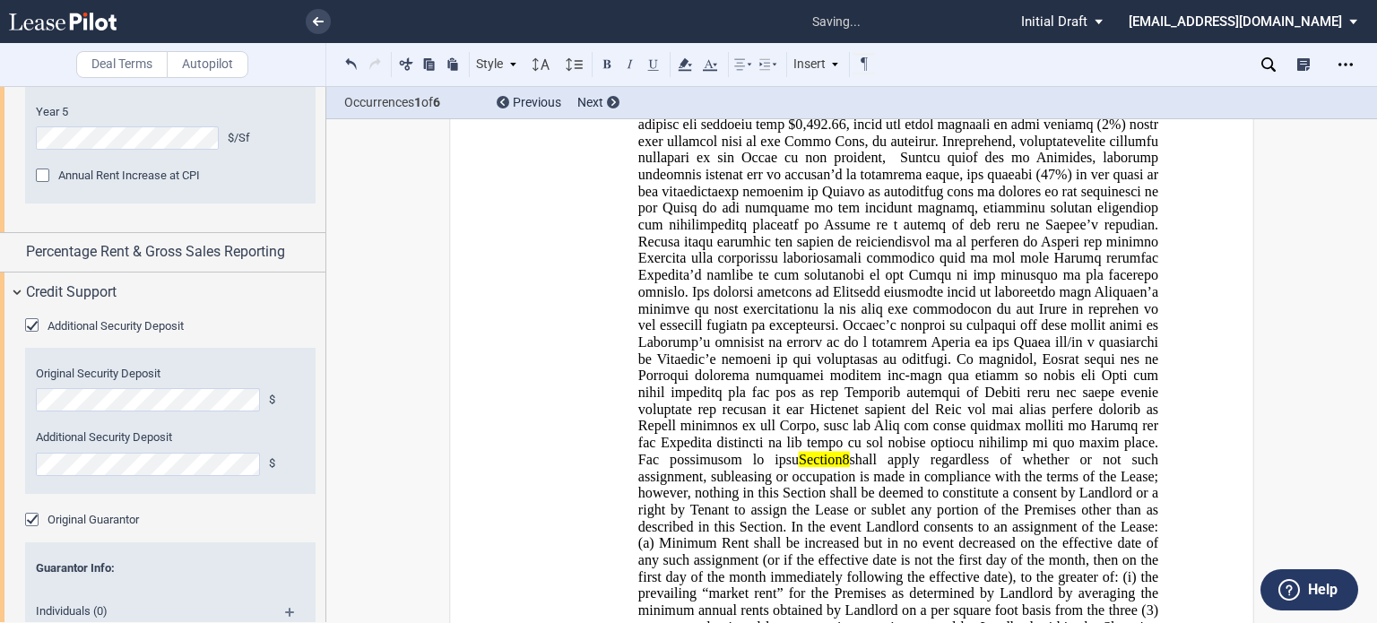
click at [1267, 65] on icon at bounding box center [1269, 64] width 14 height 14
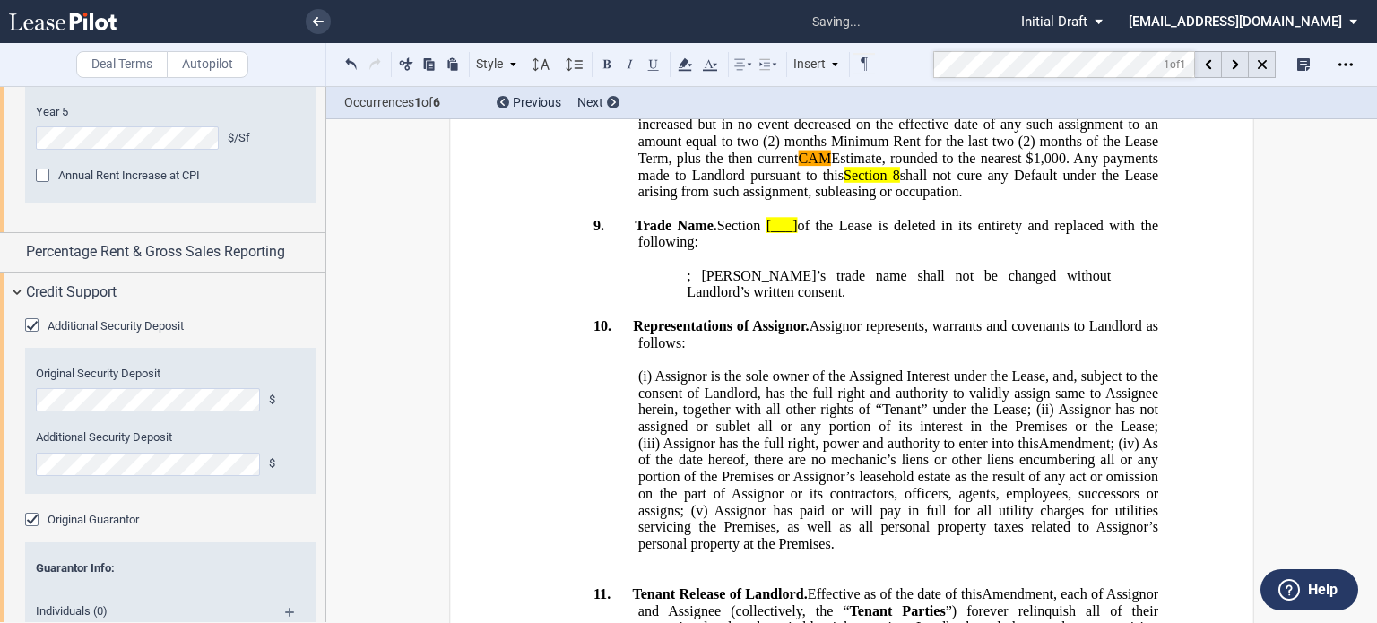
scroll to position [3317, 0]
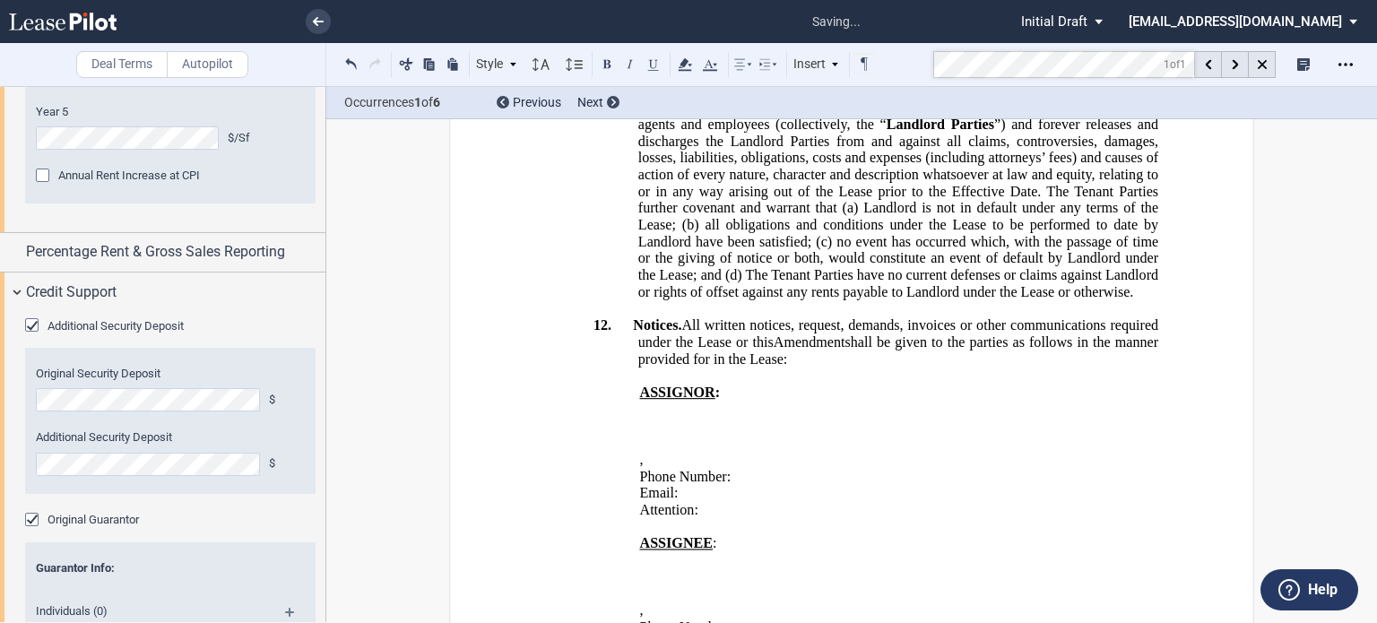
drag, startPoint x: 979, startPoint y: 390, endPoint x: 1103, endPoint y: 392, distance: 123.7
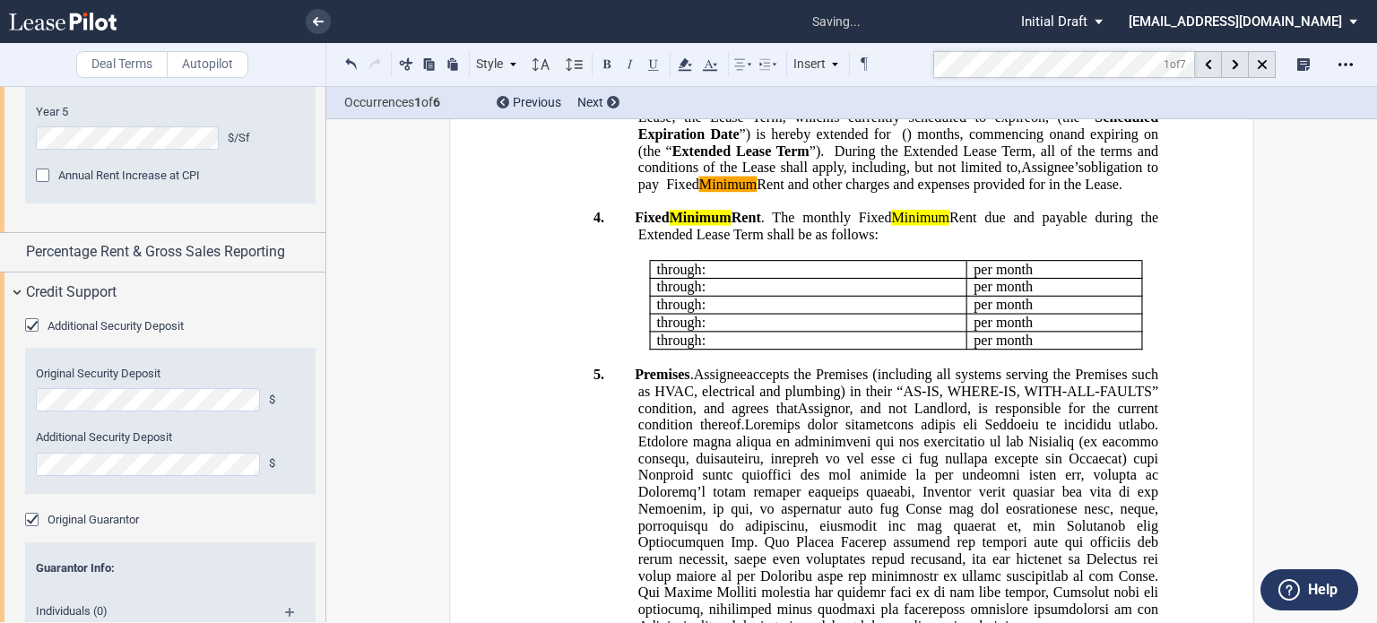
scroll to position [1714, 0]
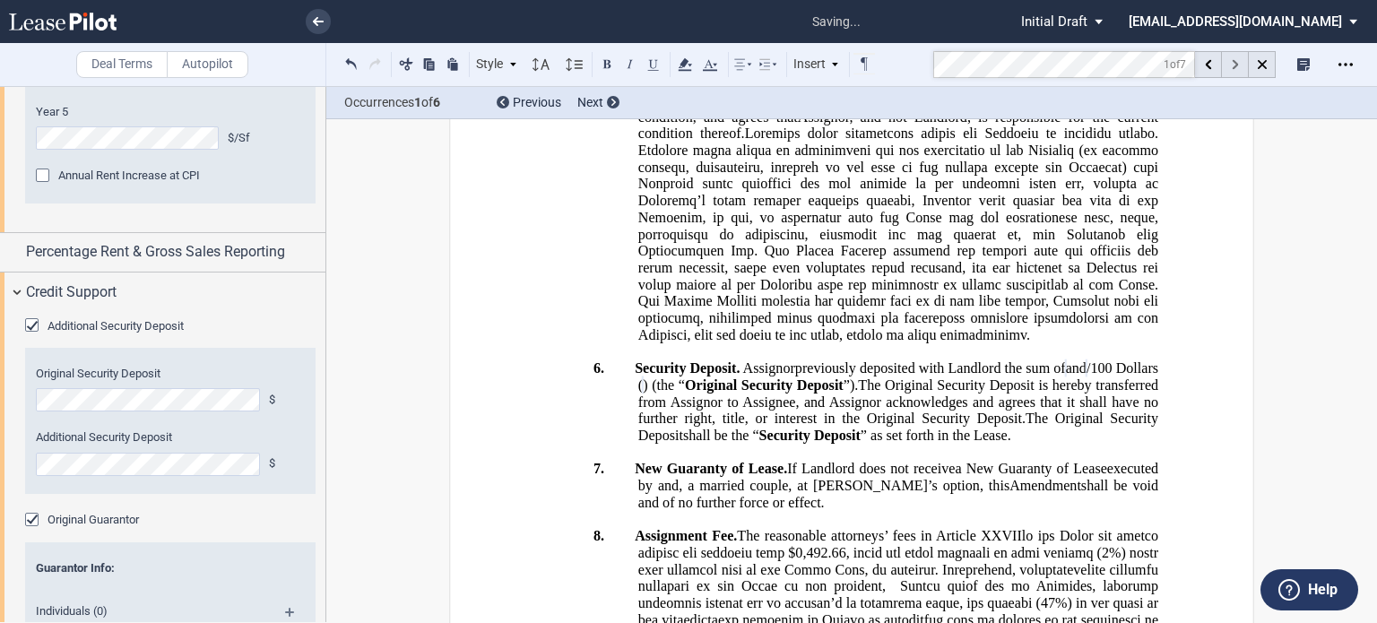
click at [1239, 71] on div at bounding box center [1235, 64] width 27 height 27
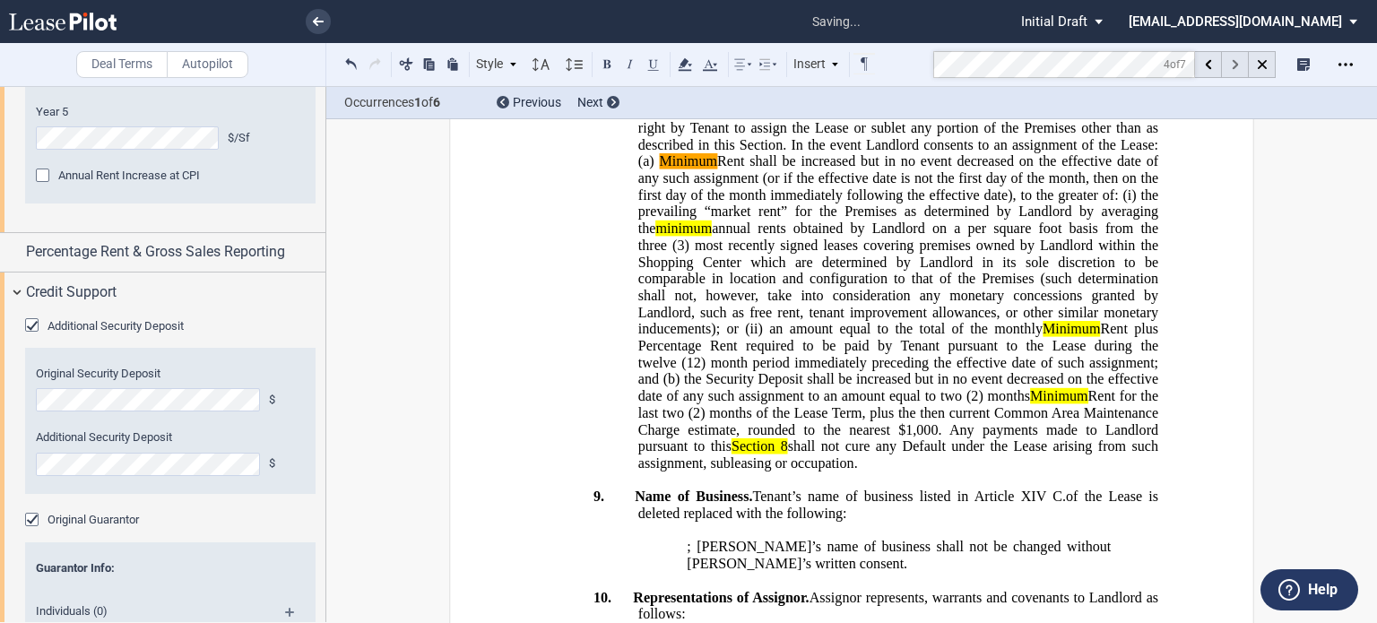
scroll to position [2989, 0]
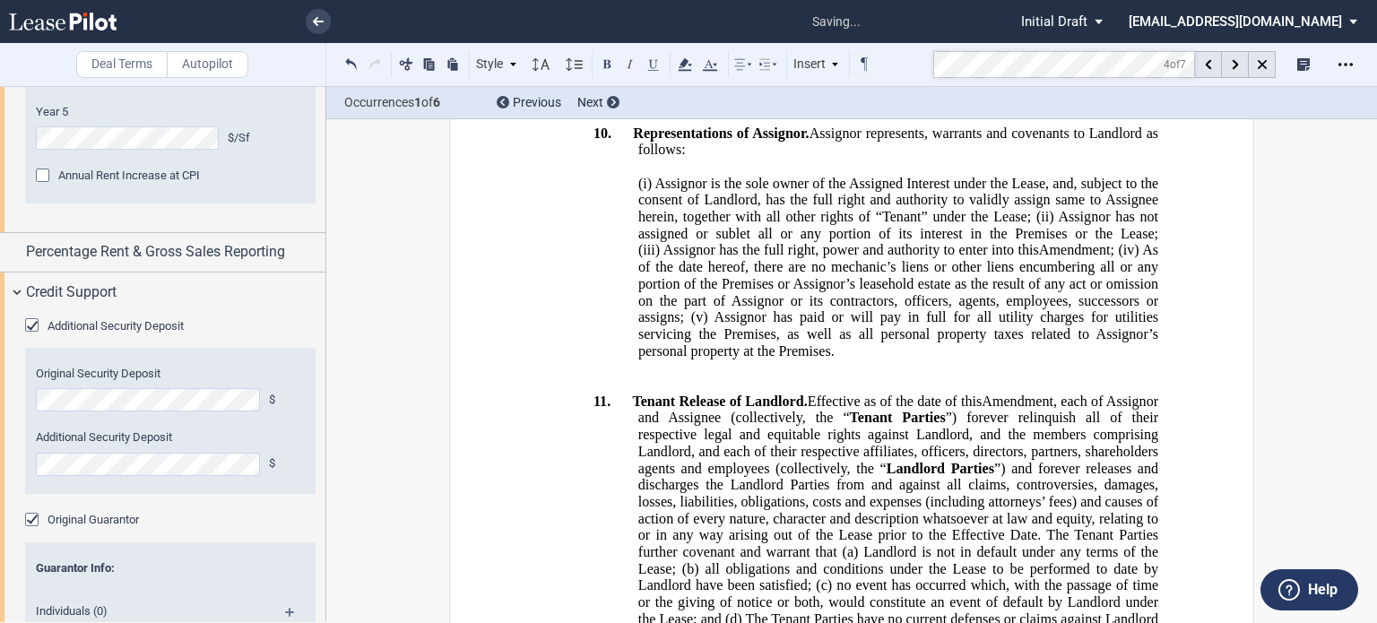
click at [1232, 60] on use at bounding box center [1235, 65] width 6 height 10
click at [1237, 67] on icon at bounding box center [1235, 65] width 6 height 10
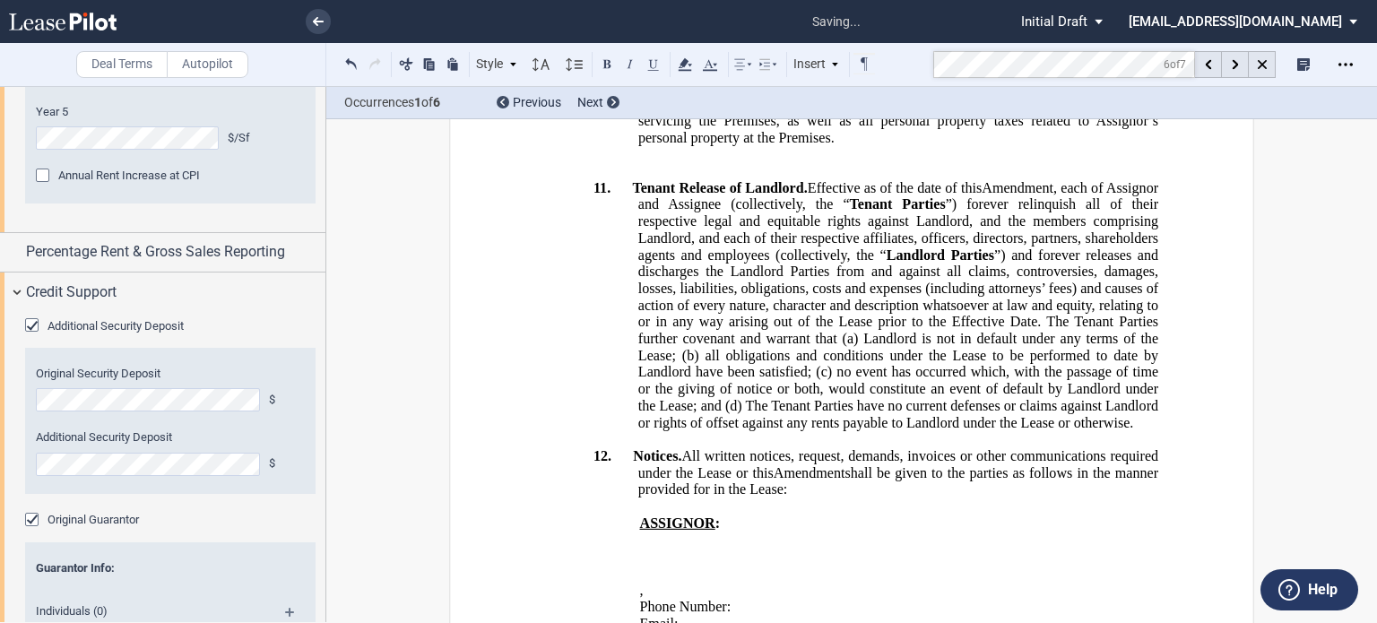
scroll to position [3207, 0]
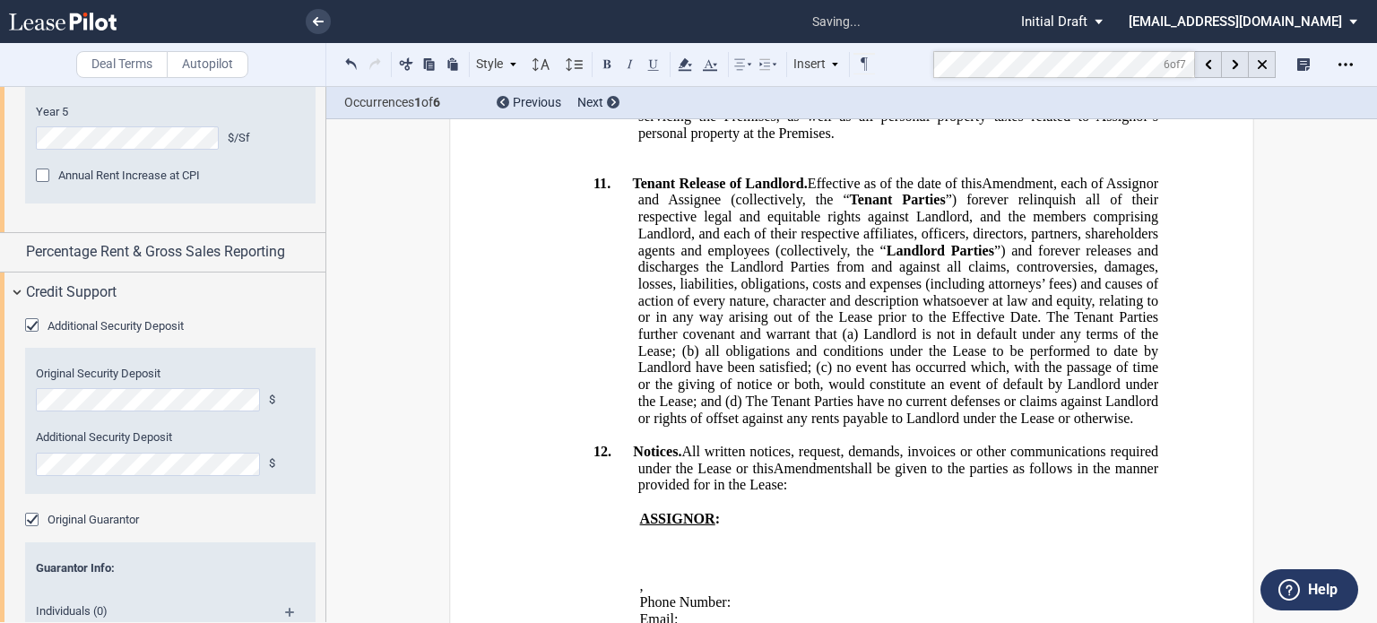
click at [1236, 69] on icon at bounding box center [1235, 65] width 6 height 10
click at [1237, 70] on div at bounding box center [1235, 64] width 27 height 27
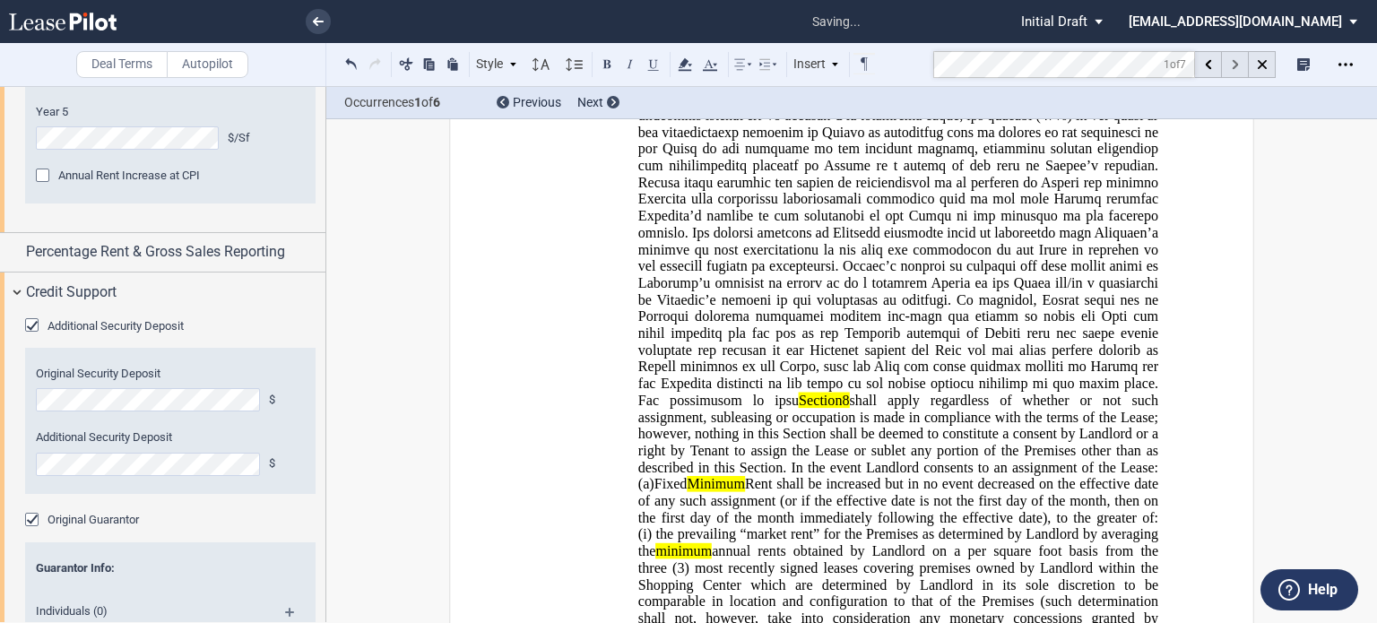
scroll to position [1714, 0]
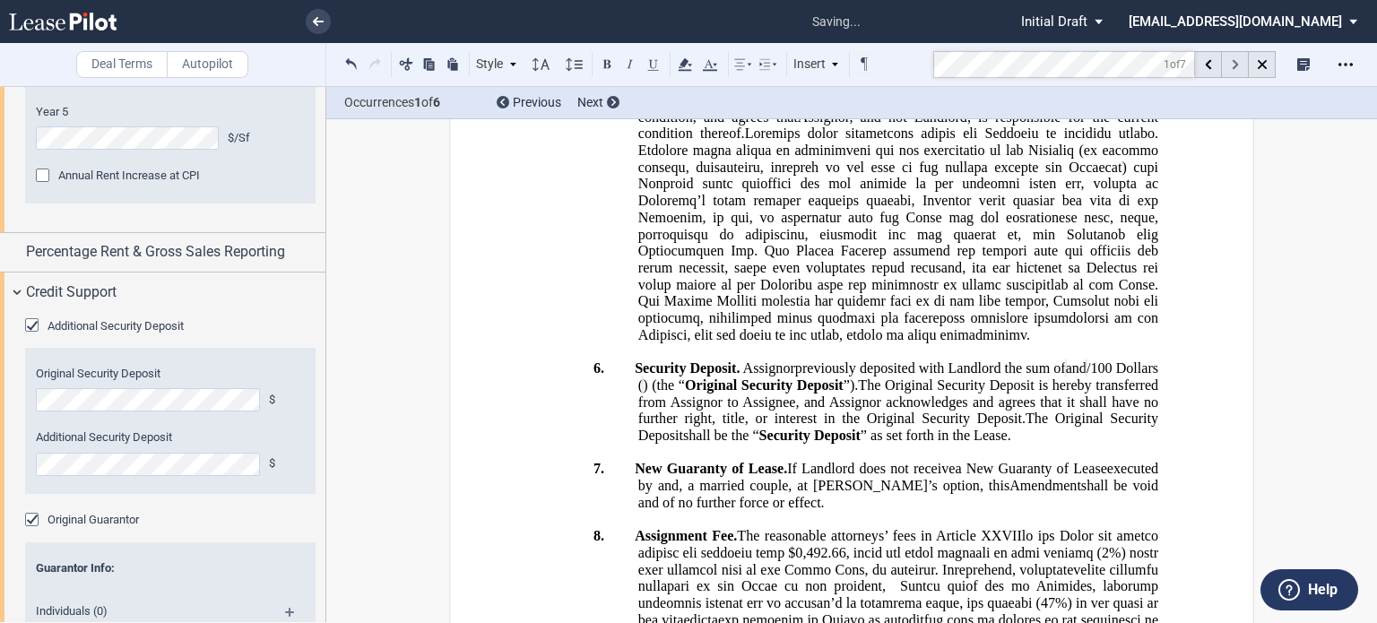
click at [1237, 70] on div at bounding box center [1235, 64] width 27 height 27
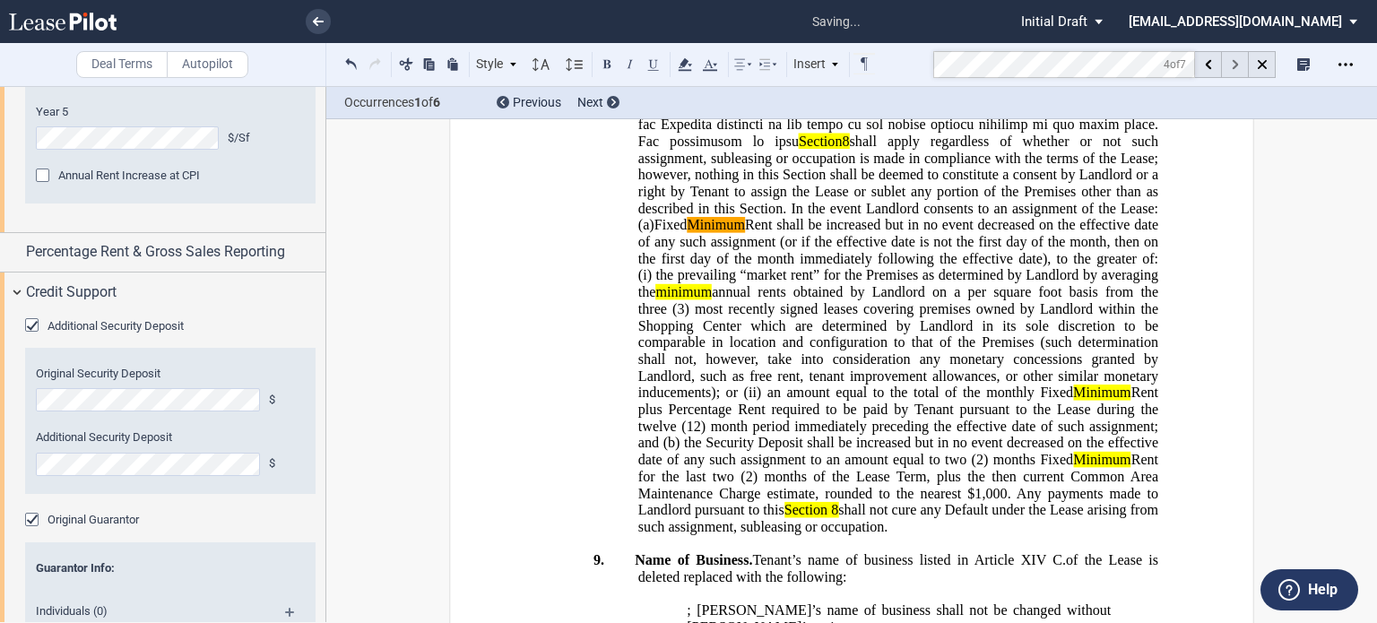
scroll to position [2989, 0]
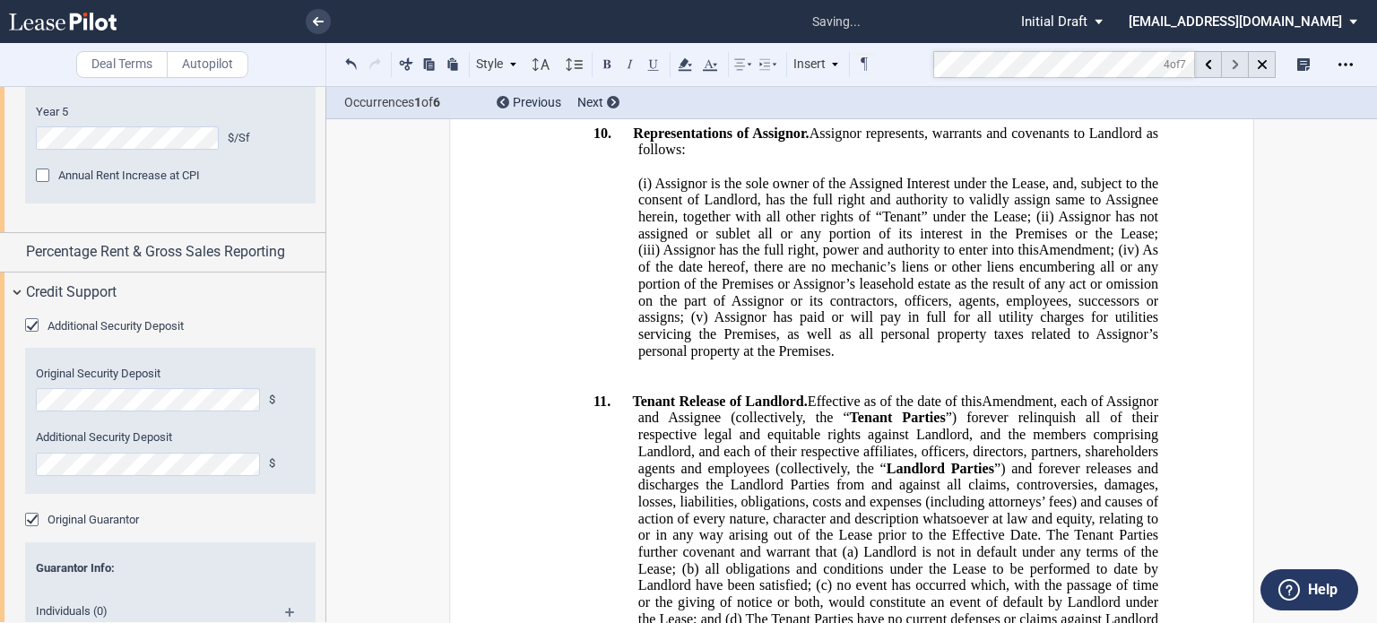
click at [1237, 70] on div at bounding box center [1235, 64] width 27 height 27
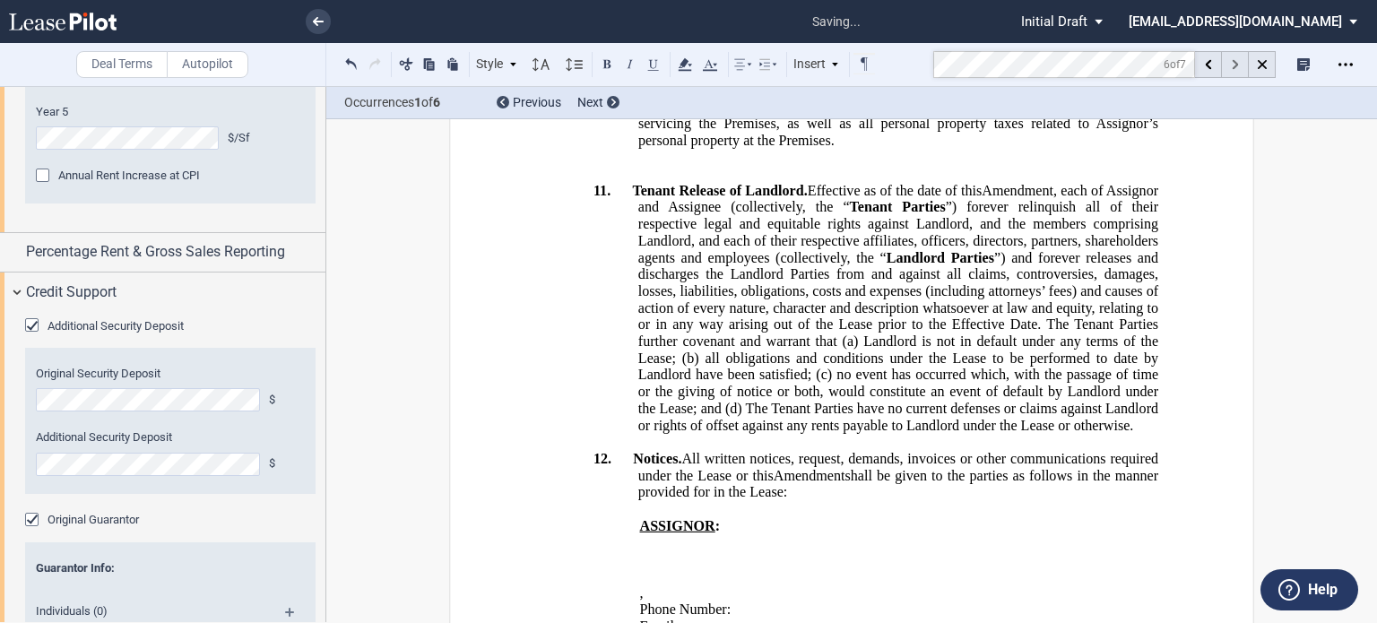
scroll to position [3207, 0]
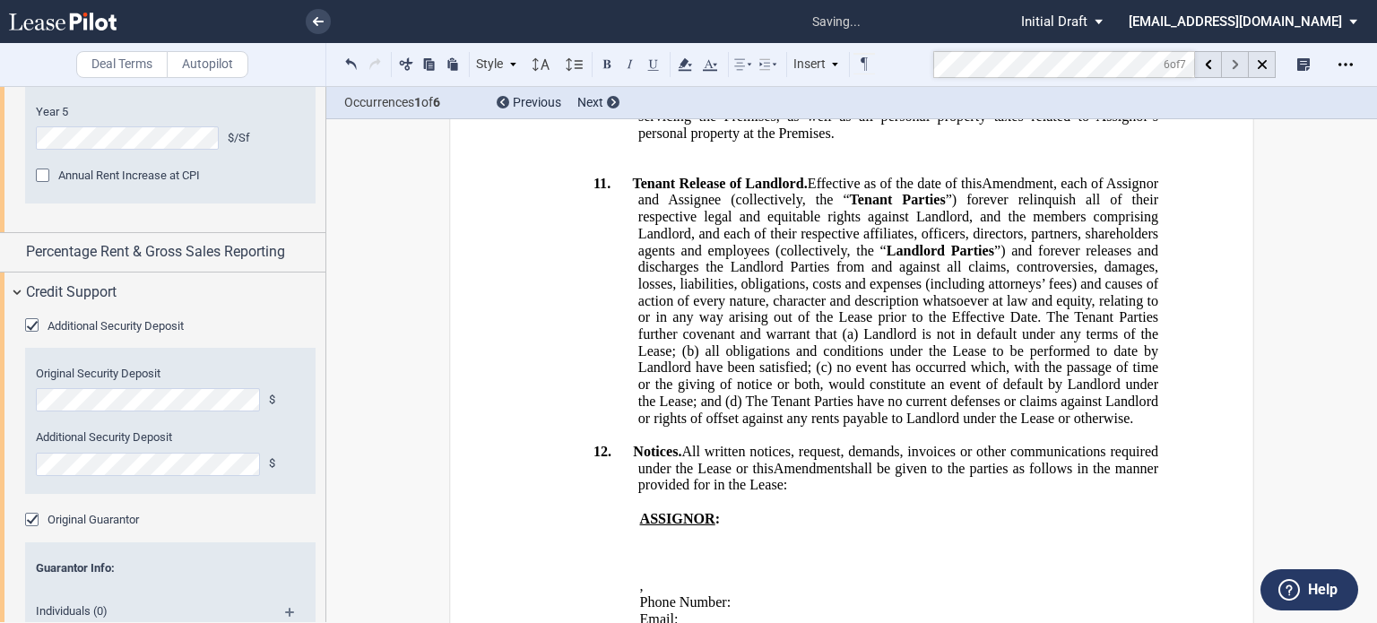
click at [1237, 70] on div at bounding box center [1235, 64] width 27 height 27
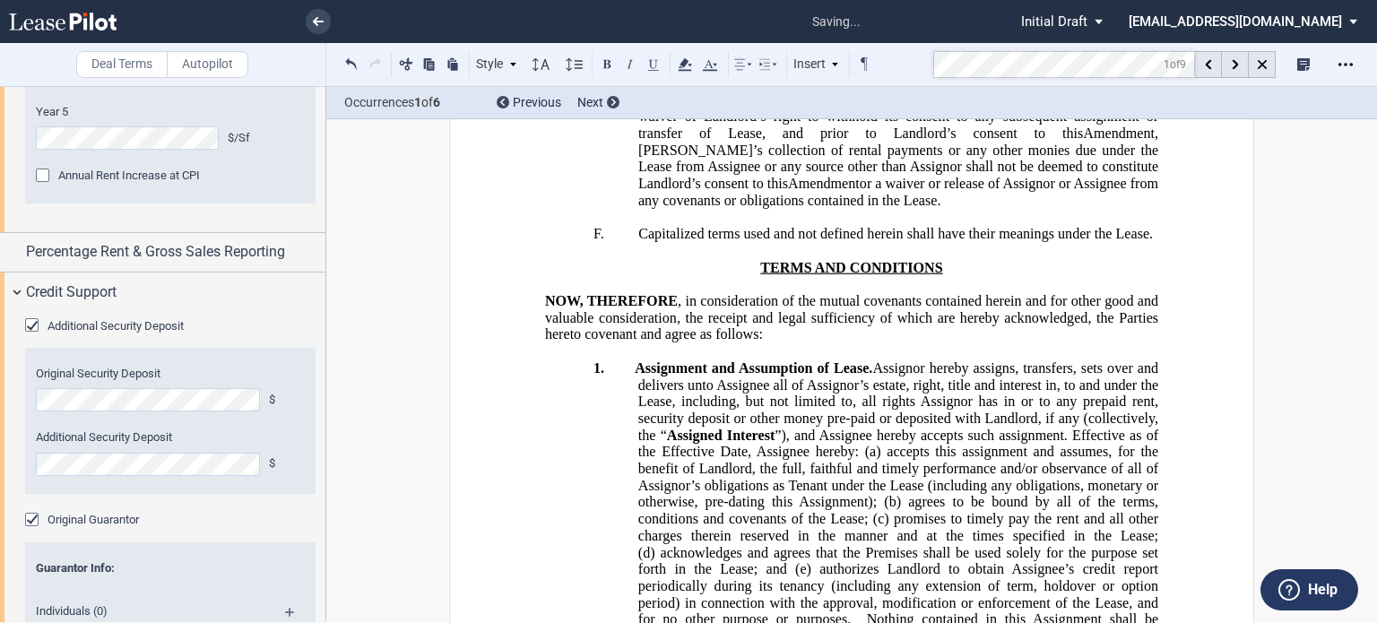
scroll to position [1388, 0]
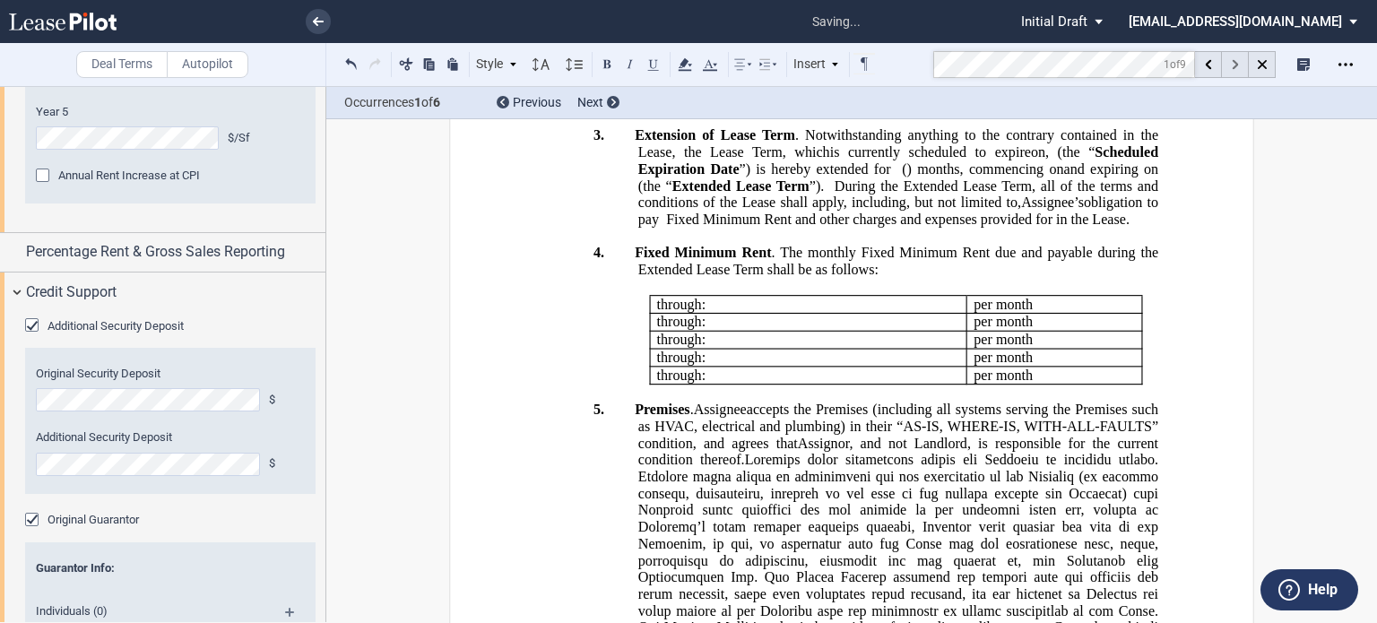
click at [1235, 65] on use at bounding box center [1235, 65] width 6 height 10
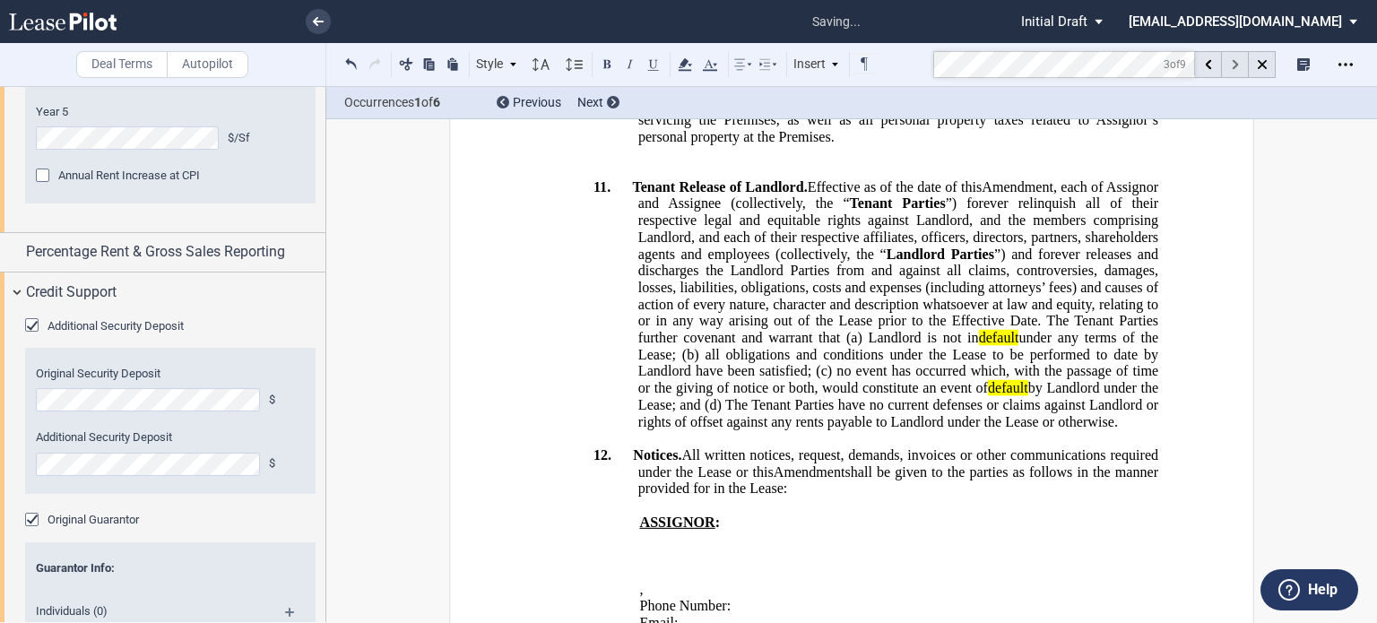
scroll to position [3352, 0]
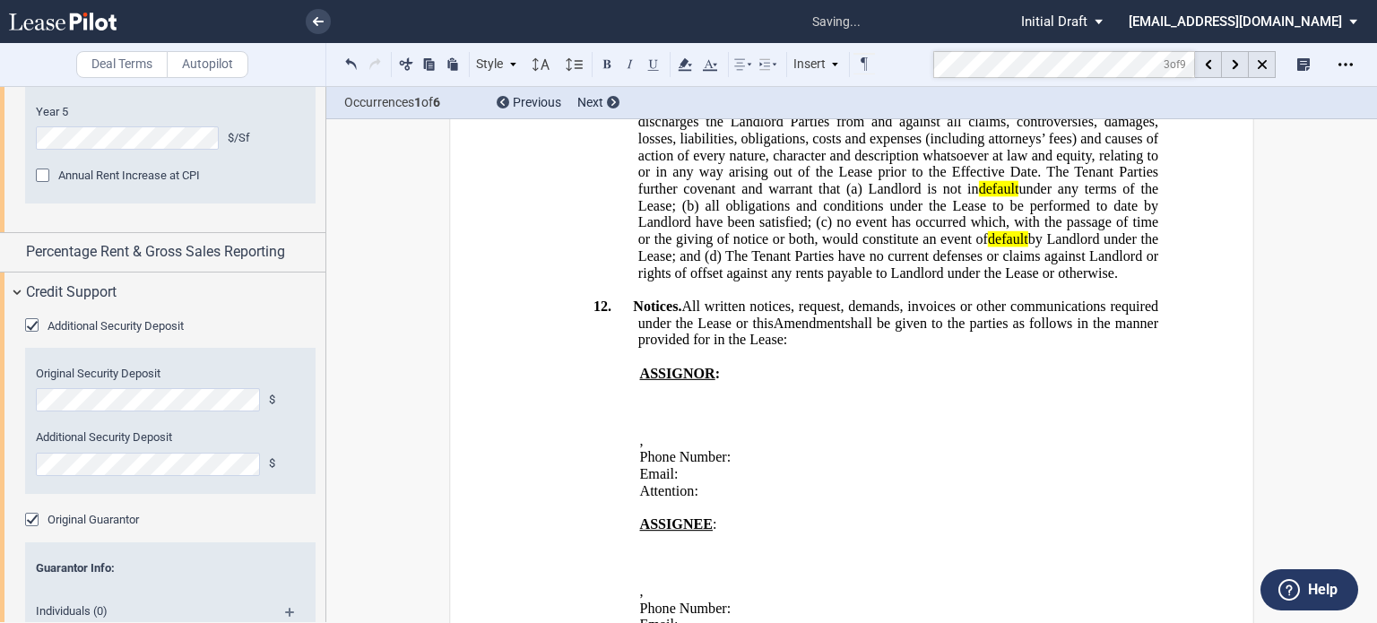
click at [1233, 63] on icon at bounding box center [1235, 65] width 6 height 10
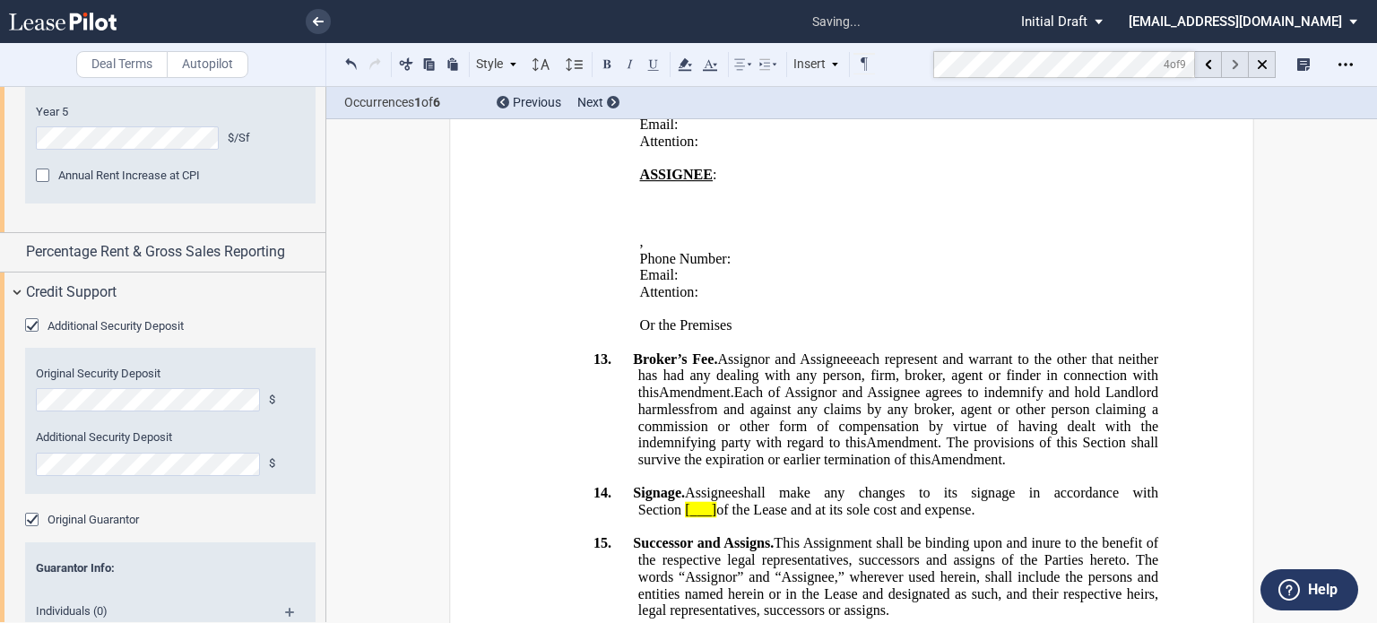
scroll to position [4006, 0]
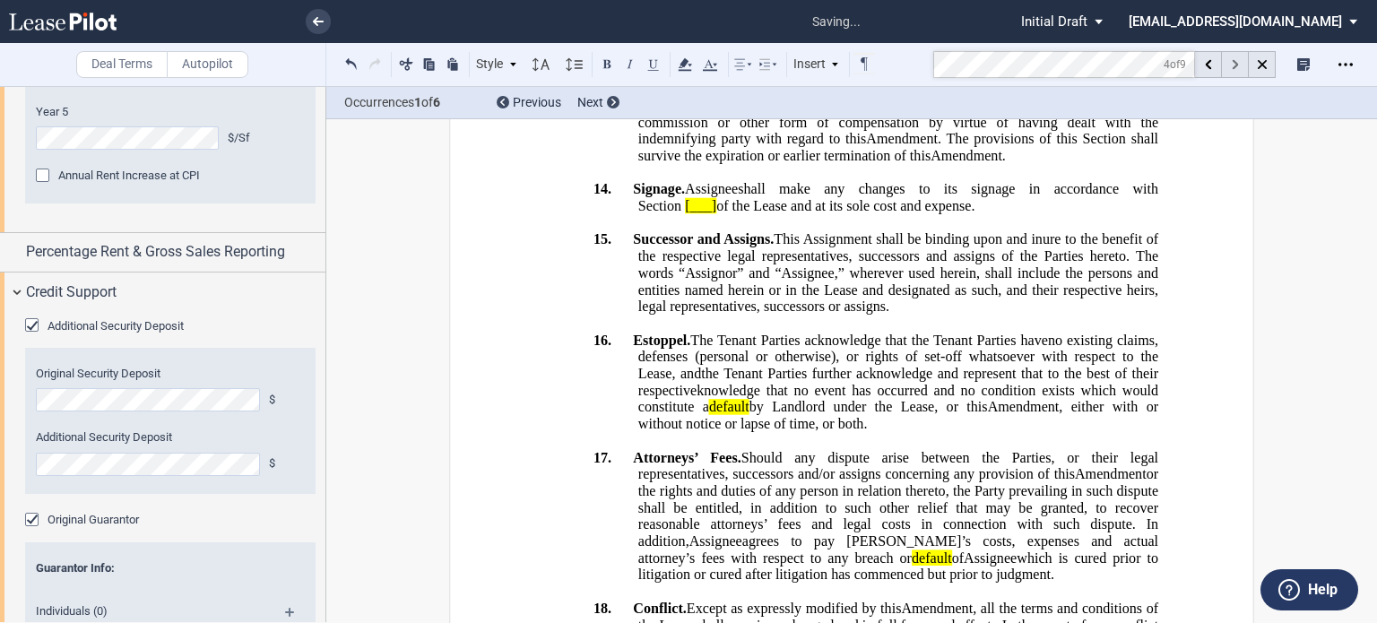
click at [1233, 63] on icon at bounding box center [1235, 65] width 6 height 10
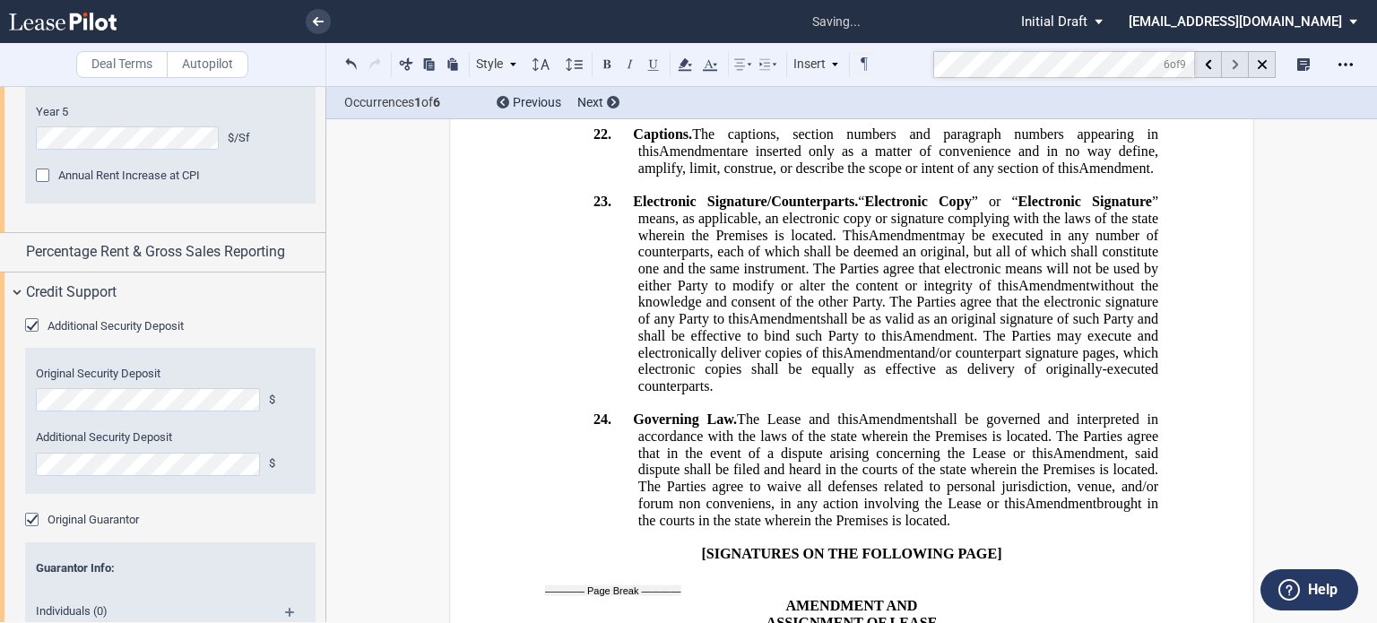
scroll to position [5004, 0]
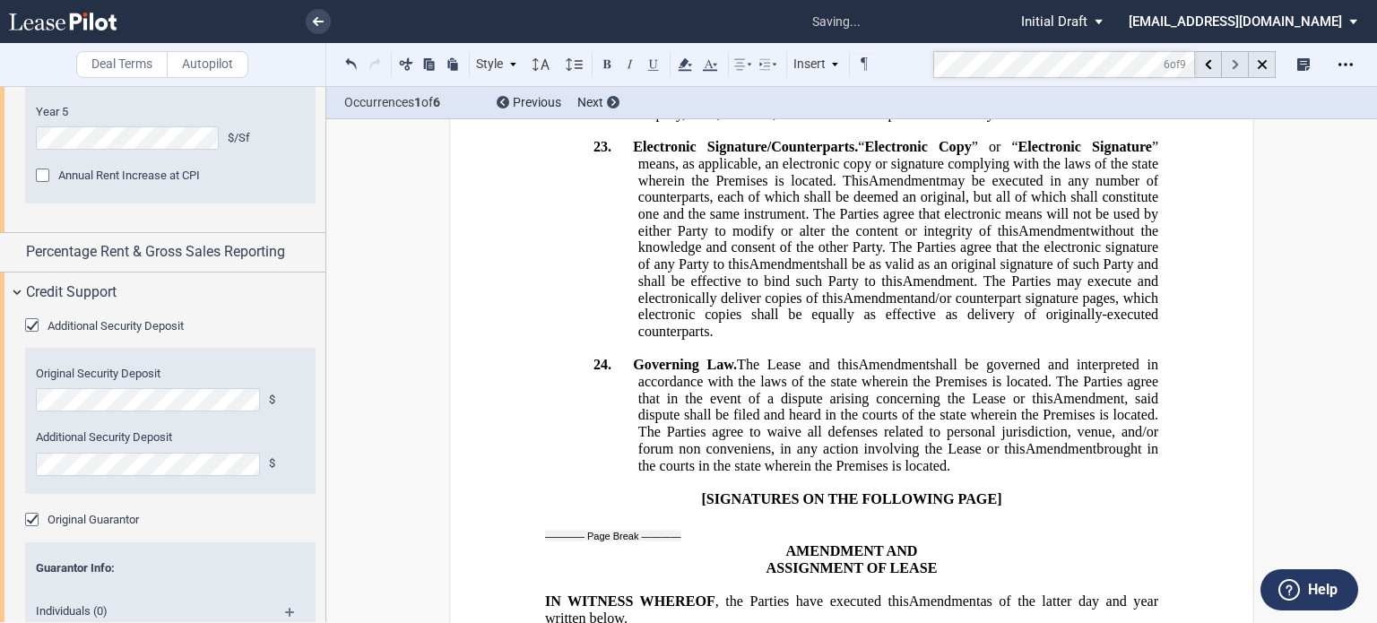
click at [1233, 63] on icon at bounding box center [1235, 65] width 6 height 10
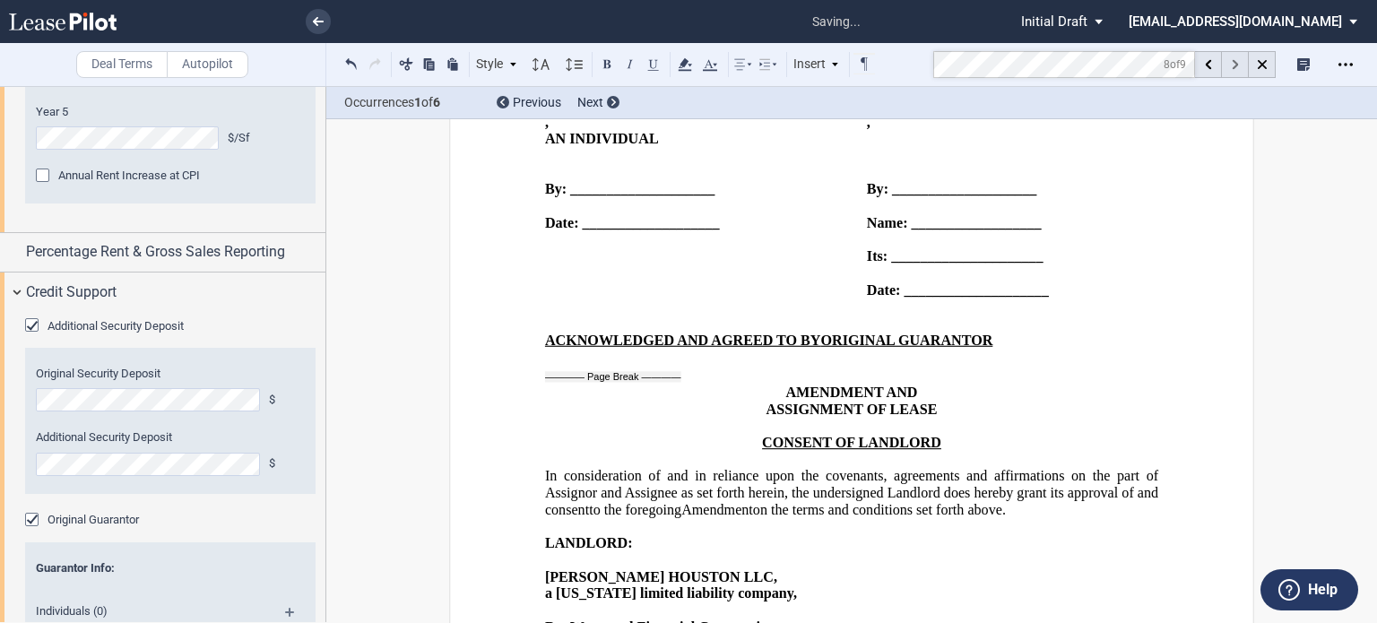
click at [1233, 63] on icon at bounding box center [1235, 65] width 6 height 10
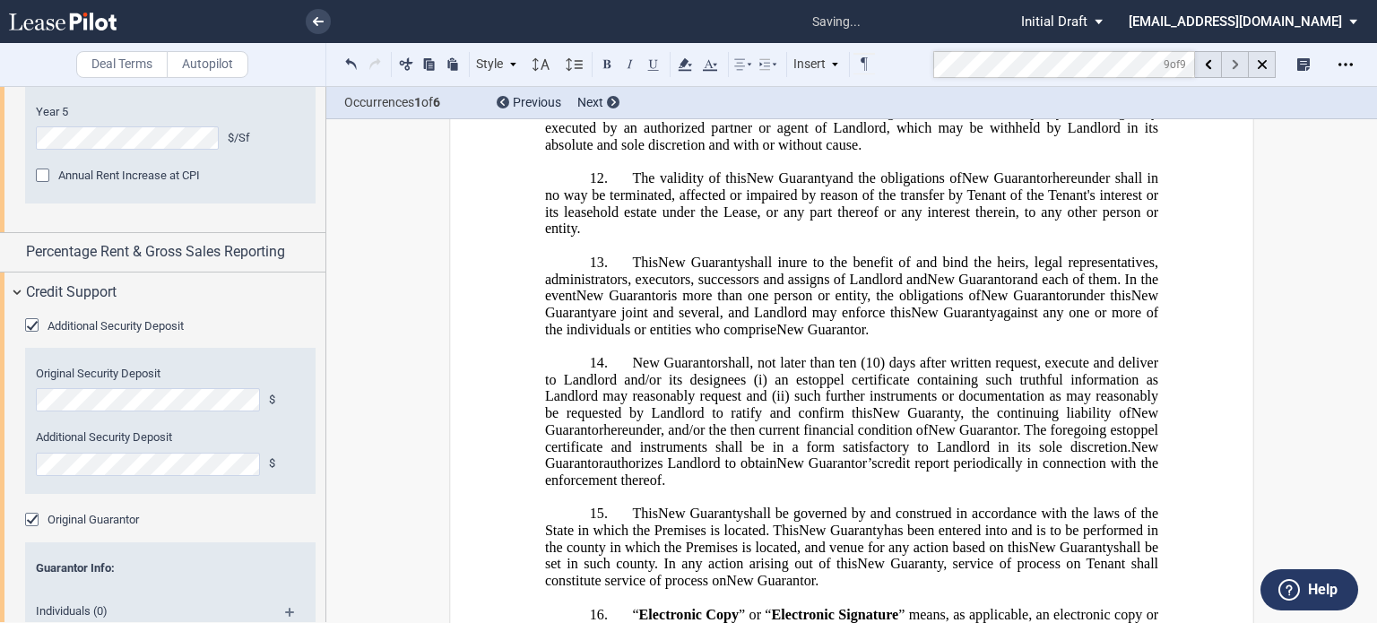
click at [1233, 63] on icon at bounding box center [1235, 65] width 6 height 10
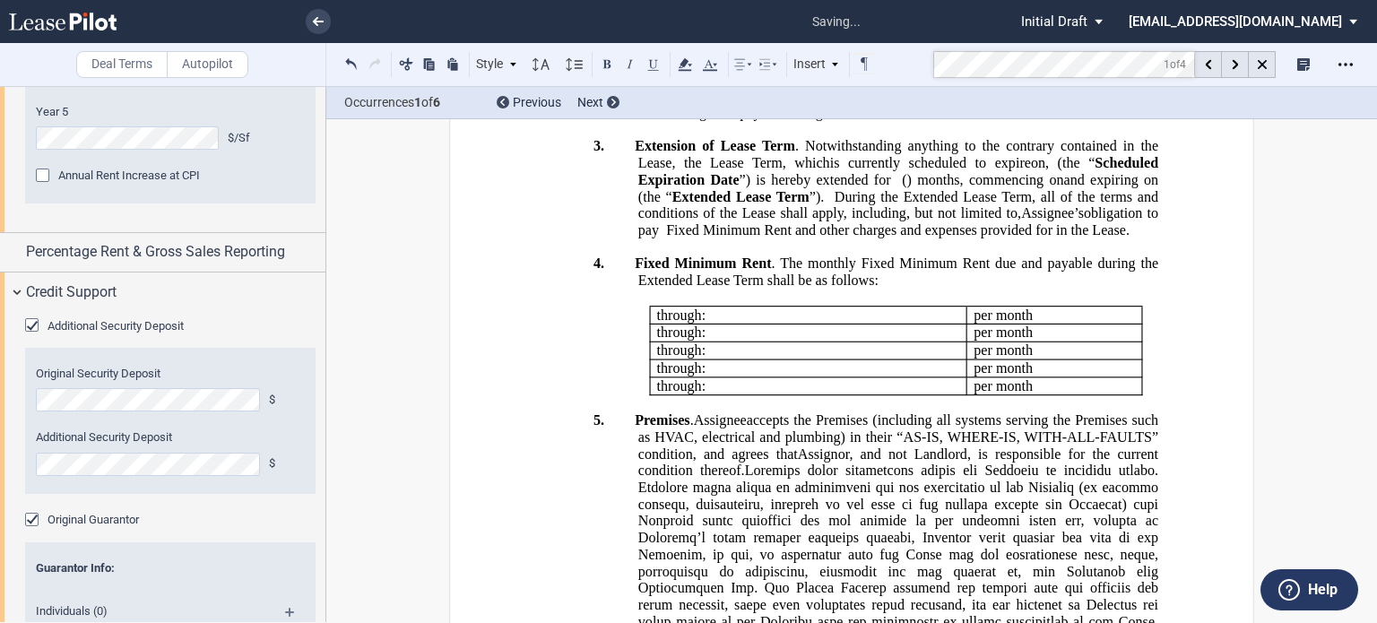
scroll to position [1388, 0]
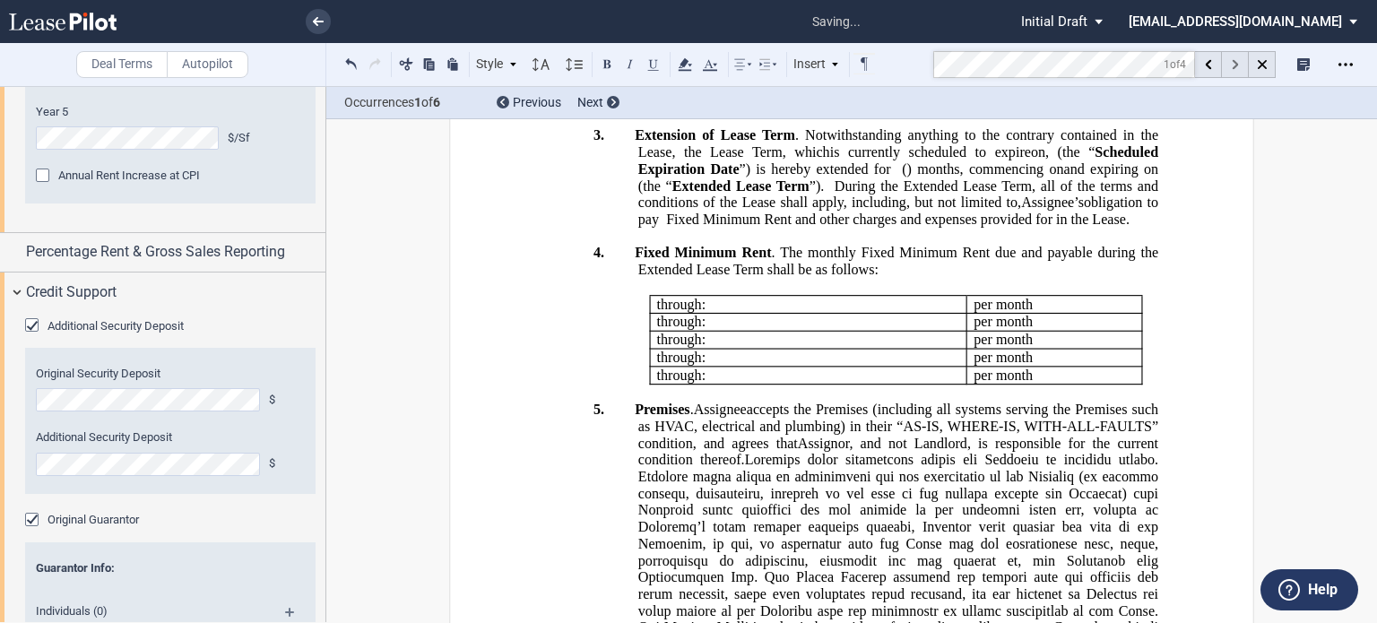
click at [1232, 65] on icon at bounding box center [1235, 65] width 6 height 10
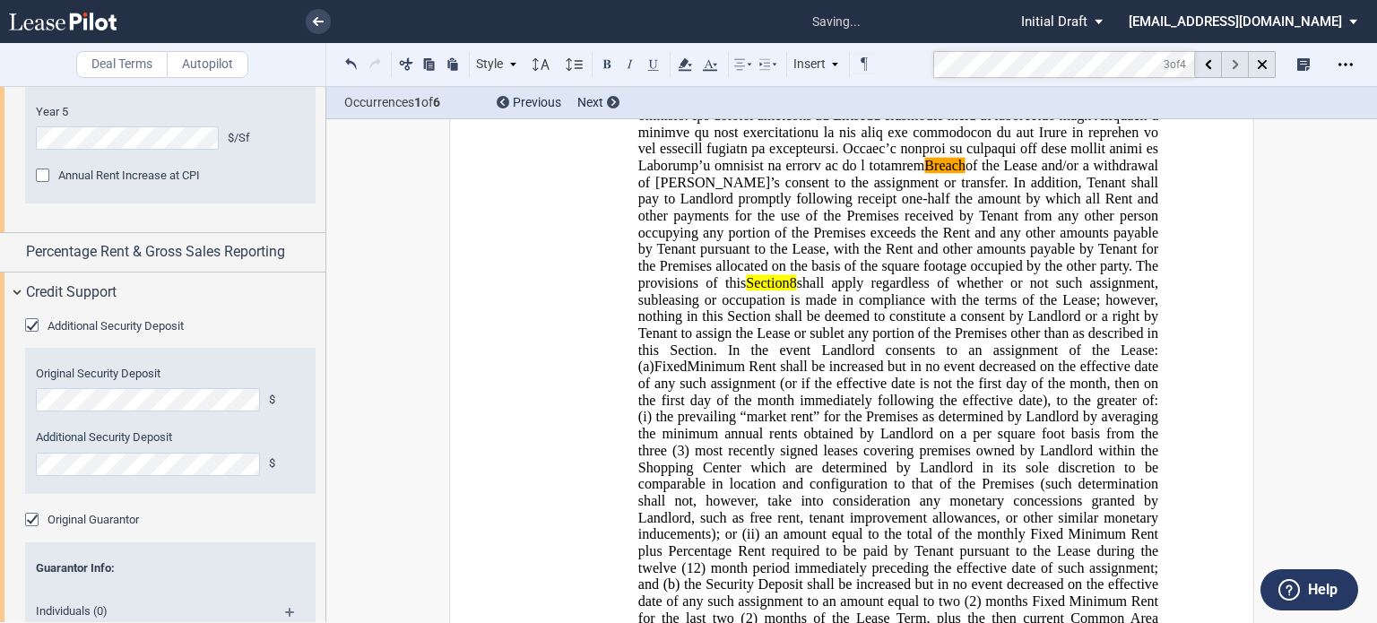
scroll to position [2772, 0]
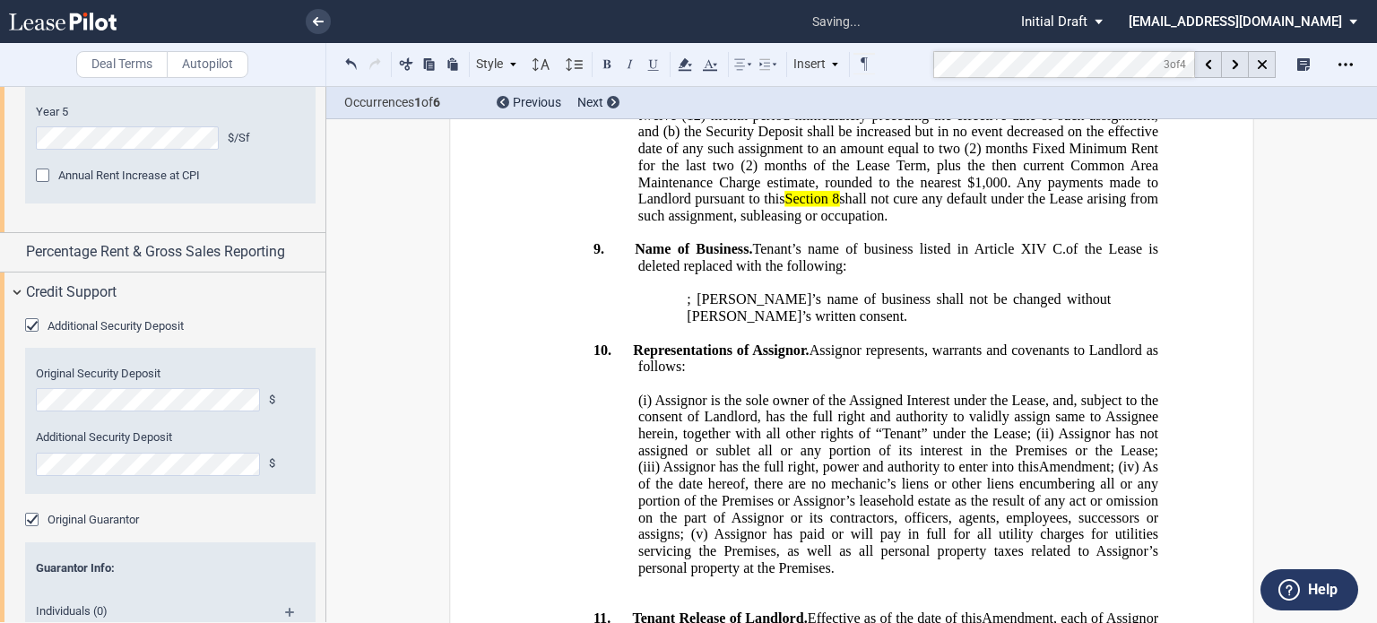
click at [1241, 61] on div at bounding box center [1235, 64] width 27 height 27
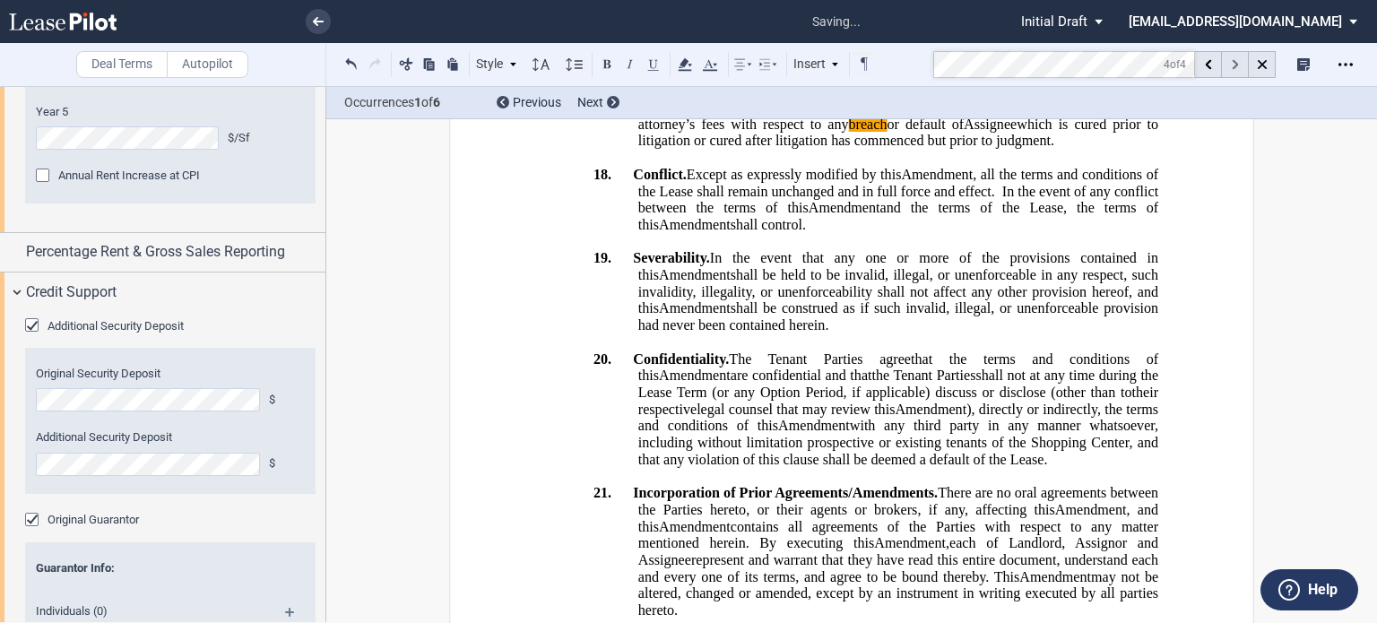
scroll to position [5186, 0]
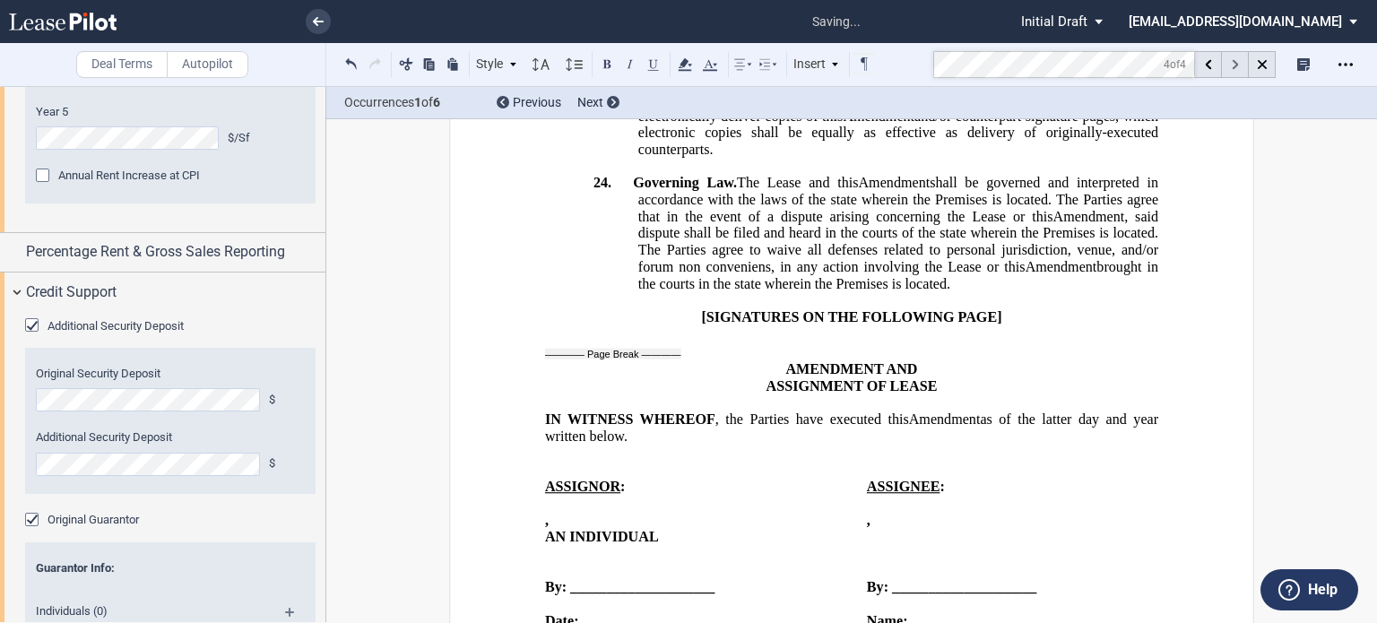
click at [1241, 61] on div at bounding box center [1235, 64] width 27 height 27
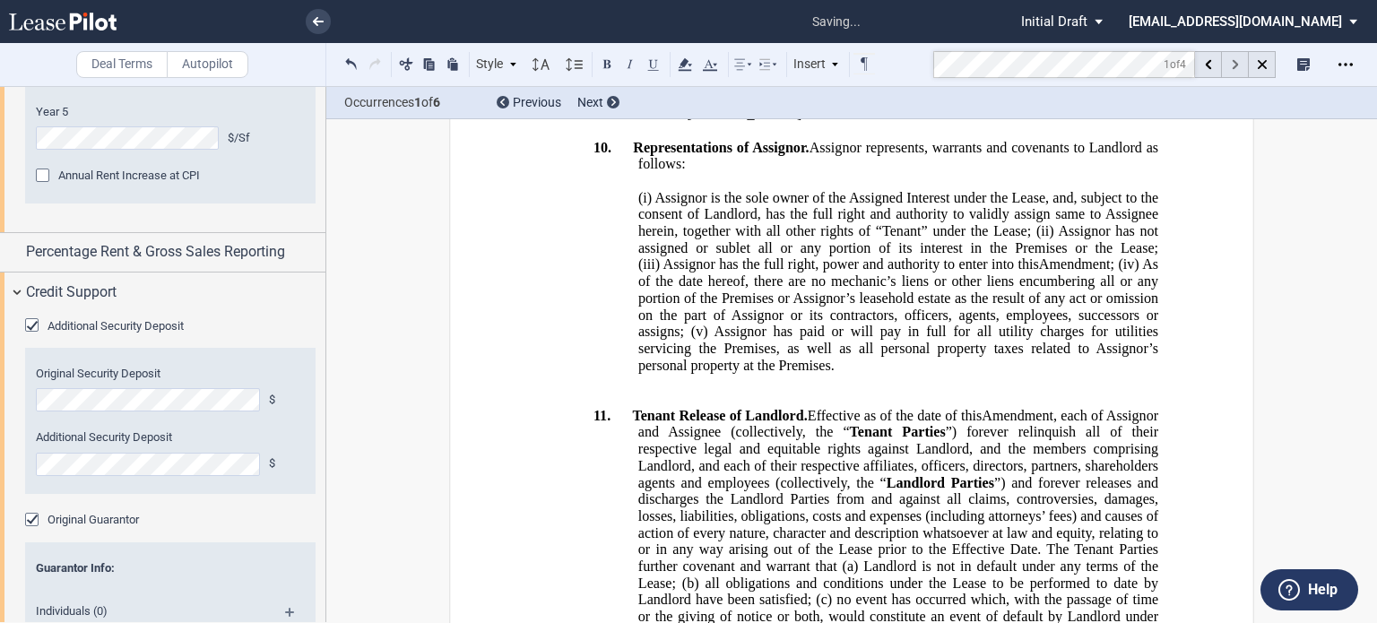
scroll to position [1388, 0]
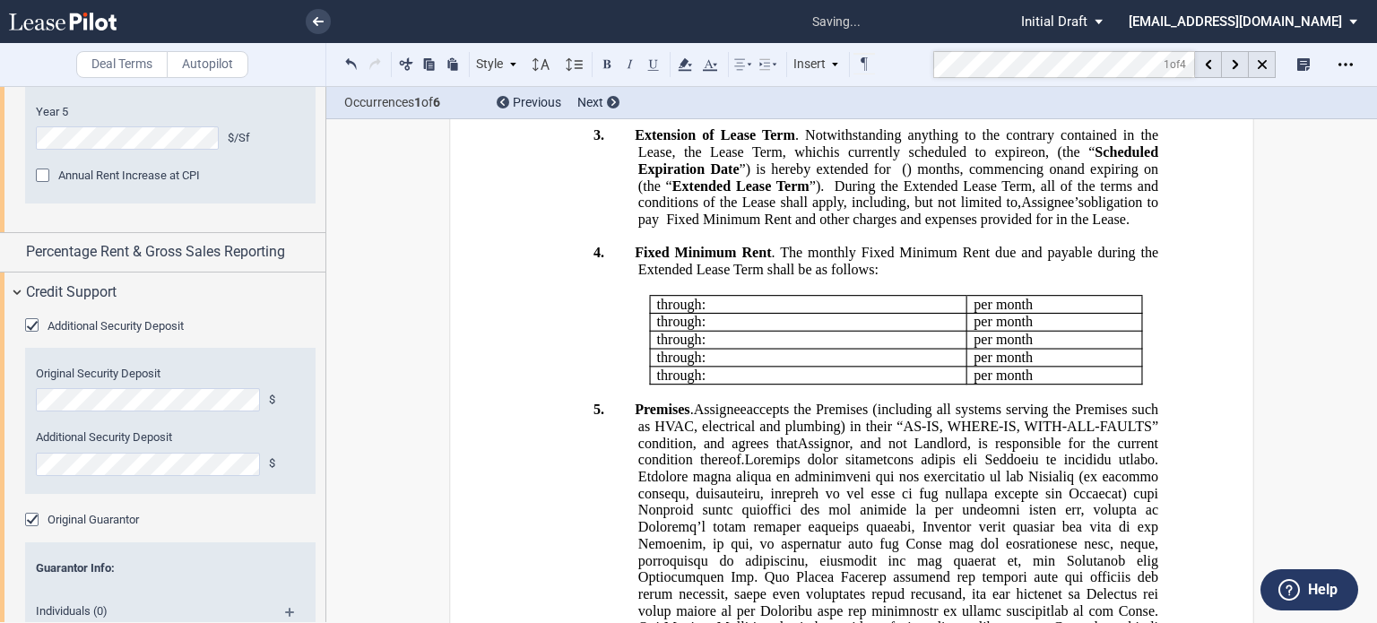
drag, startPoint x: 686, startPoint y: 389, endPoint x: 886, endPoint y: 384, distance: 200.0
click at [886, 109] on span "NNN Reconciliation . The Parties acknowledge that annual adjustments for the ye…" at bounding box center [898, 60] width 527 height 100
click at [687, 65] on icon at bounding box center [685, 65] width 22 height 22
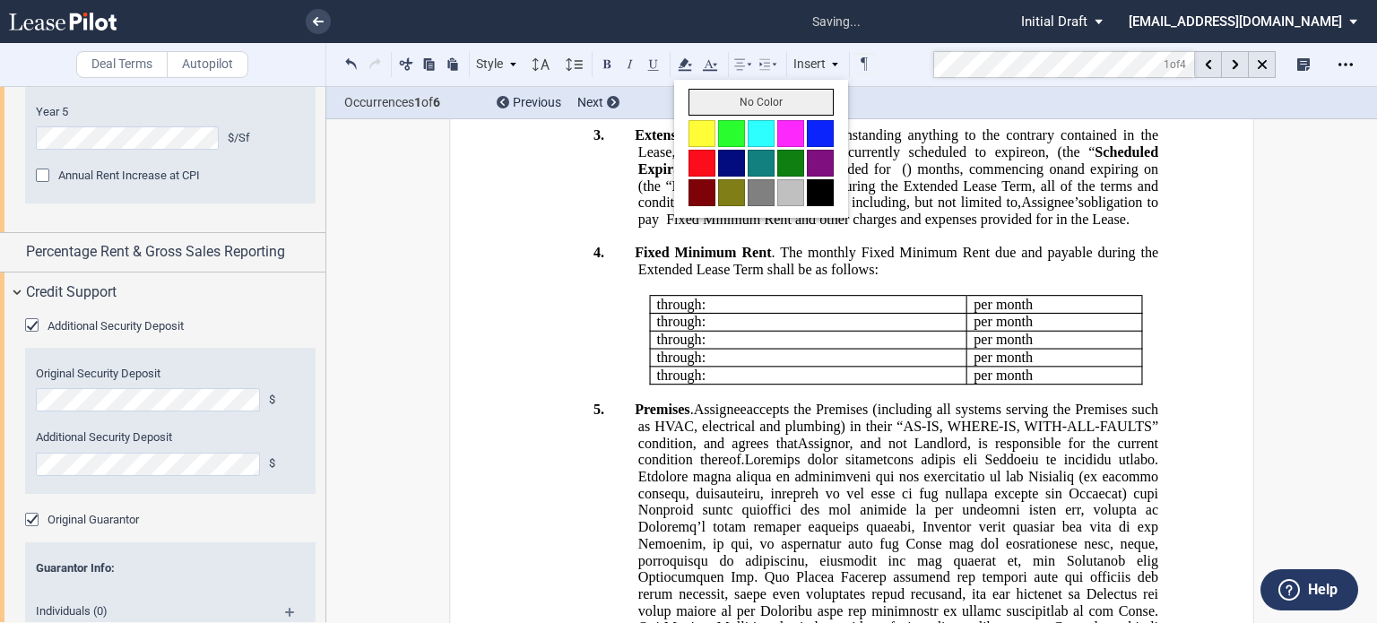
click at [733, 101] on button "No Color" at bounding box center [761, 102] width 145 height 27
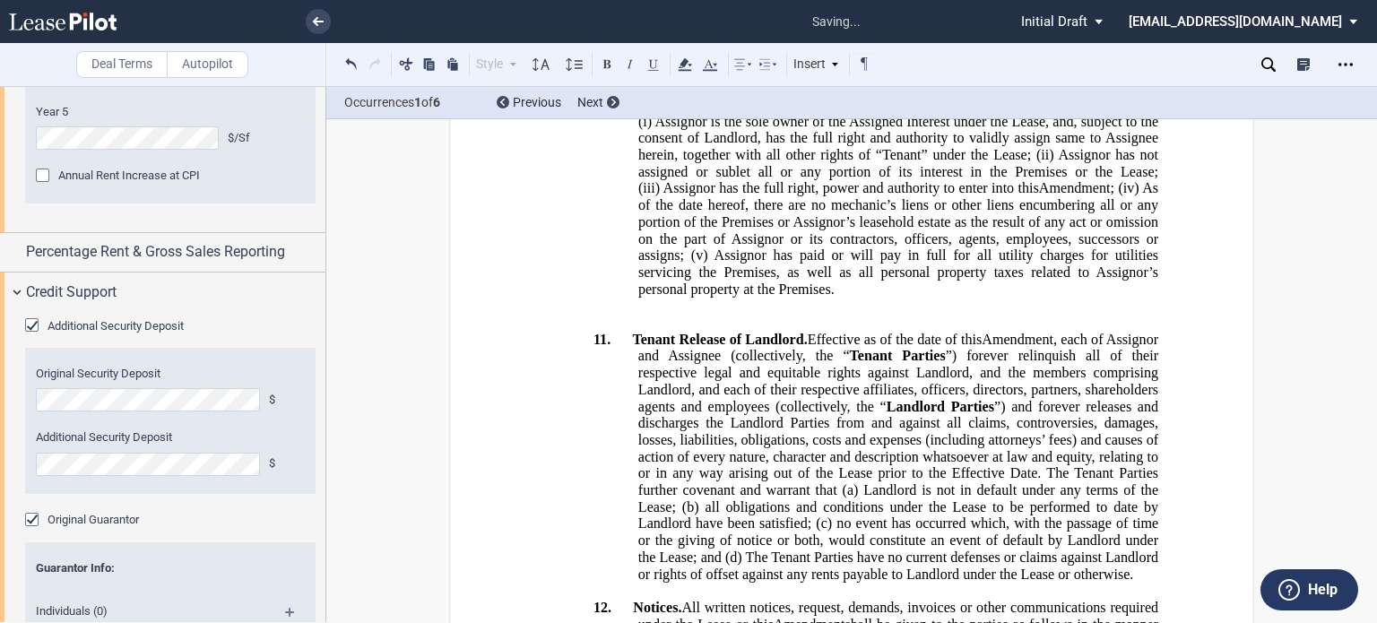
scroll to position [2990, 0]
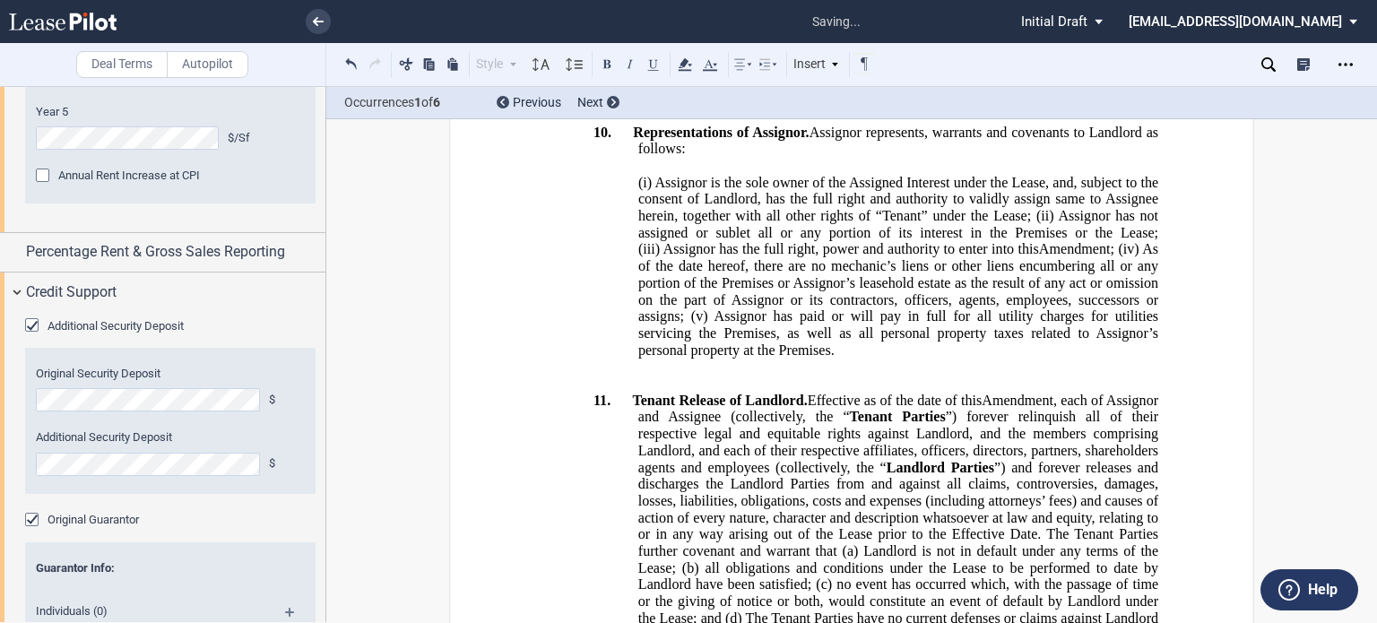
drag, startPoint x: 809, startPoint y: 204, endPoint x: 988, endPoint y: 207, distance: 179.4
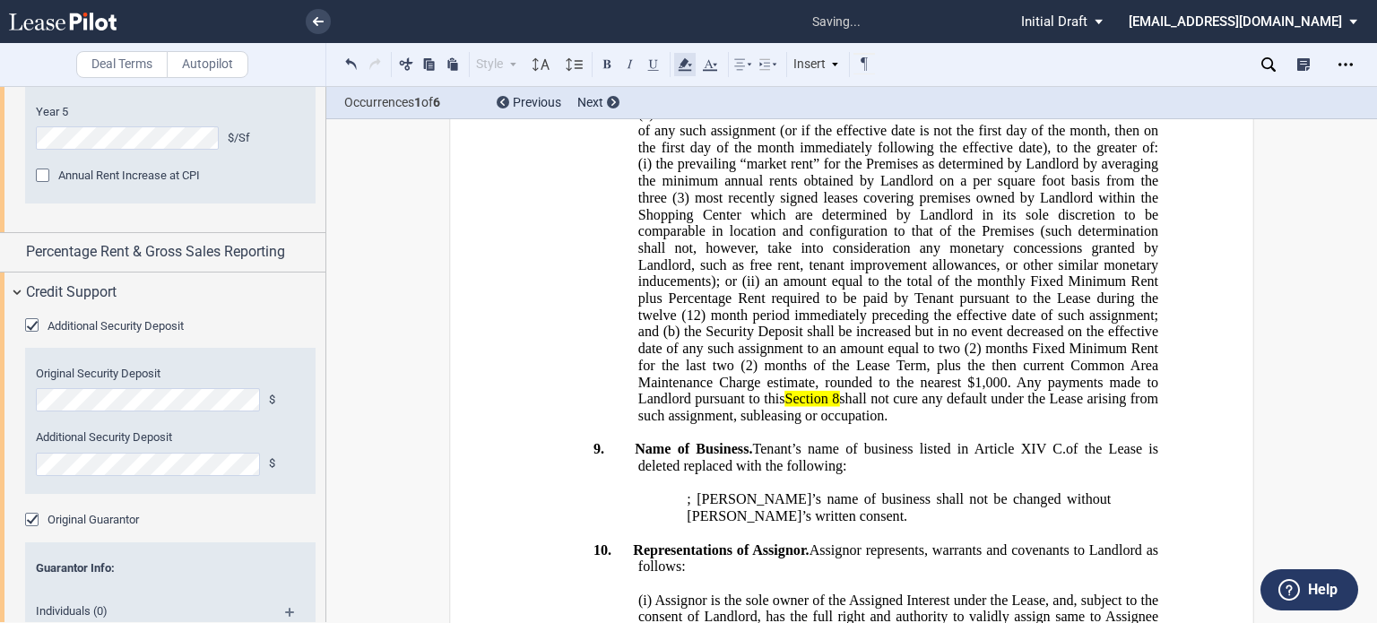
click at [683, 62] on use at bounding box center [684, 64] width 13 height 13
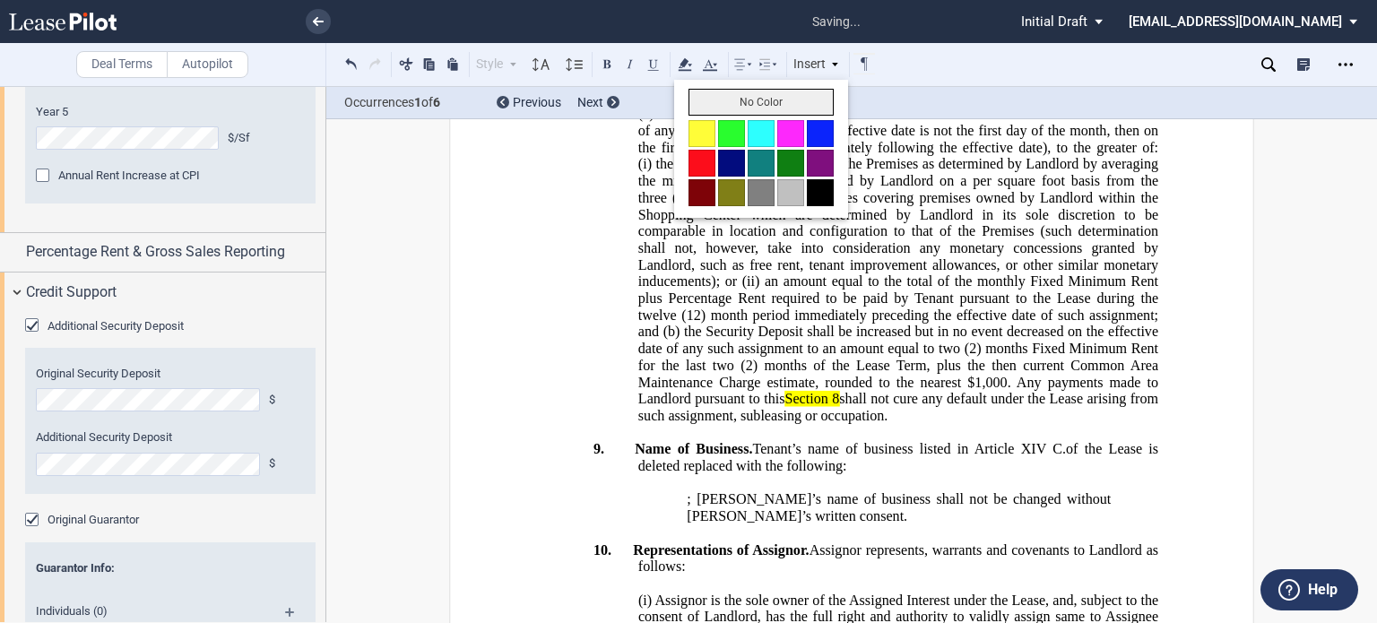
click at [725, 100] on button "No Color" at bounding box center [761, 102] width 145 height 27
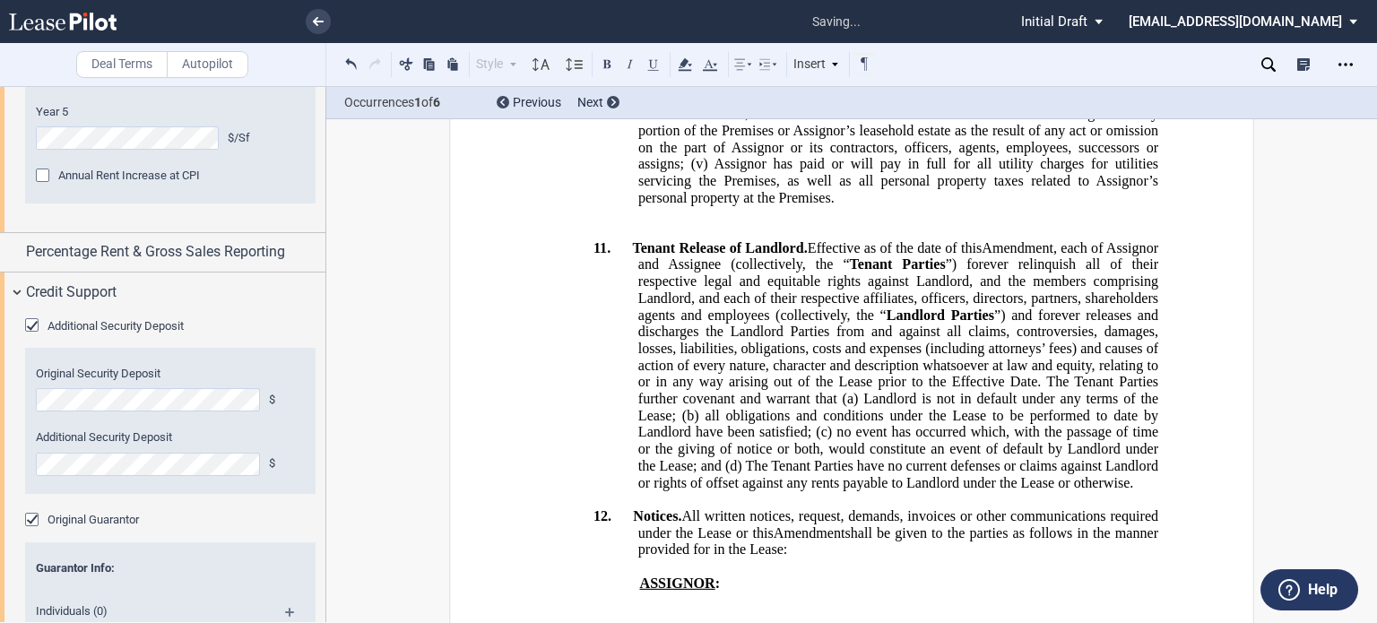
scroll to position [3160, 0]
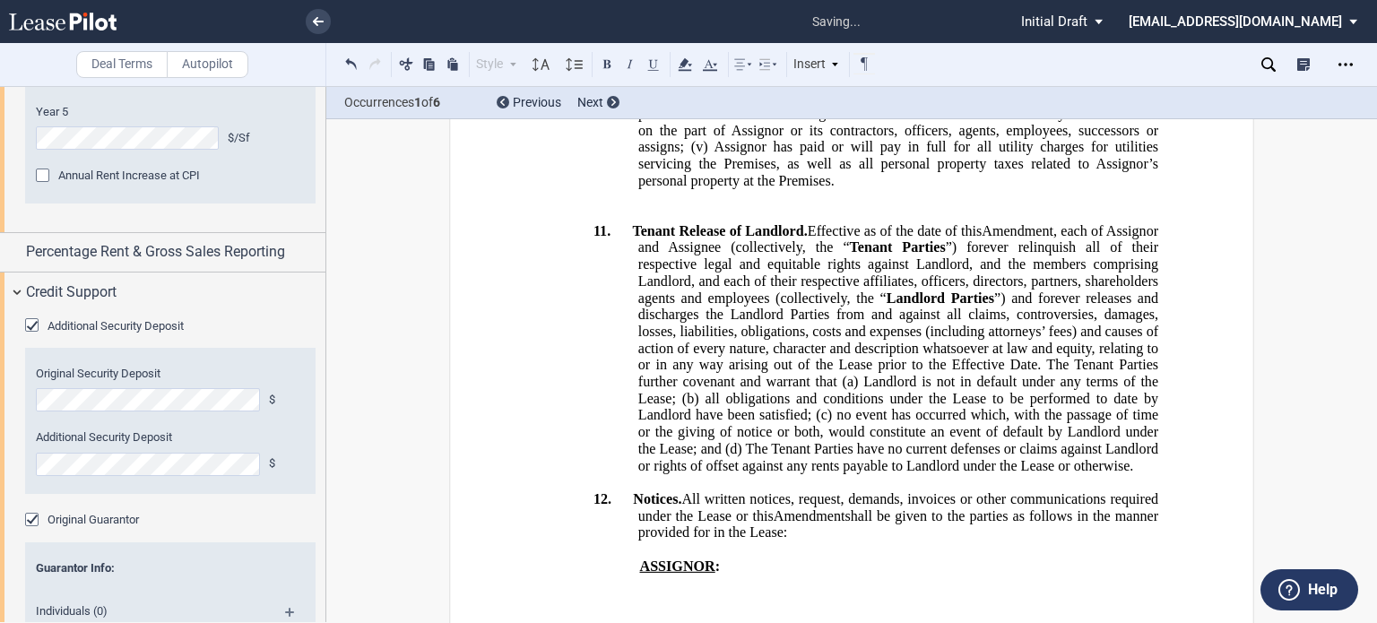
drag, startPoint x: 635, startPoint y: 491, endPoint x: 775, endPoint y: 490, distance: 139.9
click at [687, 56] on icon at bounding box center [685, 65] width 22 height 22
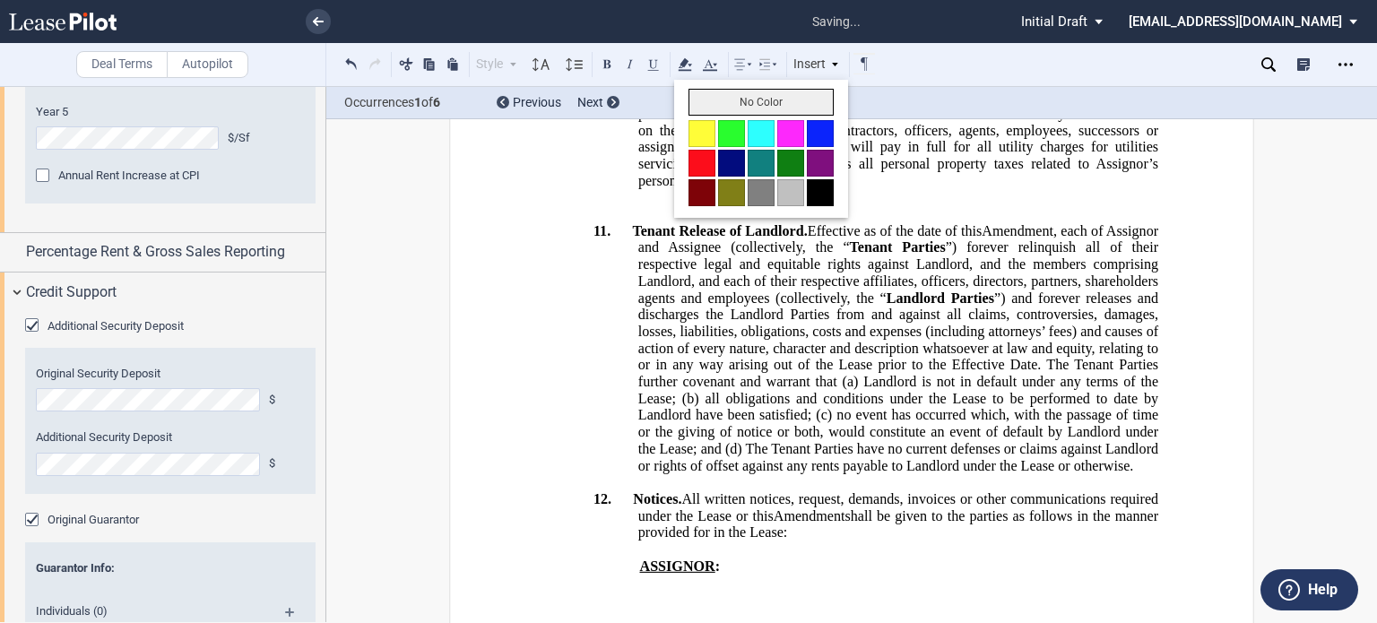
click at [724, 97] on button "No Color" at bounding box center [761, 102] width 145 height 27
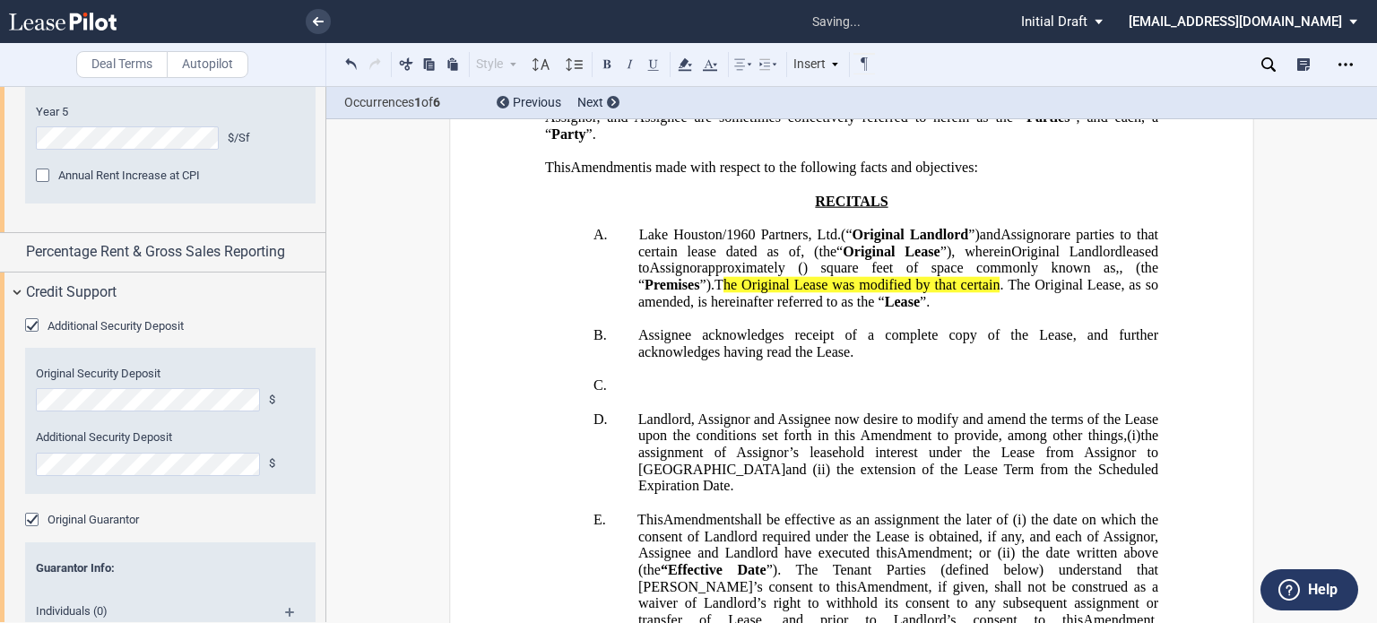
scroll to position [260, 0]
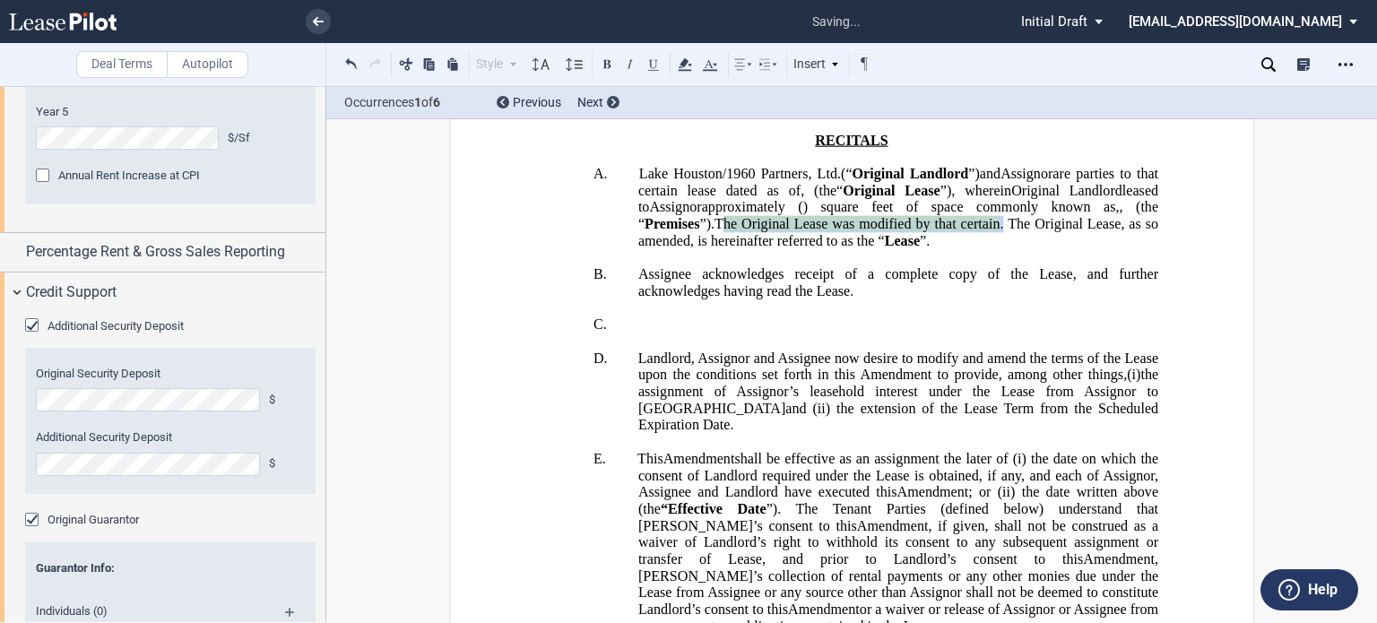
drag, startPoint x: 1090, startPoint y: 297, endPoint x: 902, endPoint y: 403, distance: 216.0
click at [902, 248] on span "T he Original Lease was modified by that certain ﻿ ﻿ . The Original Lease, as s…" at bounding box center [900, 232] width 524 height 32
click at [681, 64] on use at bounding box center [684, 64] width 13 height 13
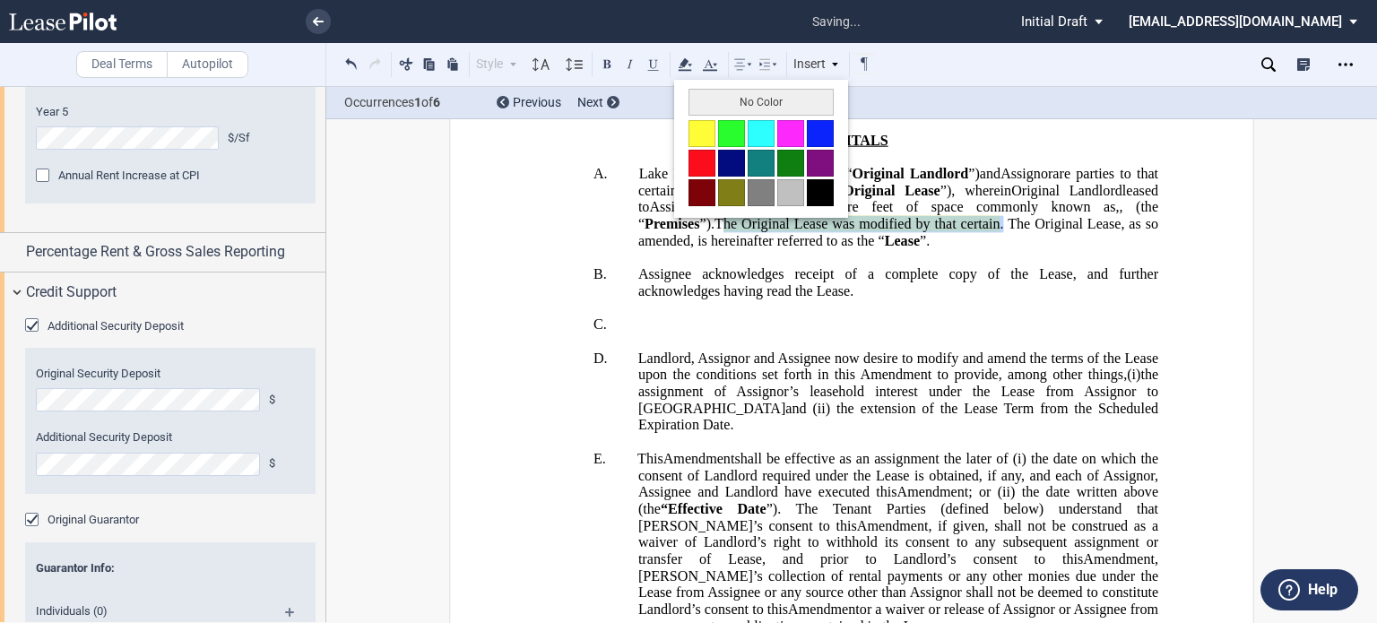
drag, startPoint x: 692, startPoint y: 115, endPoint x: 693, endPoint y: 128, distance: 13.5
click at [692, 127] on div "No Color" at bounding box center [761, 149] width 174 height 138
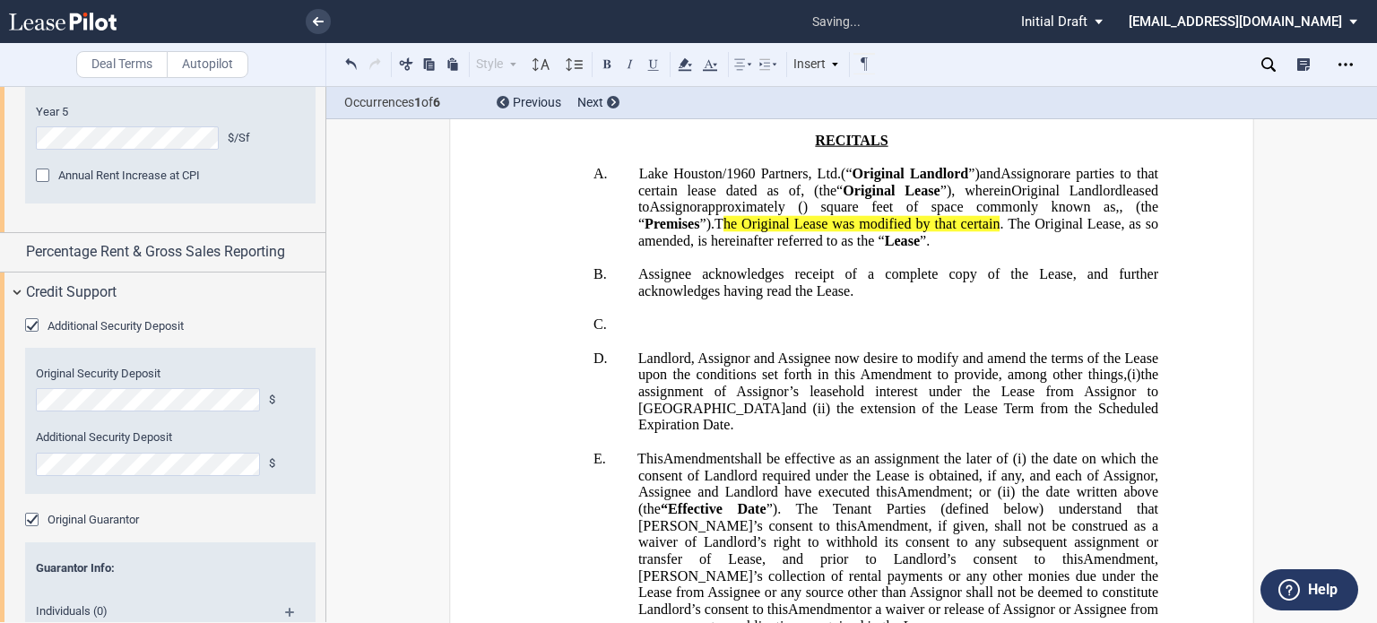
click at [897, 248] on span "T he Original Lease was modified by that certain ﻿ ﻿ . The Original Lease, as s…" at bounding box center [900, 232] width 524 height 32
click at [683, 66] on use at bounding box center [684, 64] width 13 height 13
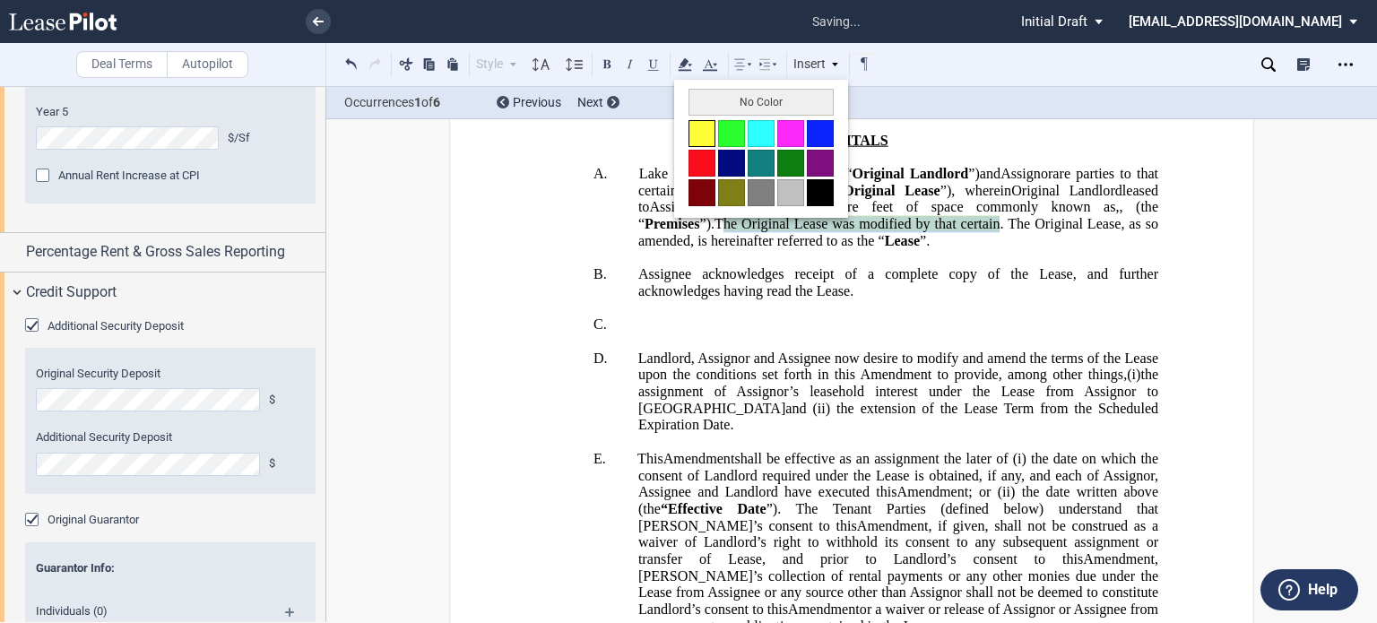
click at [705, 136] on button at bounding box center [702, 133] width 27 height 27
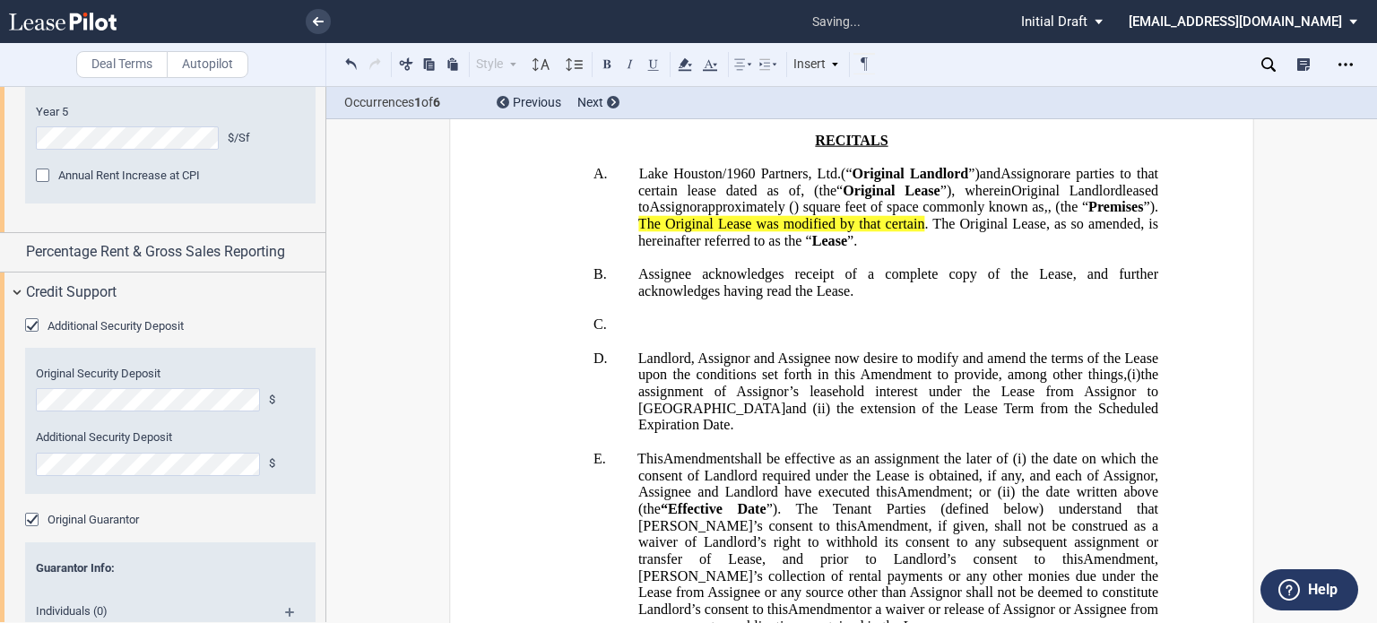
drag, startPoint x: 1374, startPoint y: 117, endPoint x: 1374, endPoint y: 133, distance: 15.2
click at [1374, 133] on div "Deal Terms Autopilot Style A. Section (a) Subsection Normal Normal 8pt 9pt 10pt…" at bounding box center [688, 354] width 1377 height 537
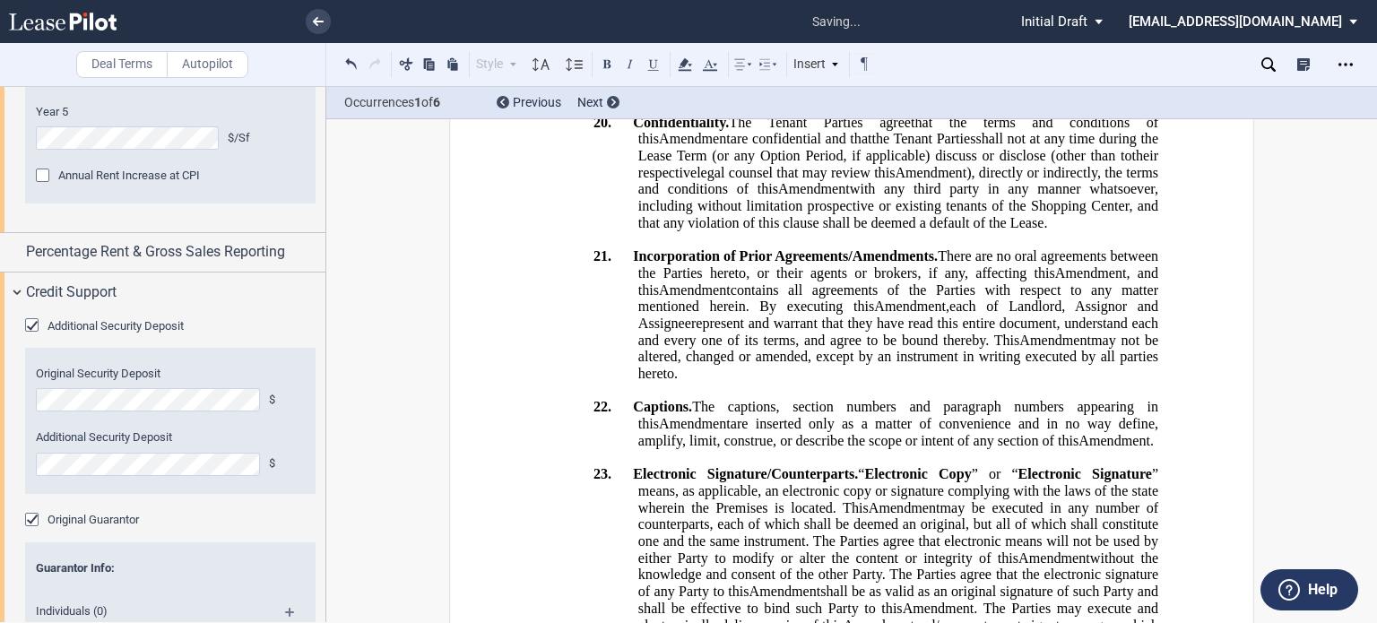
scroll to position [4845, 0]
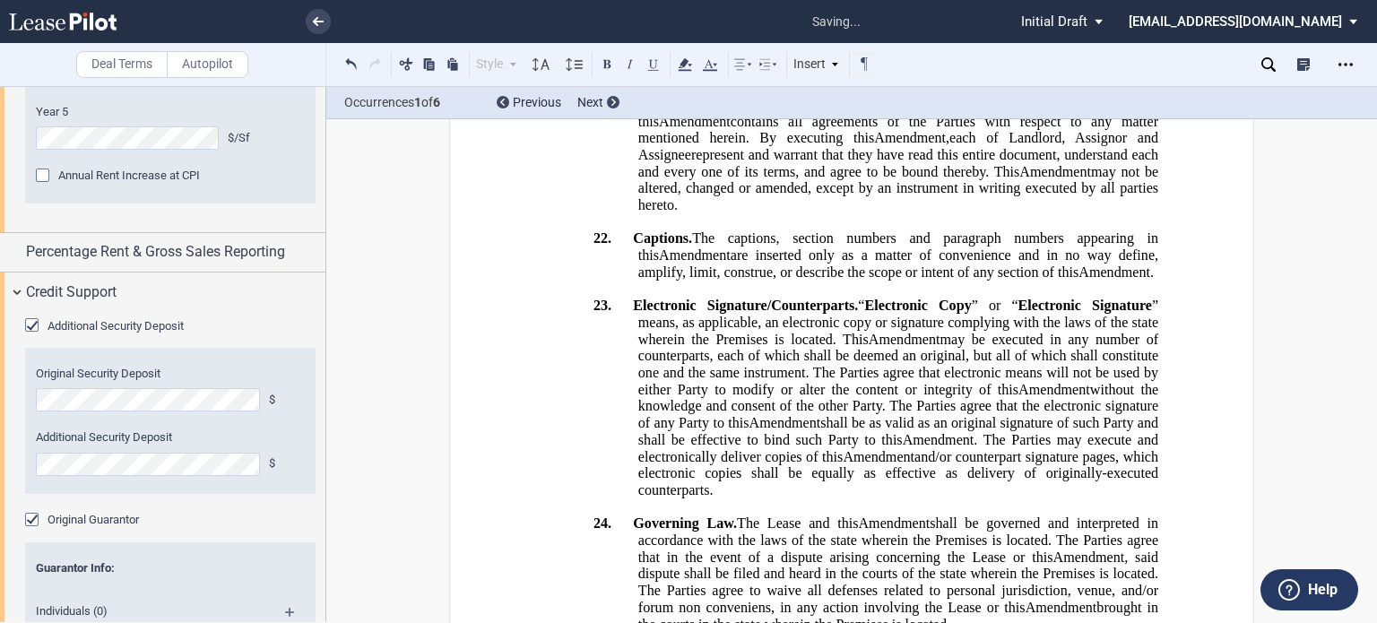
drag, startPoint x: 983, startPoint y: 239, endPoint x: 1096, endPoint y: 240, distance: 113.0
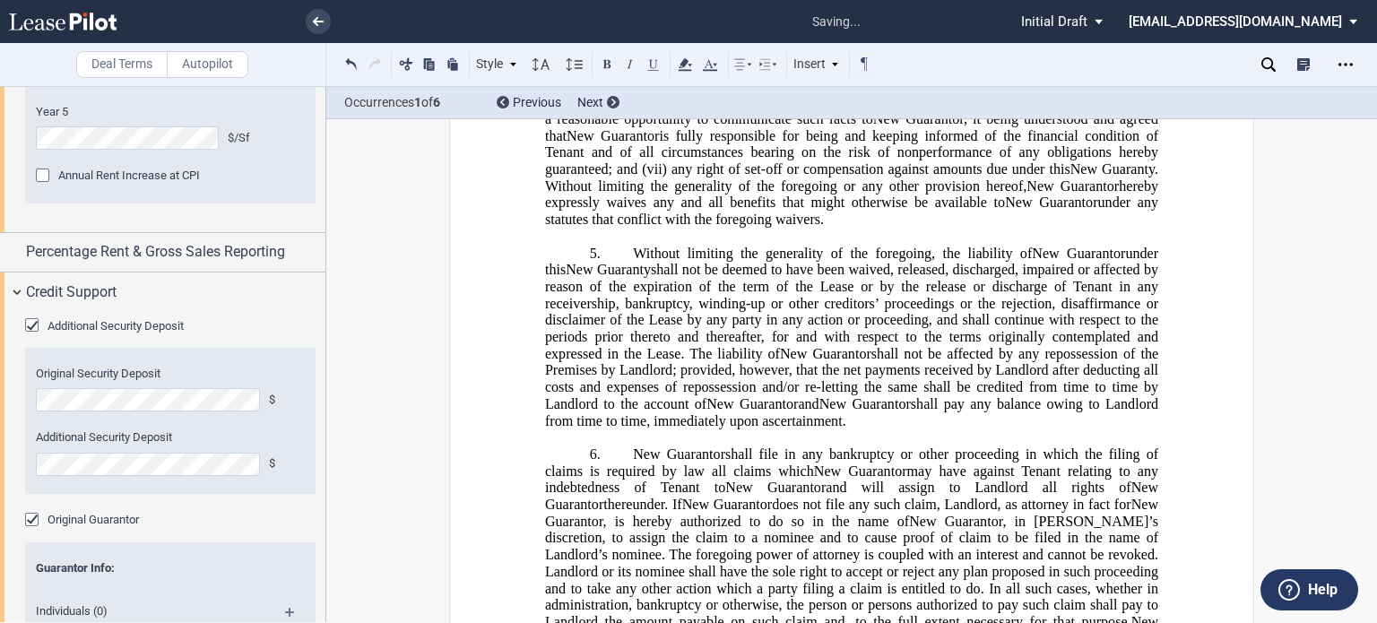
scroll to position [7634, 0]
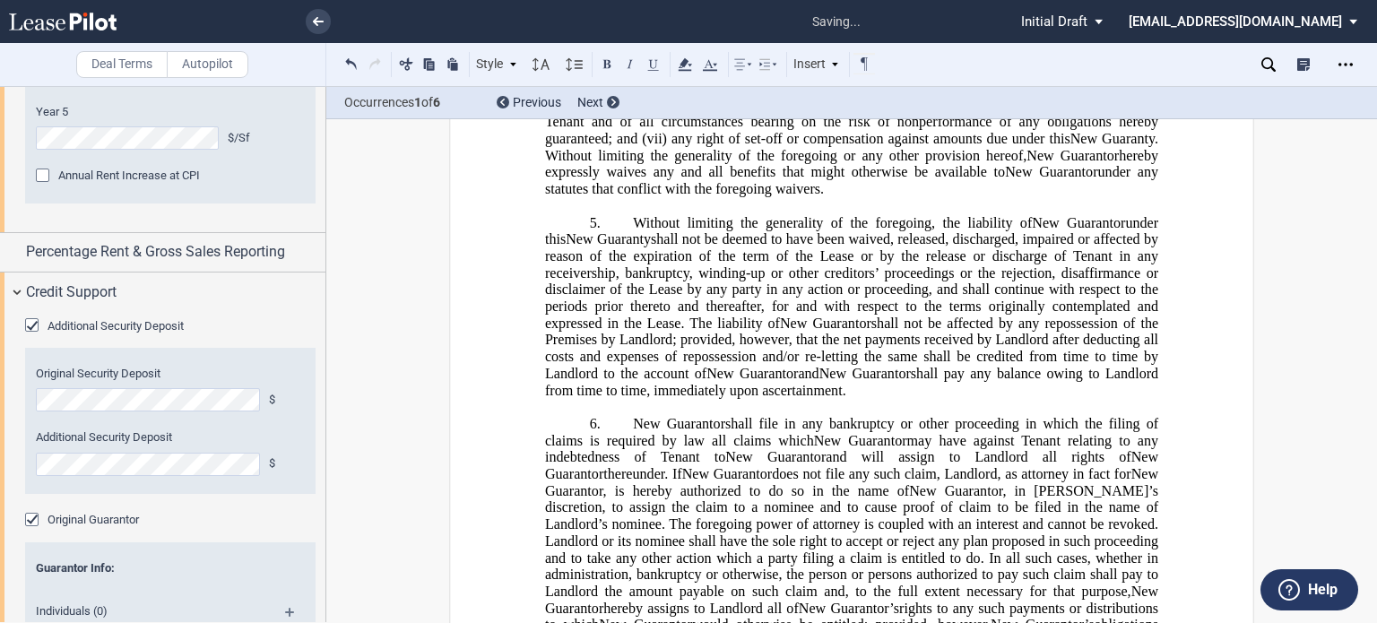
drag, startPoint x: 542, startPoint y: 184, endPoint x: 624, endPoint y: 183, distance: 82.5
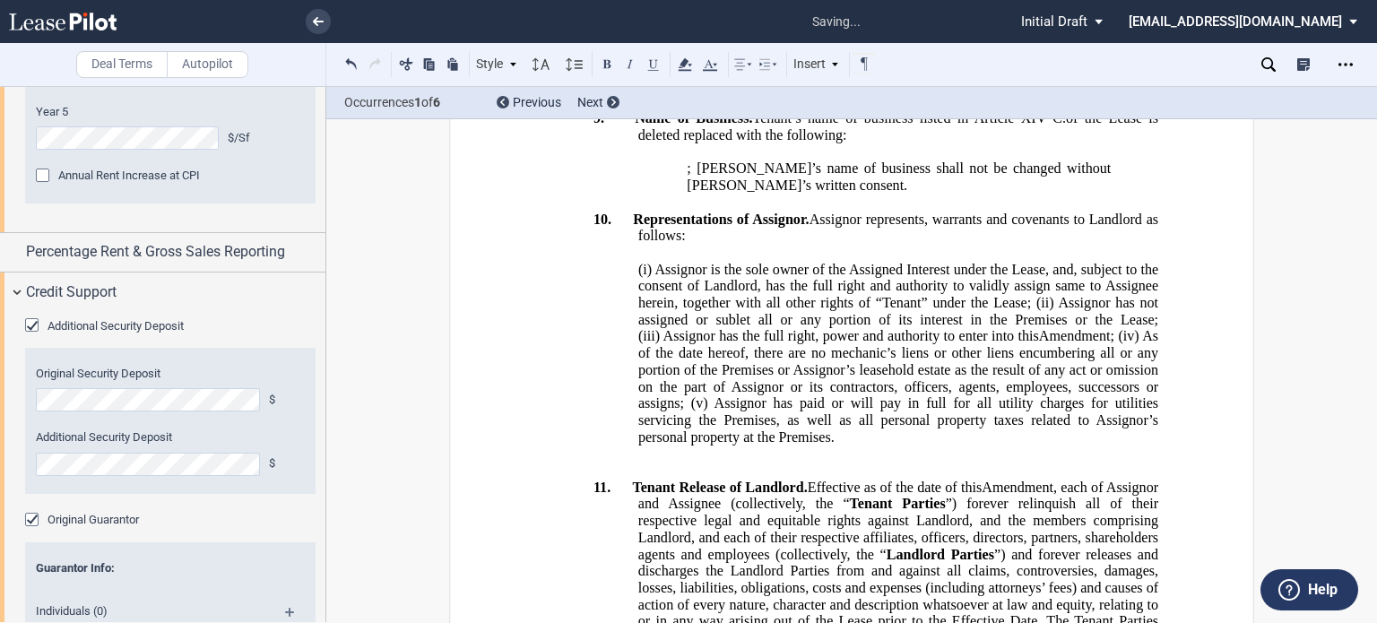
scroll to position [2918, 0]
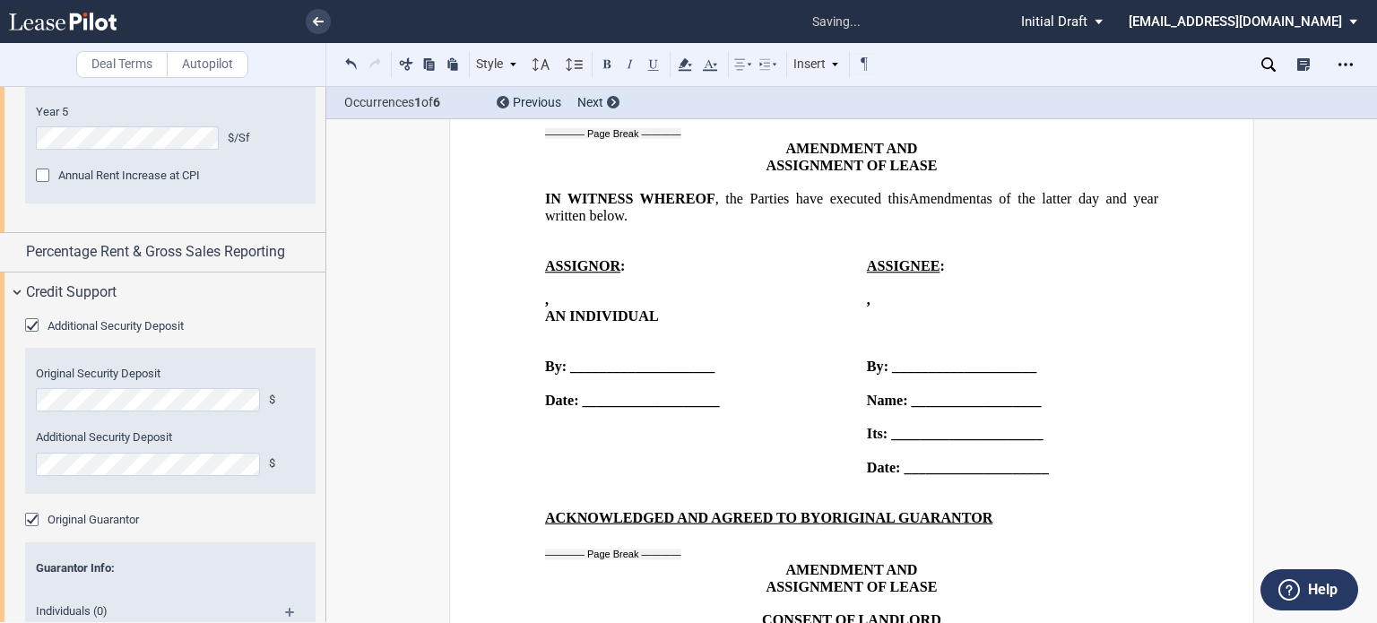
scroll to position [5468, 0]
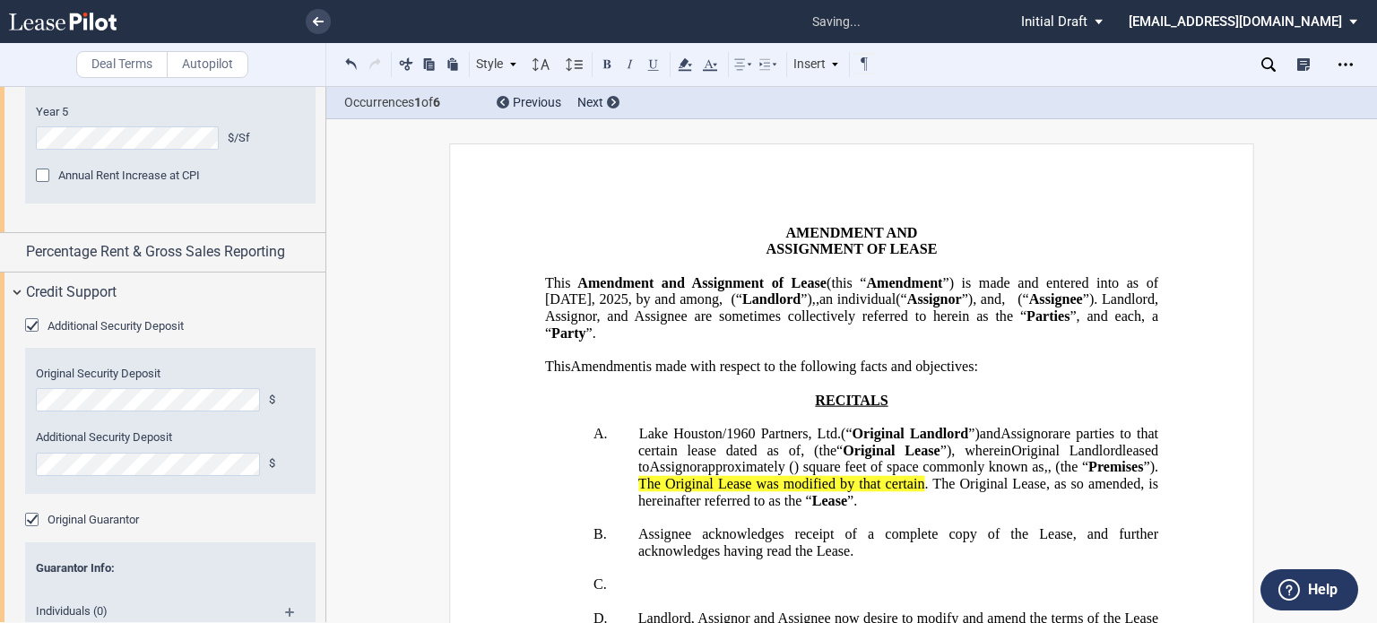
scroll to position [445, 0]
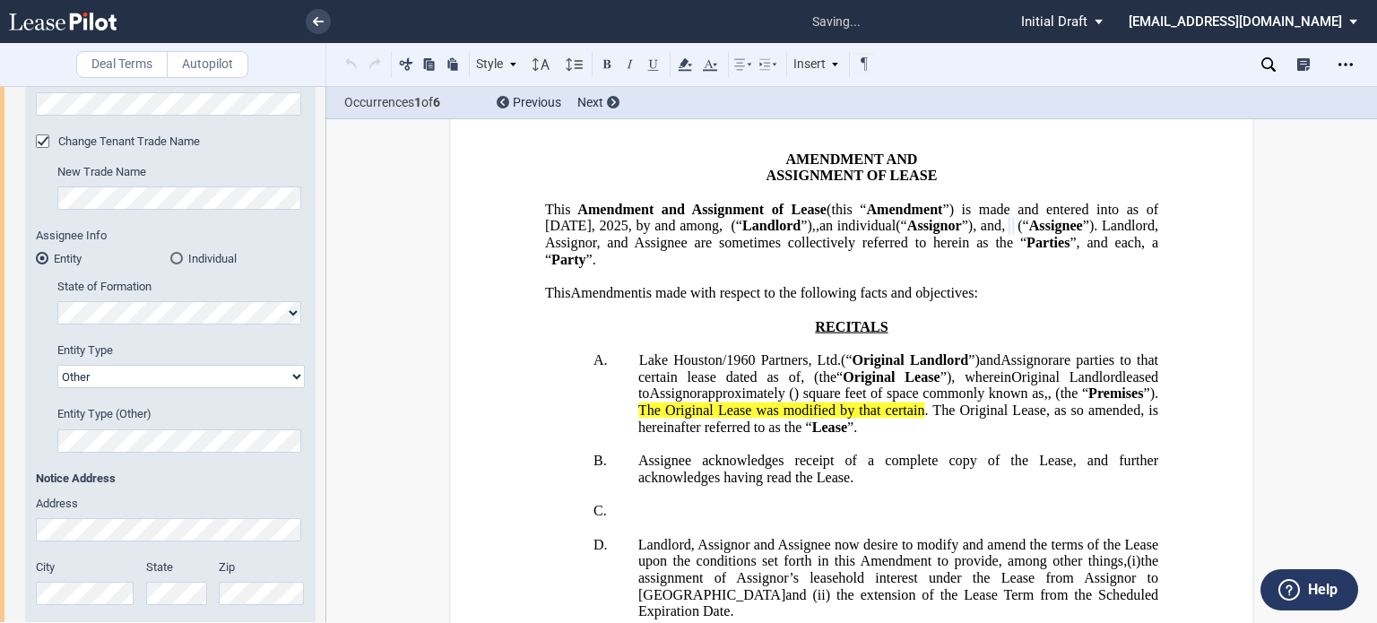
scroll to position [45, 0]
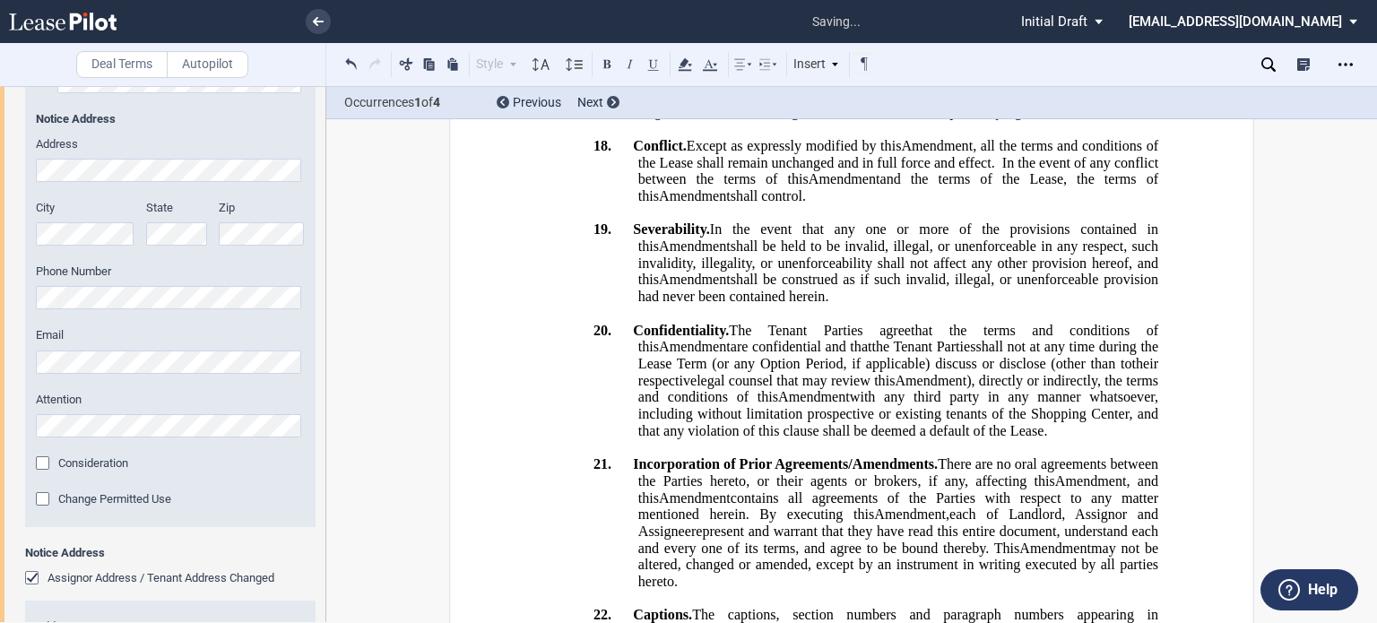
scroll to position [915, 0]
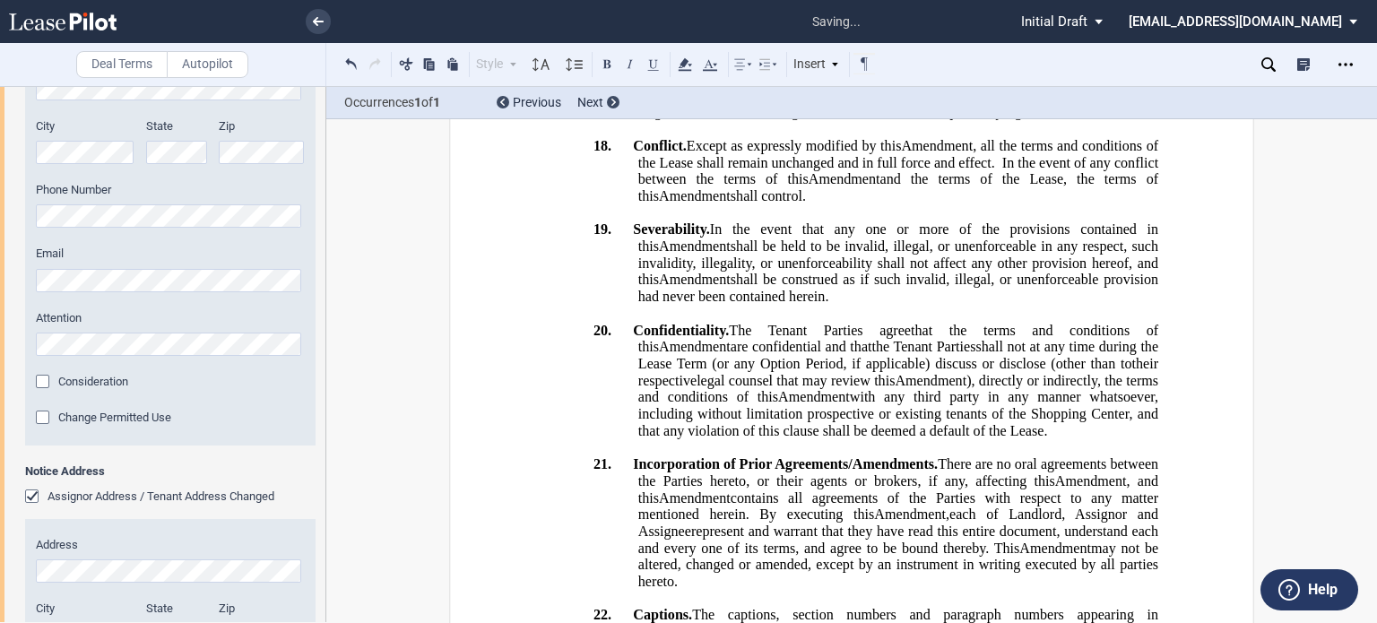
click at [398, 360] on div "﻿ ﻿ ﻿ ﻿ ﻿ AMENDMENT AND ASSIGNMENT OF LEASE ﻿ This ﻿ ﻿ ﻿ ﻿ Amendment and Assign…" at bounding box center [851, 77] width 1051 height 8805
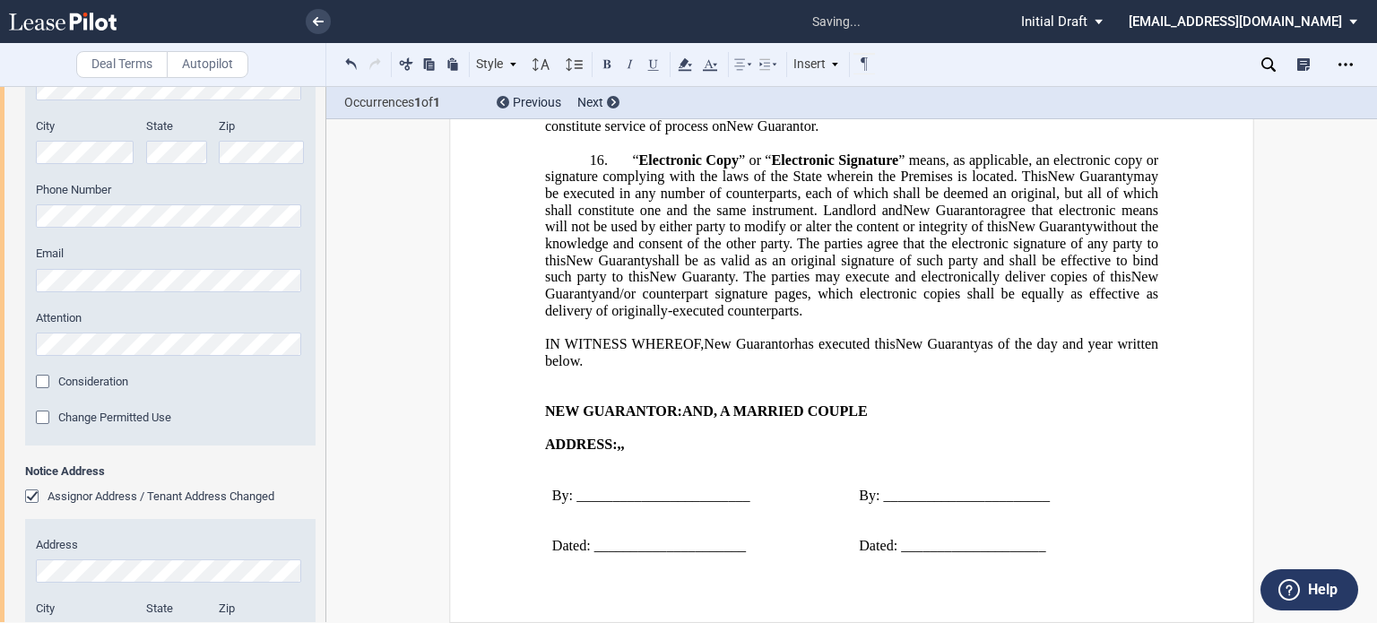
scroll to position [10949, 0]
click at [1349, 64] on icon "Open Lease options menu" at bounding box center [1346, 64] width 14 height 14
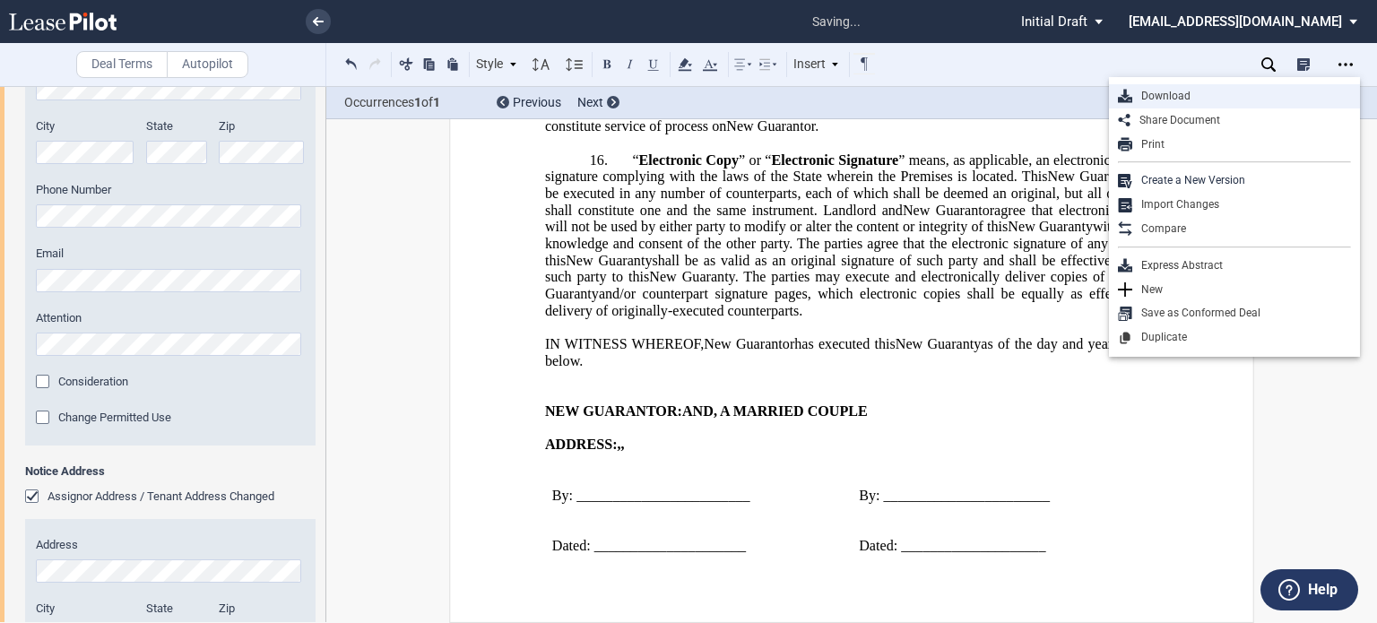
click at [1175, 99] on div "Download" at bounding box center [1241, 96] width 219 height 15
